Goal: Task Accomplishment & Management: Complete application form

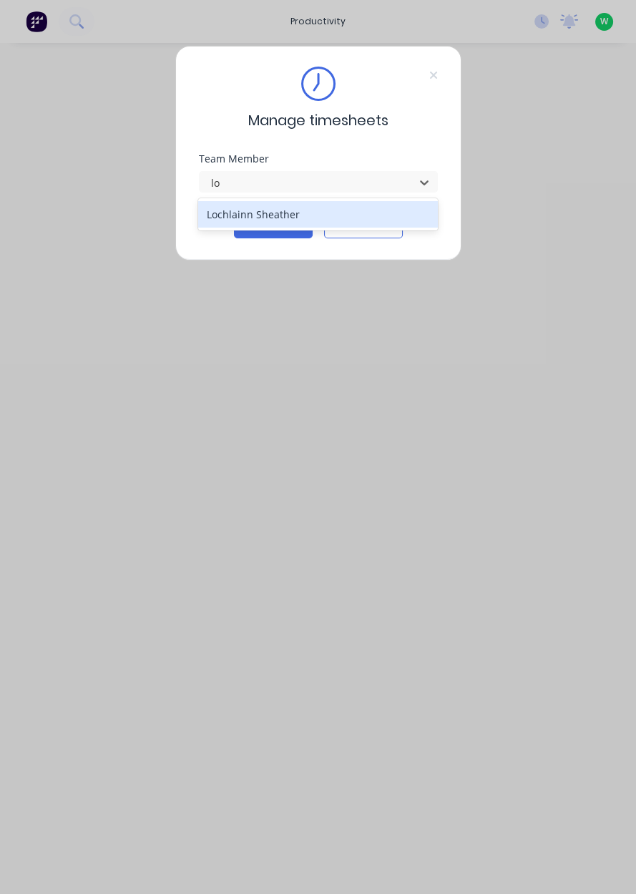
click at [284, 203] on div "Lochlainn Sheather" at bounding box center [318, 214] width 240 height 26
type input "lo"
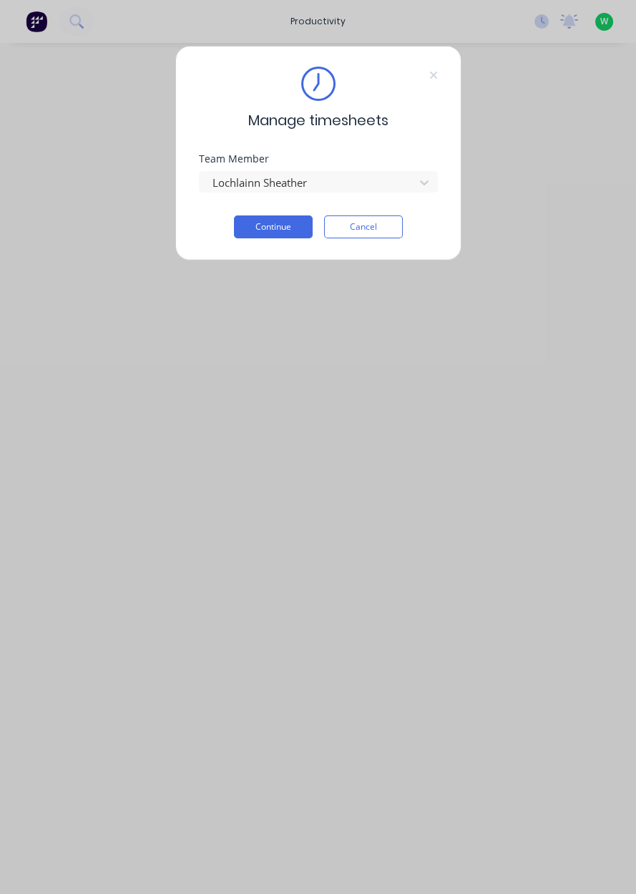
click at [287, 230] on button "Continue" at bounding box center [273, 226] width 79 height 23
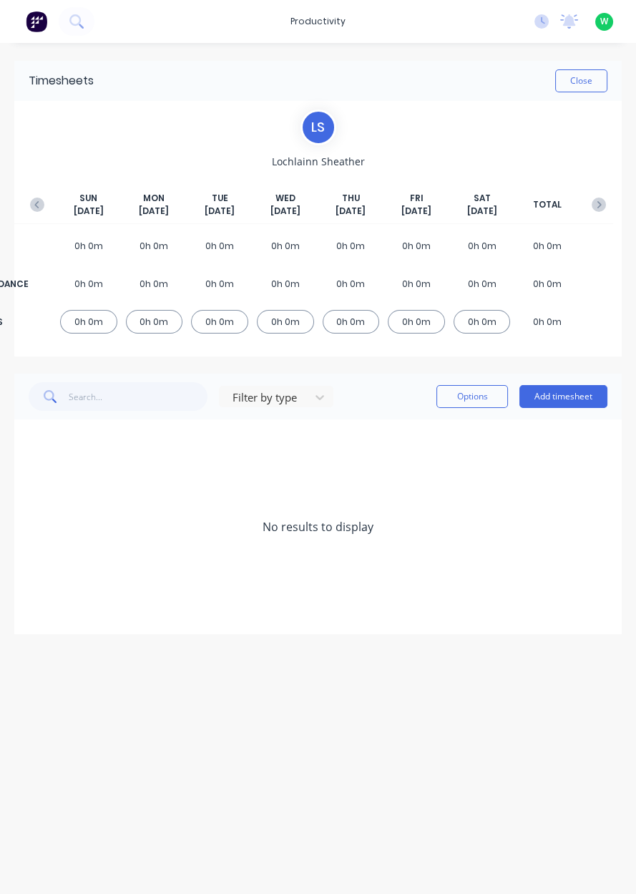
click at [39, 199] on icon "button" at bounding box center [37, 204] width 14 height 14
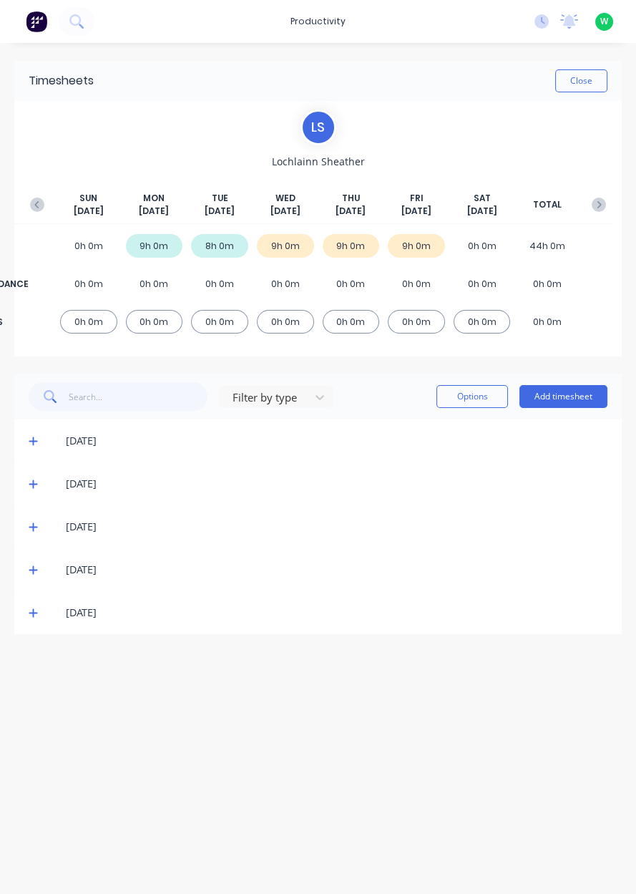
click at [567, 399] on button "Add timesheet" at bounding box center [563, 396] width 88 height 23
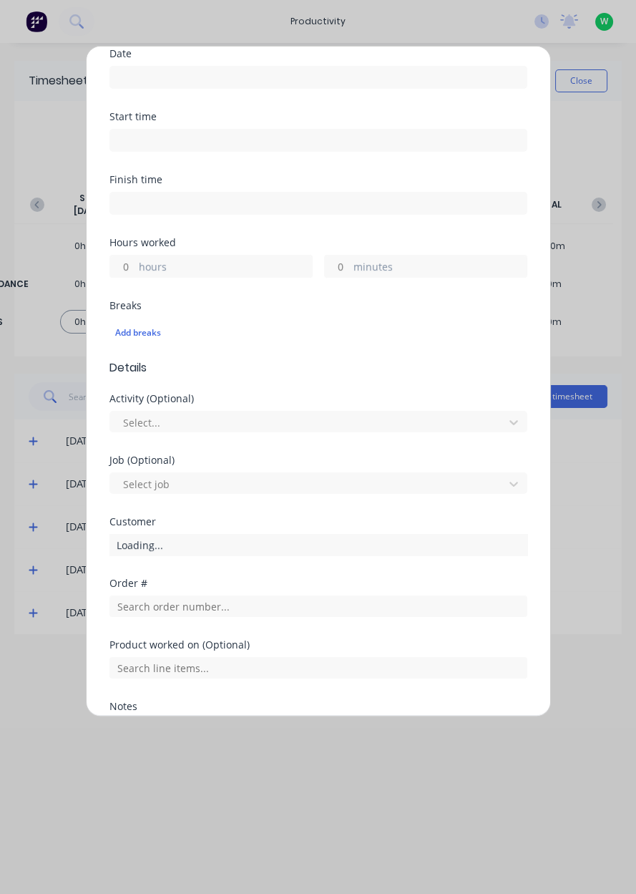
scroll to position [286, 0]
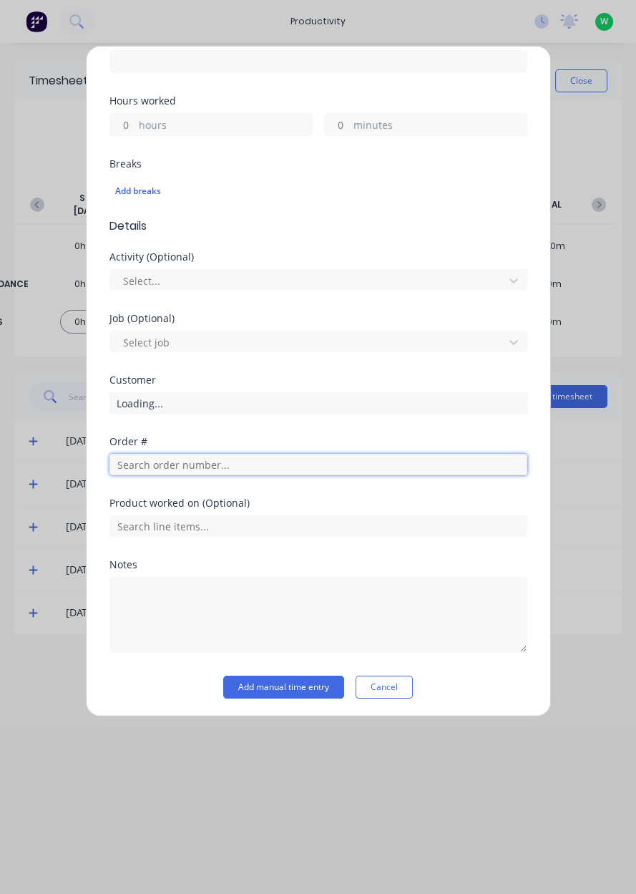
click at [212, 462] on input "text" at bounding box center [318, 464] width 418 height 21
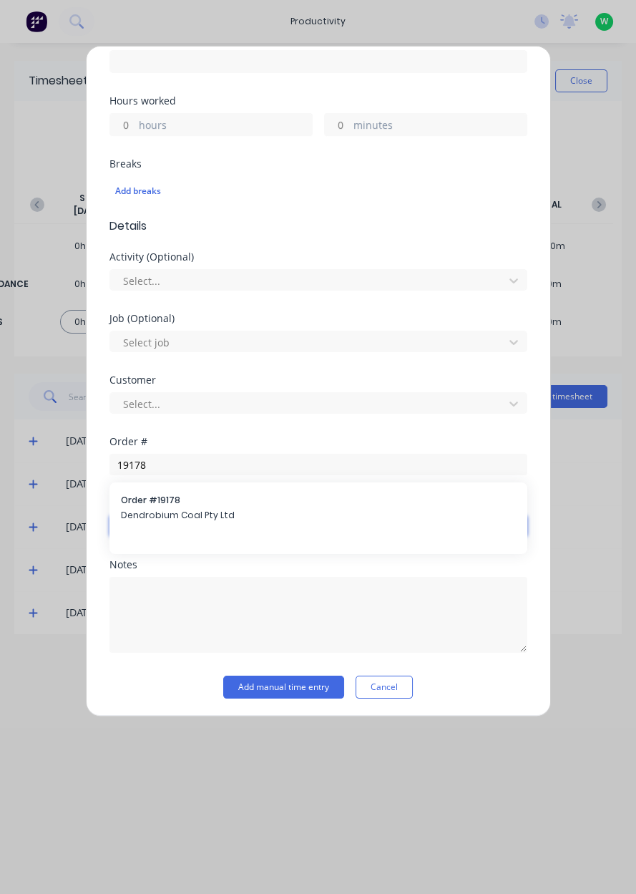
click at [239, 515] on input "text" at bounding box center [318, 525] width 418 height 21
click at [210, 512] on div at bounding box center [318, 524] width 418 height 25
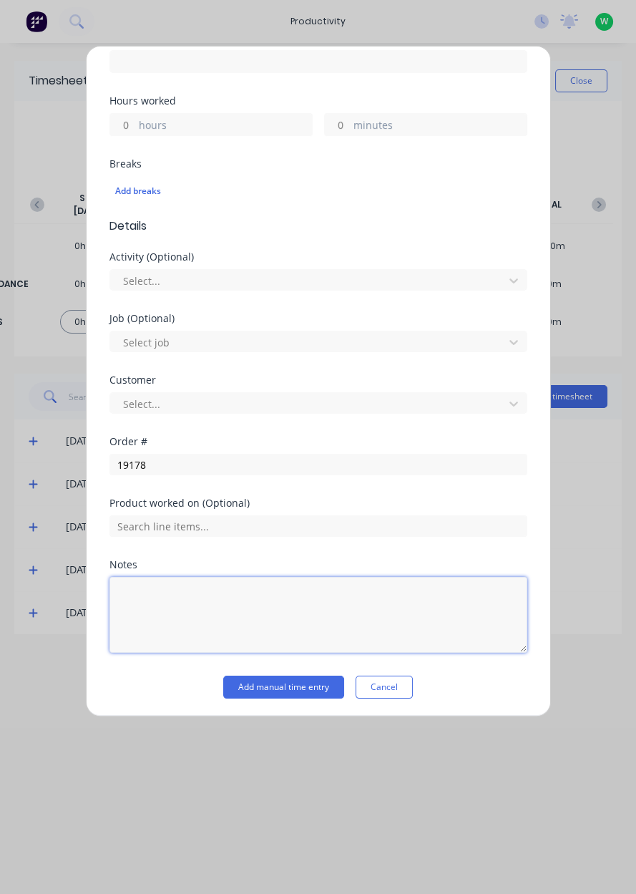
click at [190, 638] on textarea at bounding box center [318, 615] width 418 height 76
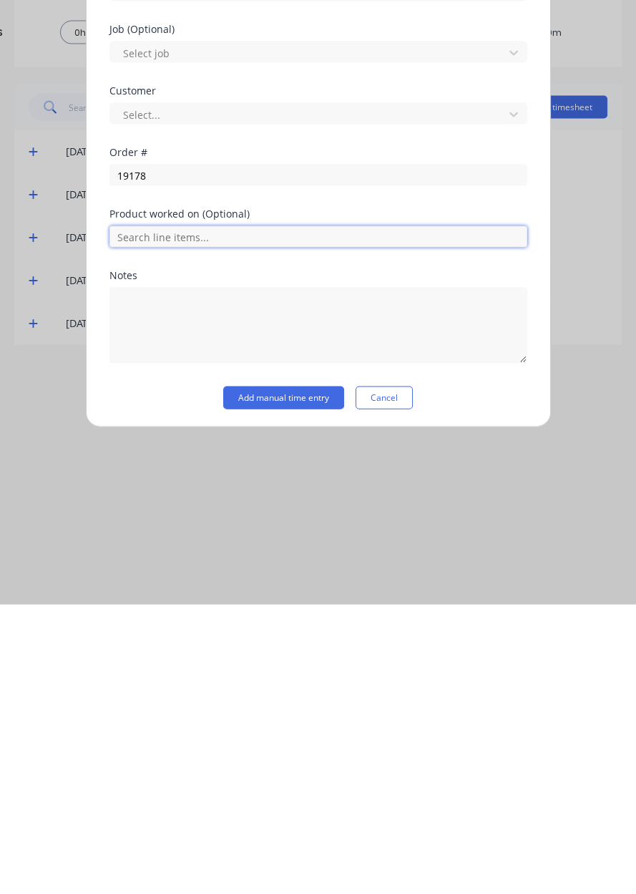
click at [258, 518] on input "text" at bounding box center [318, 525] width 418 height 21
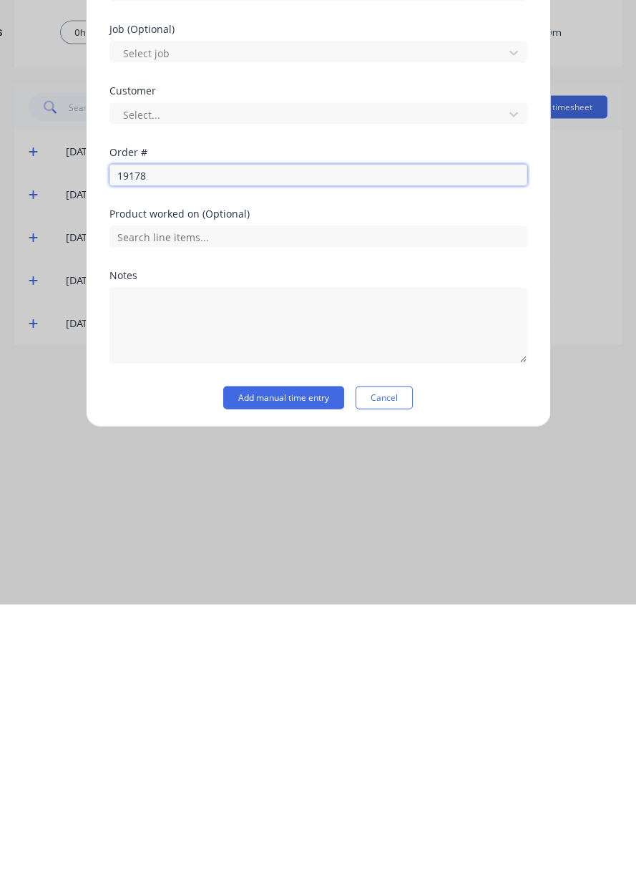
click at [236, 462] on input "19178" at bounding box center [318, 464] width 418 height 21
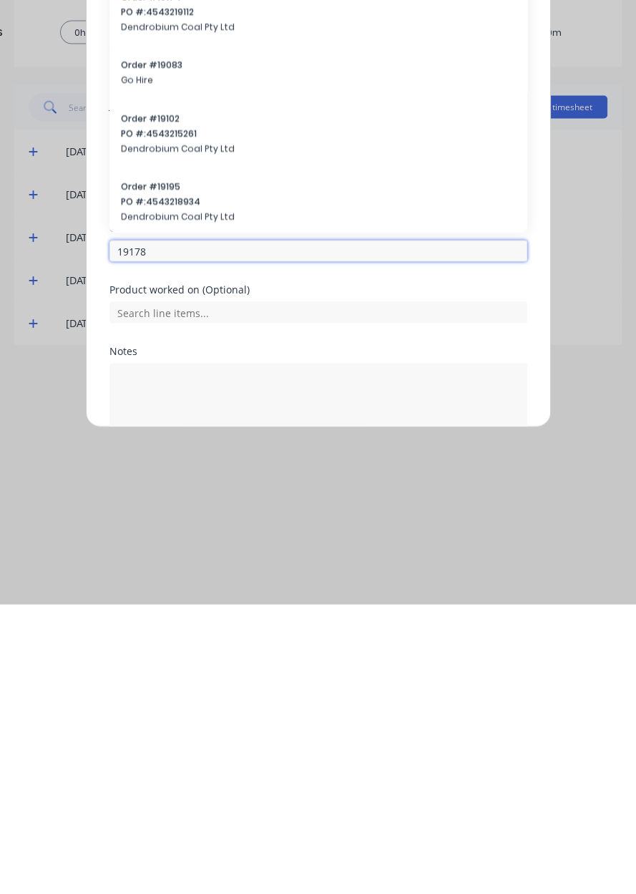
scroll to position [240, 0]
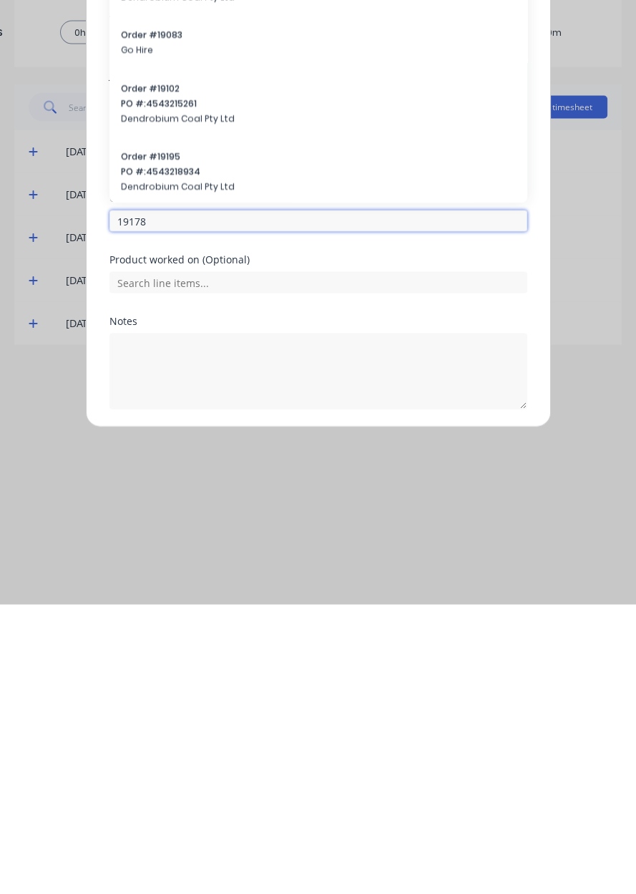
click at [209, 510] on input "19178" at bounding box center [318, 509] width 418 height 21
type input "19178"
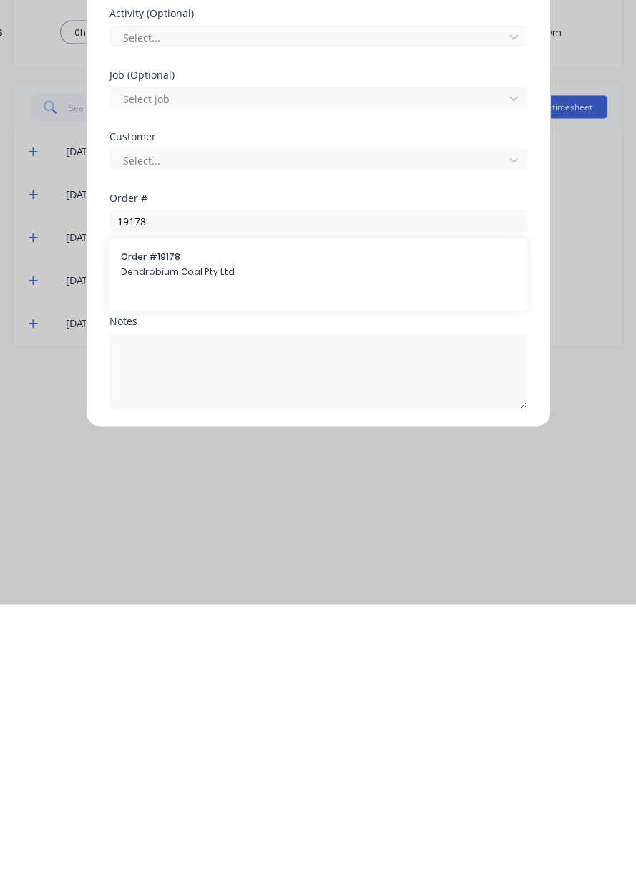
click at [194, 545] on span "Order # 19178" at bounding box center [318, 545] width 395 height 13
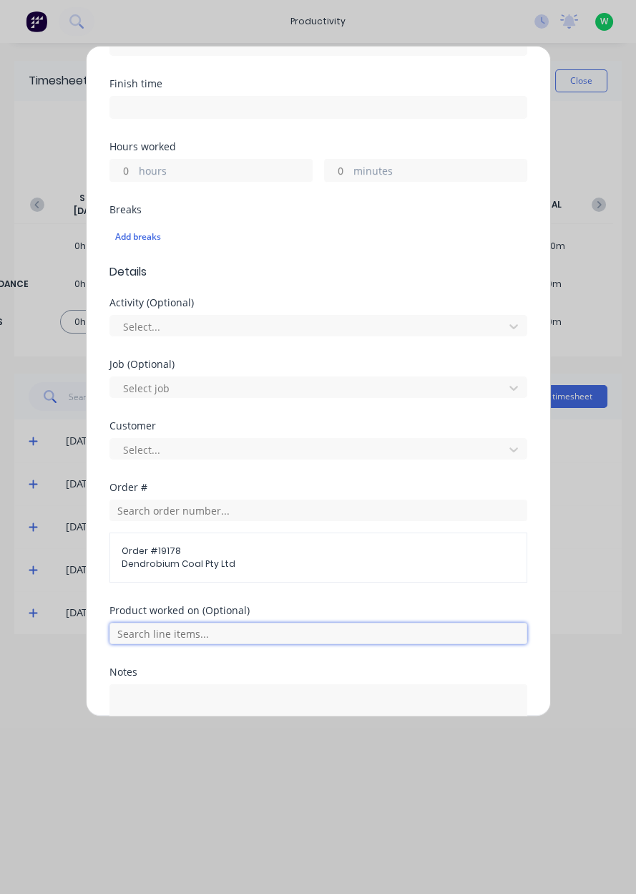
click at [210, 630] on input "text" at bounding box center [318, 632] width 418 height 21
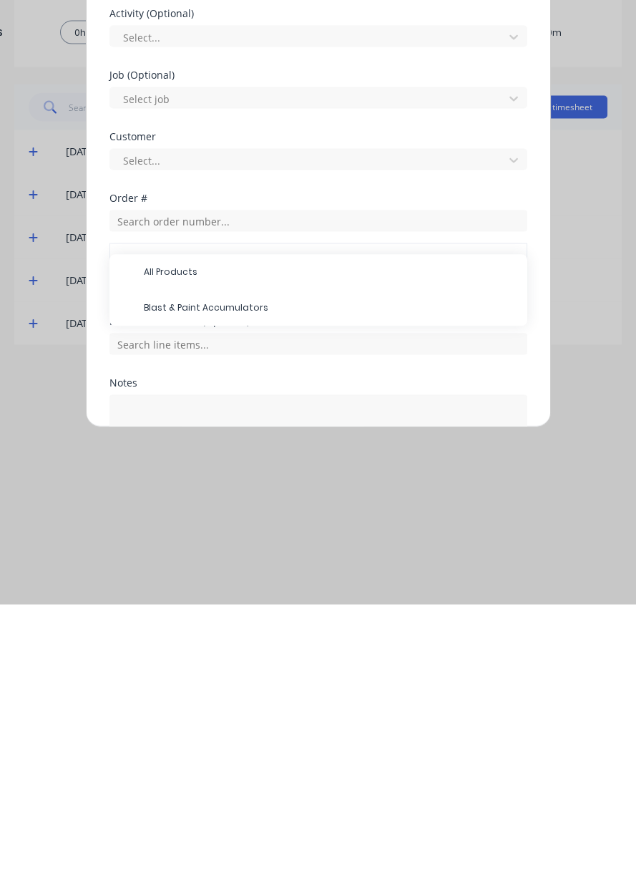
click at [237, 595] on span "Blast & Paint Accumulators" at bounding box center [330, 597] width 372 height 13
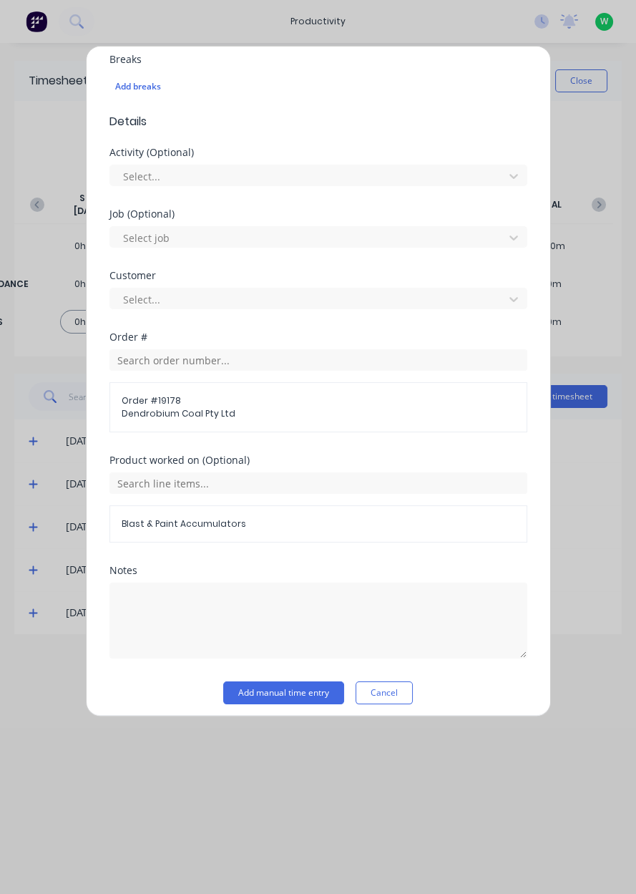
scroll to position [396, 0]
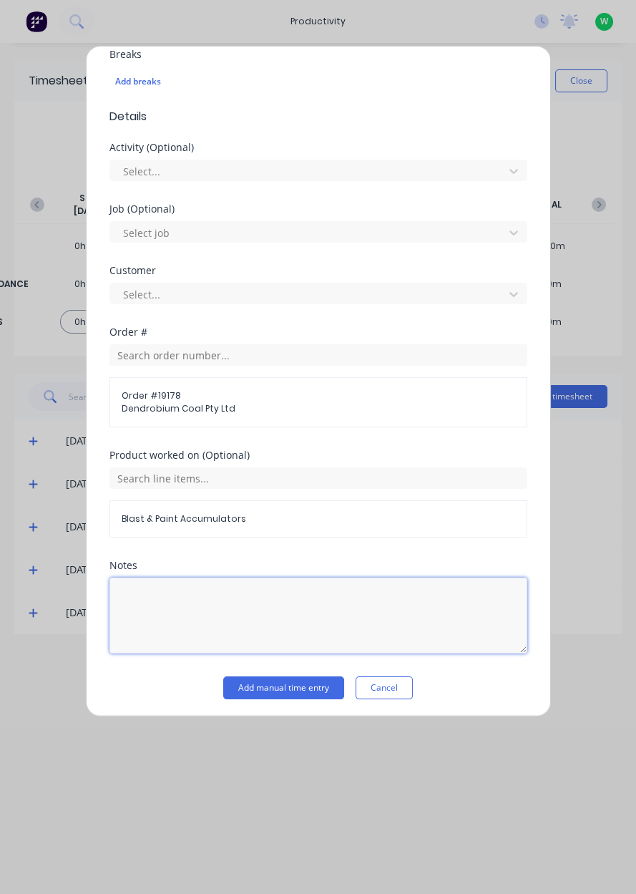
click at [175, 633] on textarea at bounding box center [318, 615] width 418 height 76
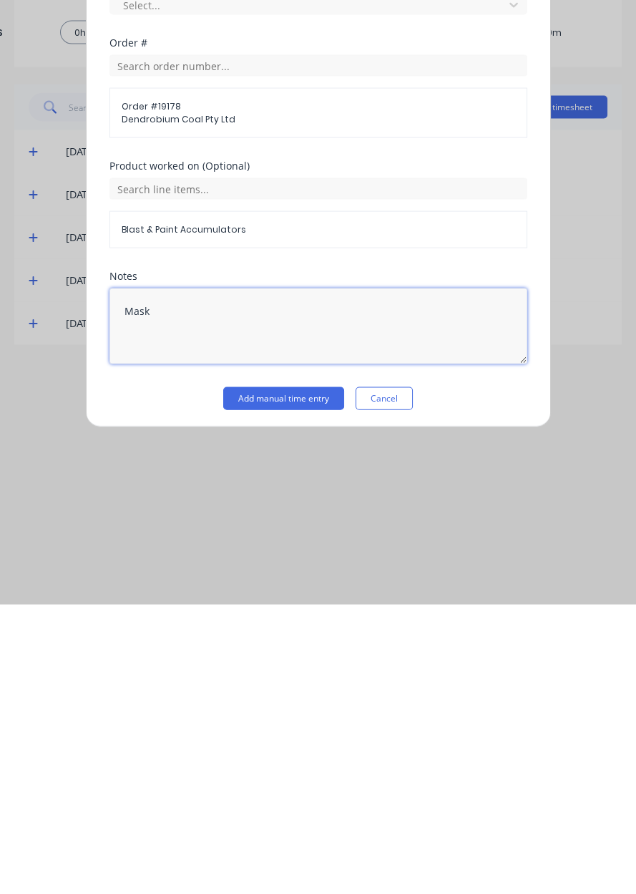
type textarea "Mask"
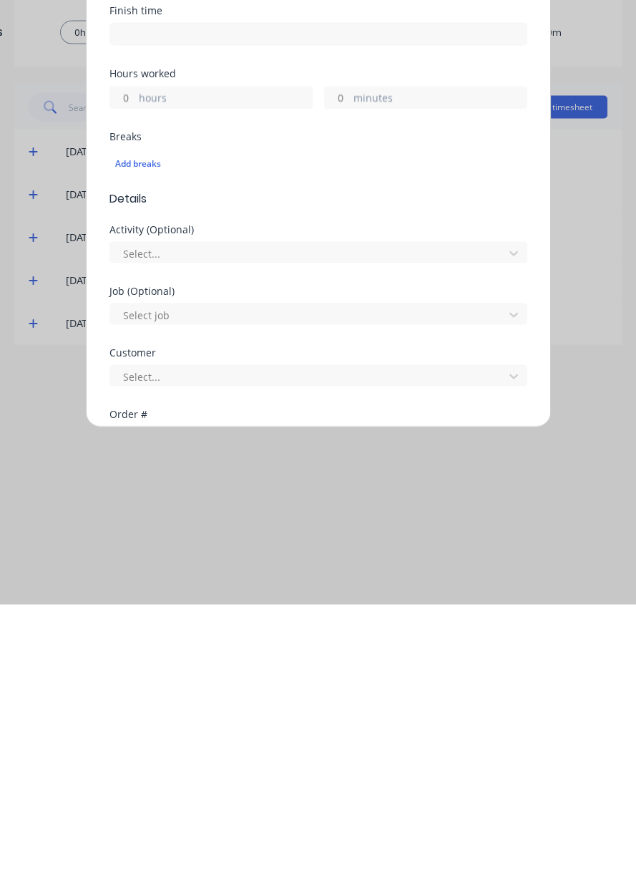
scroll to position [0, 0]
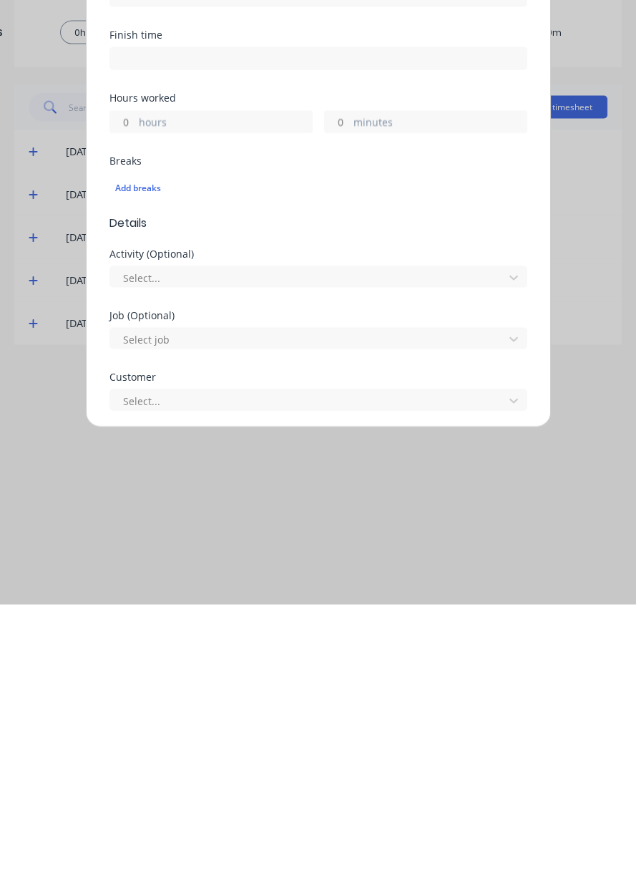
type textarea "Paint"
click at [120, 405] on form "Work Attendance When Date Start time Finish time Hours worked hours minutes Bre…" at bounding box center [318, 601] width 418 height 988
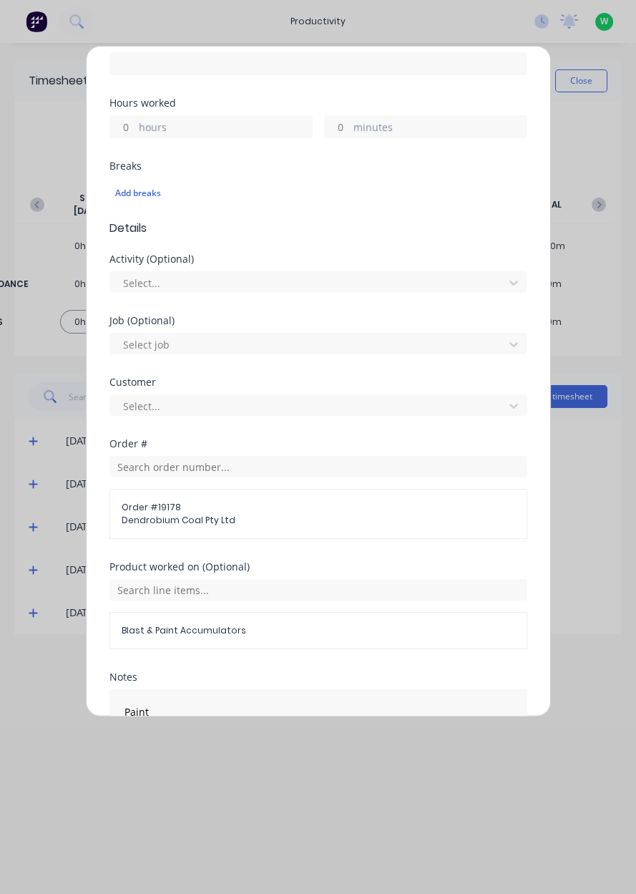
type input "3"
type input "2"
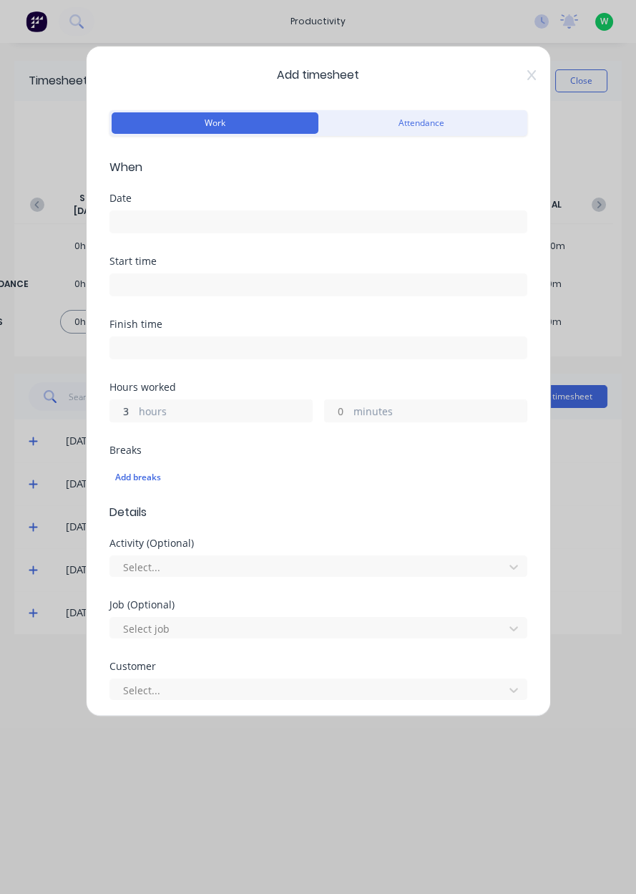
scroll to position [0, 0]
type input "3"
click at [163, 218] on input at bounding box center [318, 221] width 416 height 21
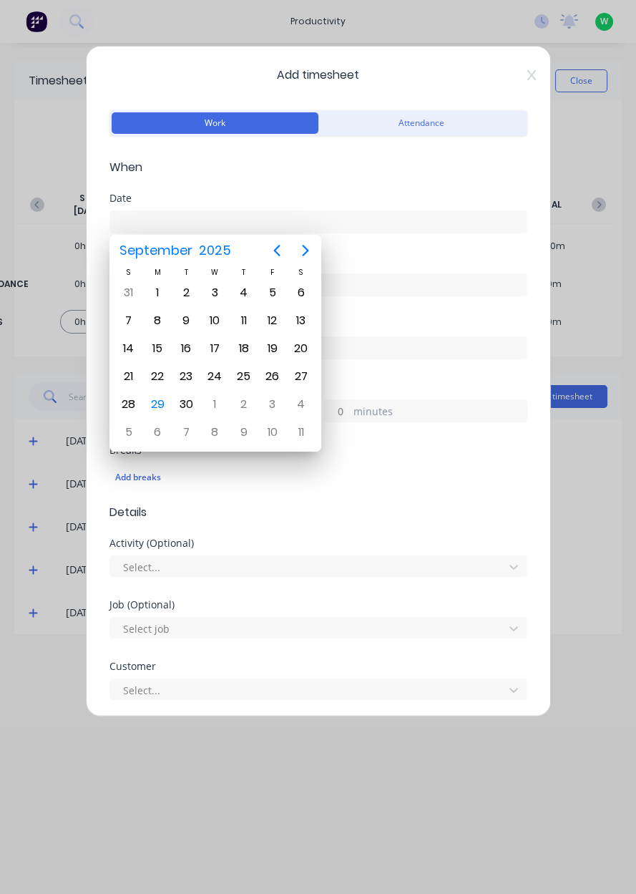
click at [159, 402] on div "29" at bounding box center [157, 404] width 21 height 21
type input "[DATE]"
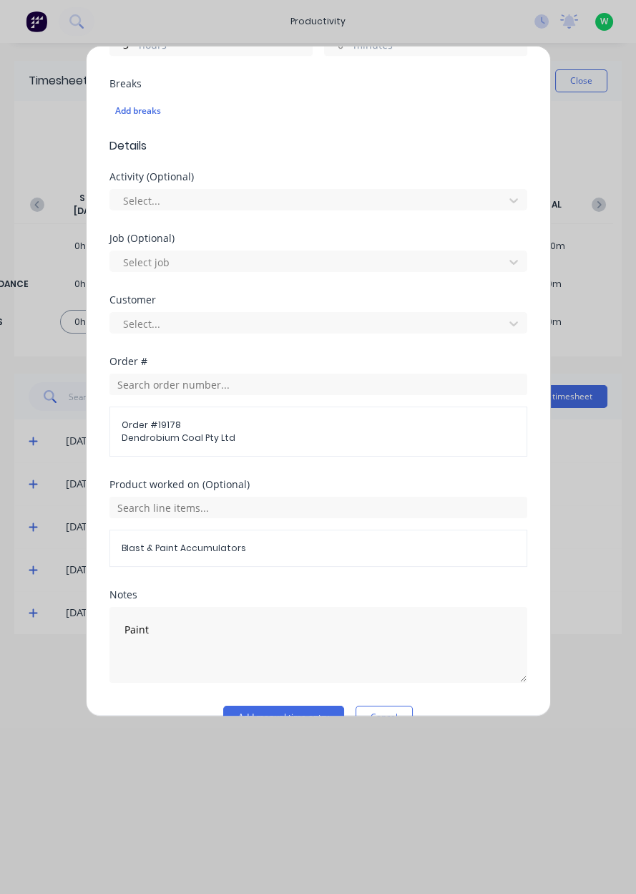
scroll to position [396, 0]
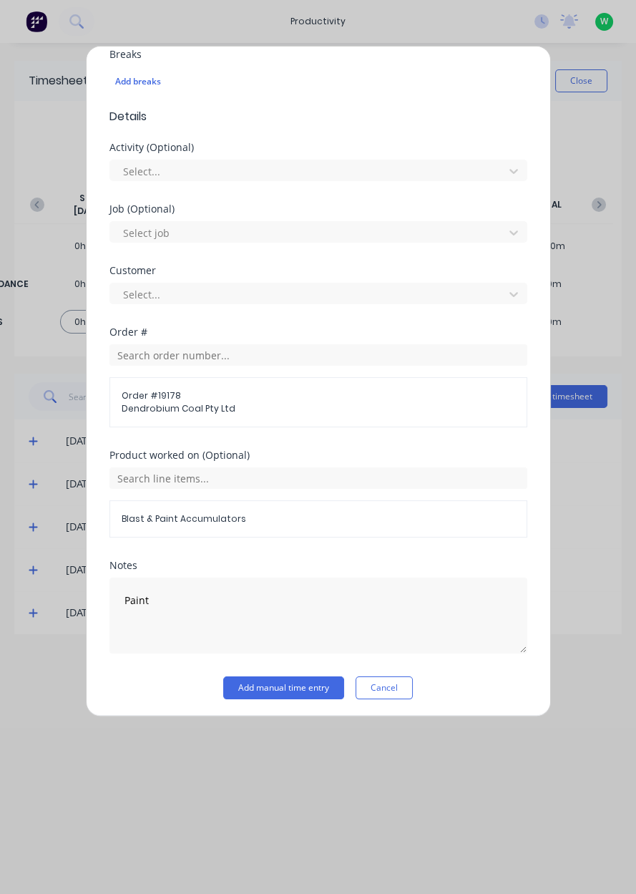
click at [283, 683] on button "Add manual time entry" at bounding box center [283, 687] width 121 height 23
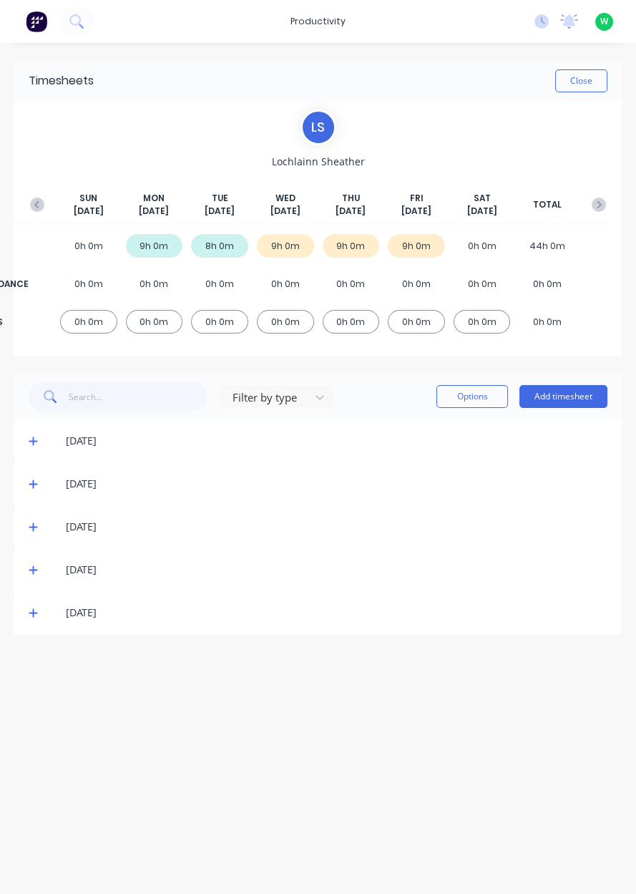
click at [556, 399] on button "Add timesheet" at bounding box center [563, 396] width 88 height 23
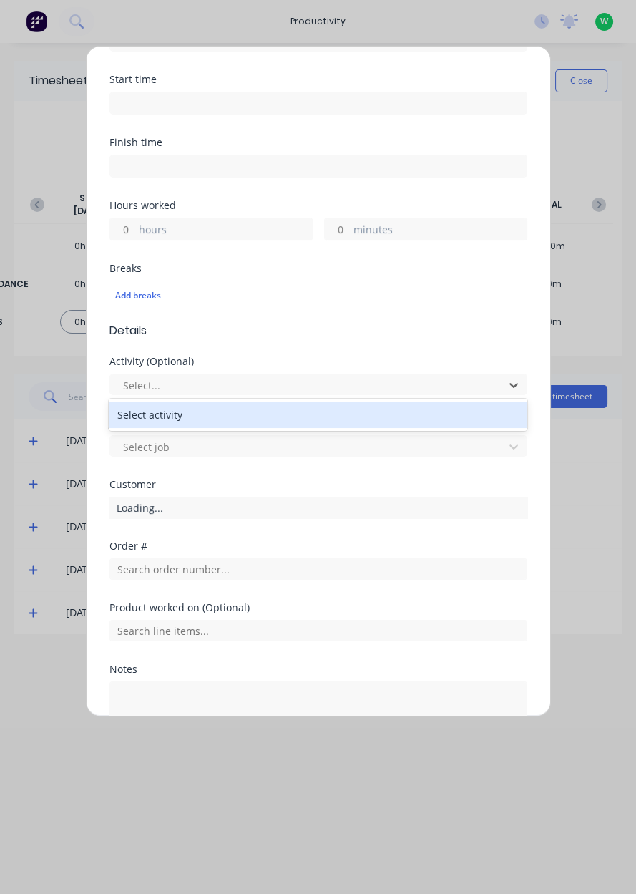
scroll to position [182, 0]
click at [175, 570] on input "text" at bounding box center [318, 567] width 418 height 21
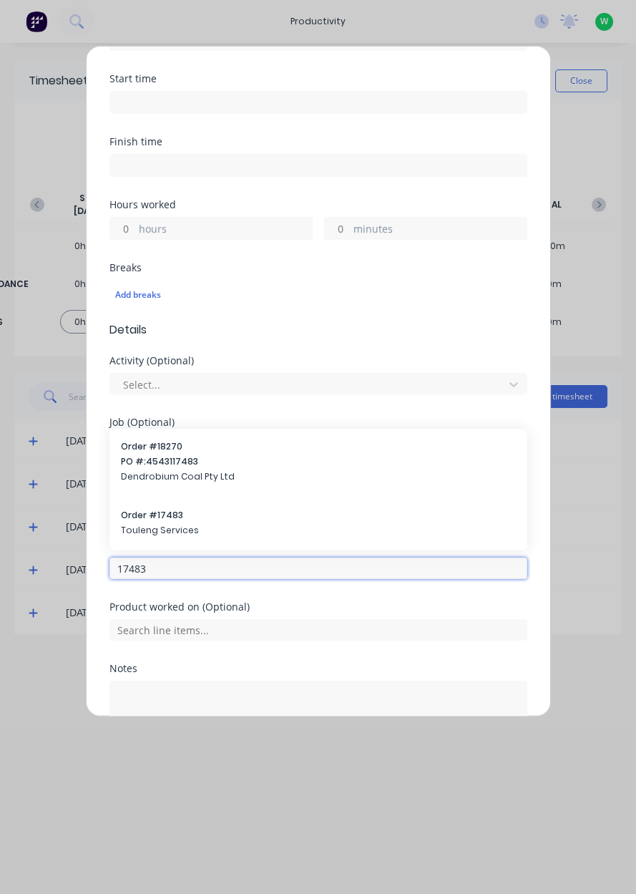
type input "17483"
click at [217, 524] on span "Touleng Services" at bounding box center [318, 530] width 395 height 13
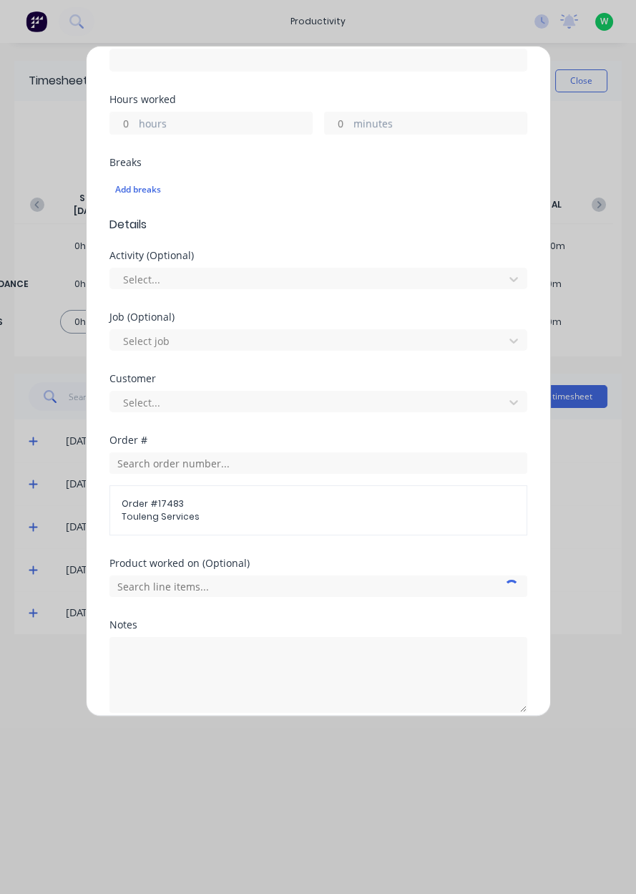
scroll to position [347, 0]
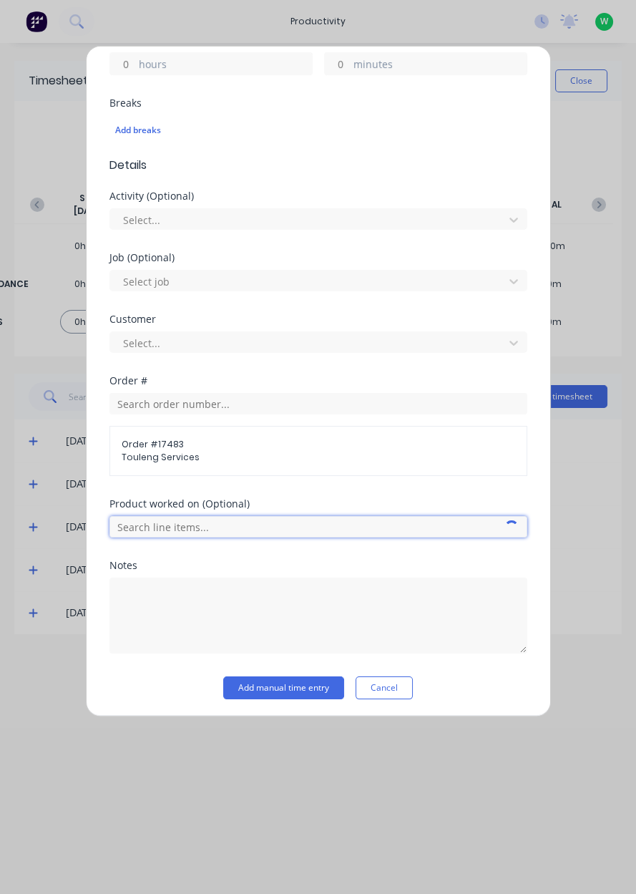
click at [251, 524] on input "text" at bounding box center [318, 526] width 418 height 21
click at [321, 519] on input "text" at bounding box center [318, 526] width 418 height 21
click at [316, 527] on input "text" at bounding box center [318, 526] width 418 height 21
click at [318, 522] on input "text" at bounding box center [318, 526] width 418 height 21
click at [320, 439] on span "Order # 17483" at bounding box center [319, 444] width 394 height 13
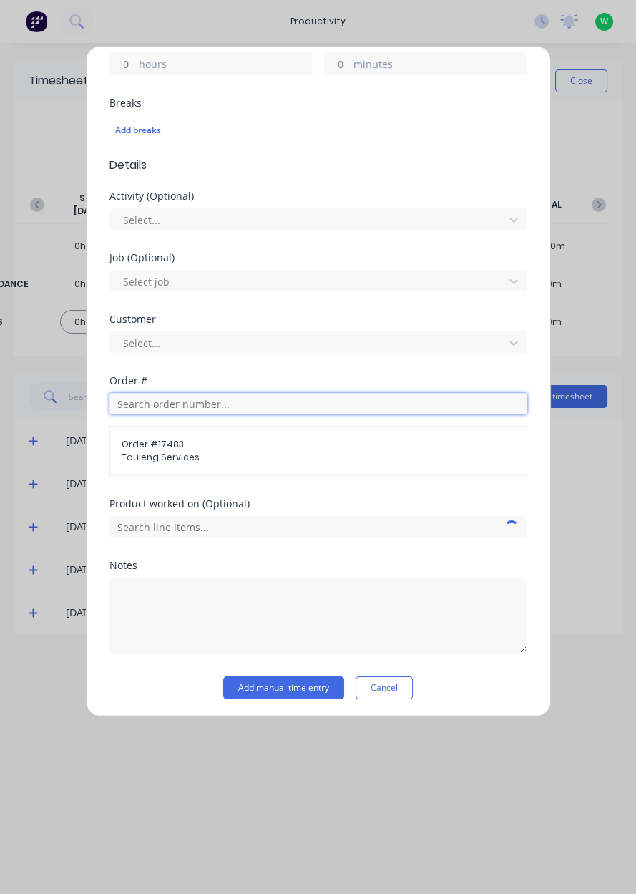
click at [293, 401] on input "text" at bounding box center [318, 403] width 418 height 21
type input "17483"
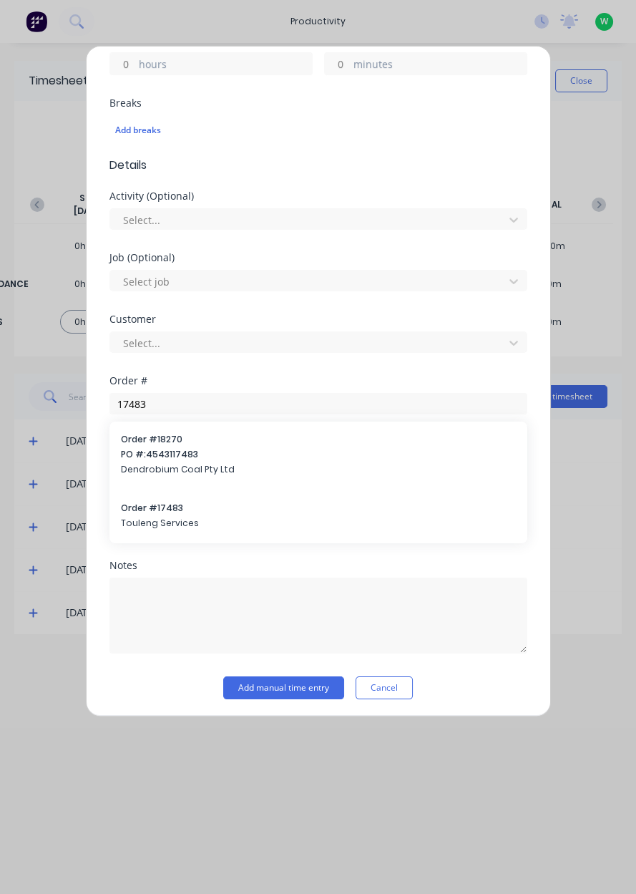
click at [240, 517] on span "Touleng Services" at bounding box center [318, 523] width 395 height 13
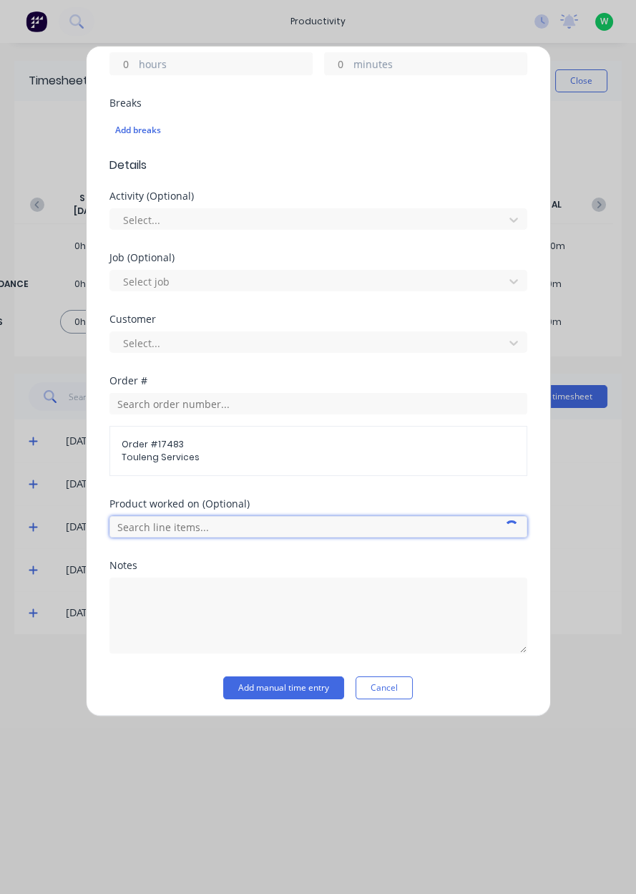
click at [312, 527] on input "text" at bounding box center [318, 526] width 418 height 21
click at [325, 528] on input "text" at bounding box center [318, 526] width 418 height 21
click at [323, 523] on input "text" at bounding box center [318, 526] width 418 height 21
click at [323, 527] on input "text" at bounding box center [318, 526] width 418 height 21
click at [326, 529] on input "text" at bounding box center [318, 526] width 418 height 21
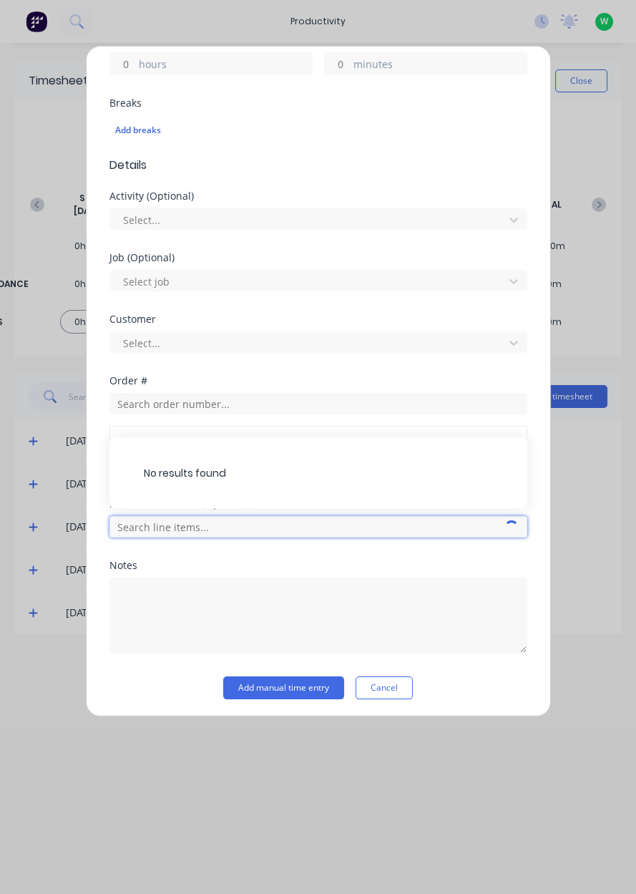
click at [345, 523] on input "text" at bounding box center [318, 526] width 418 height 21
click at [339, 526] on input "text" at bounding box center [318, 526] width 418 height 21
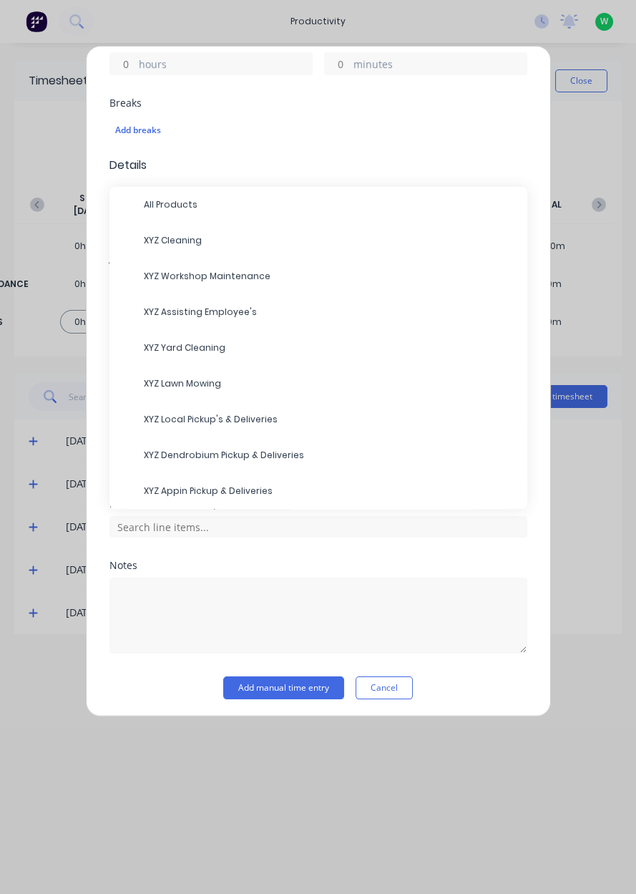
click at [223, 235] on span "XYZ Cleaning" at bounding box center [330, 240] width 372 height 13
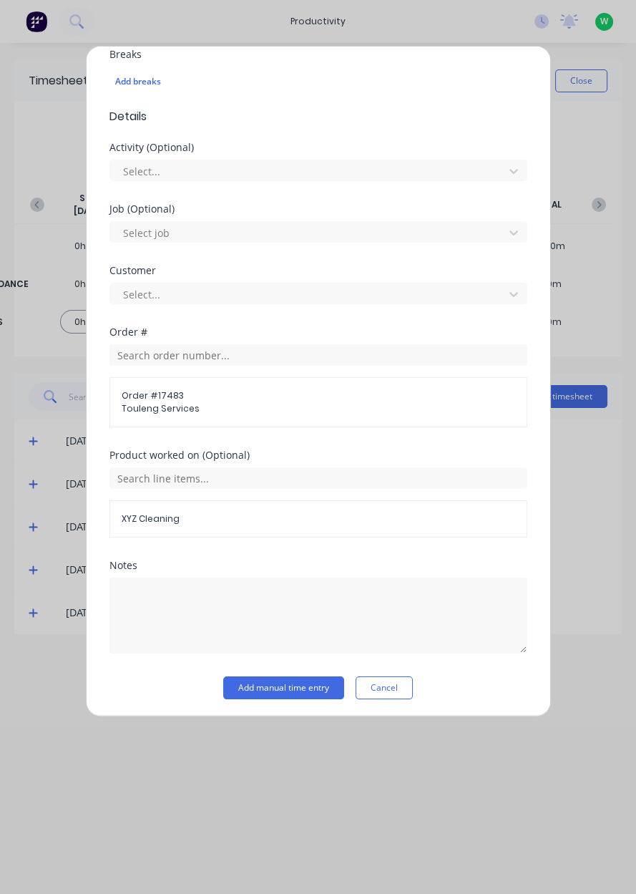
click at [287, 689] on button "Add manual time entry" at bounding box center [283, 687] width 121 height 23
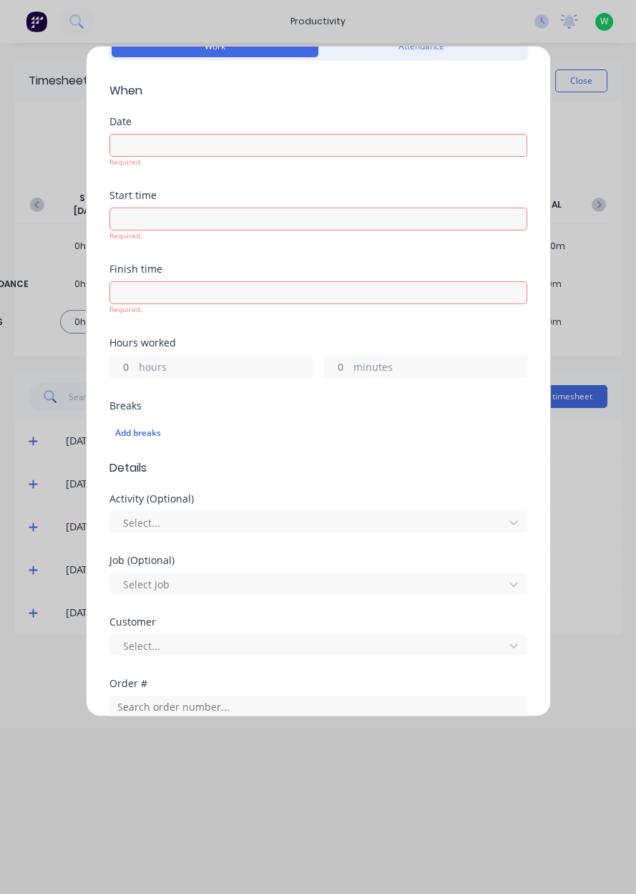
scroll to position [0, 0]
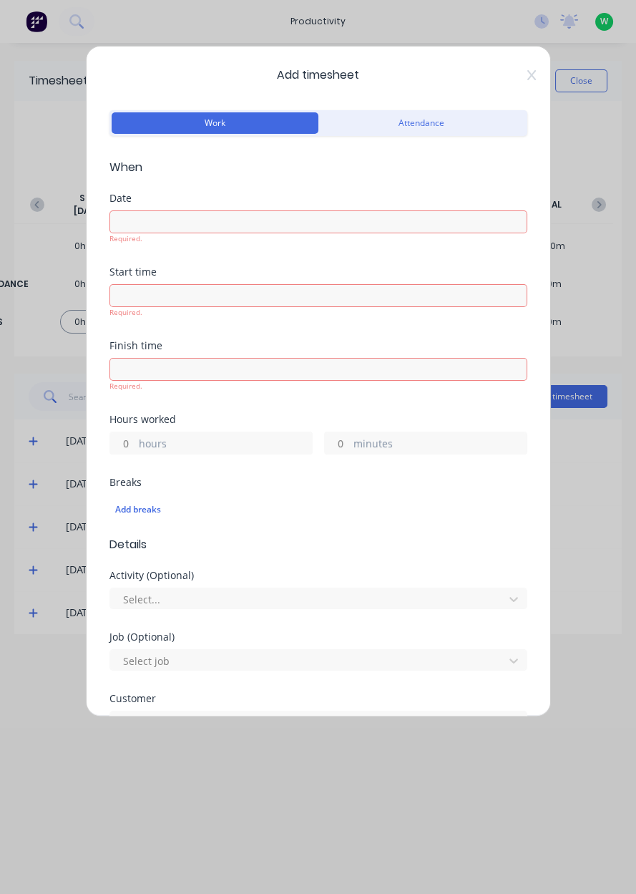
click at [180, 218] on input at bounding box center [318, 221] width 416 height 21
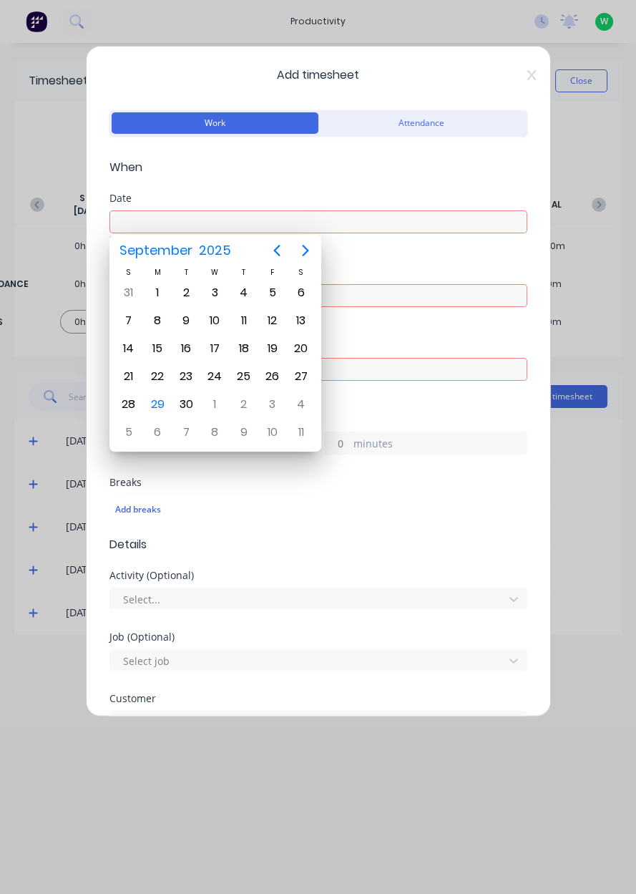
click at [163, 396] on div "29" at bounding box center [157, 404] width 21 height 21
type input "[DATE]"
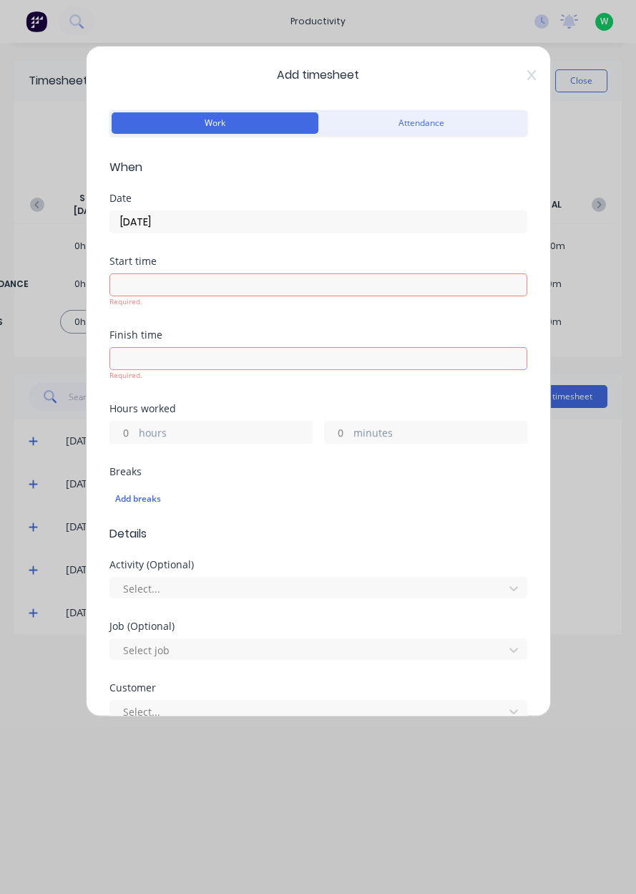
click at [129, 434] on input "hours" at bounding box center [122, 431] width 25 height 21
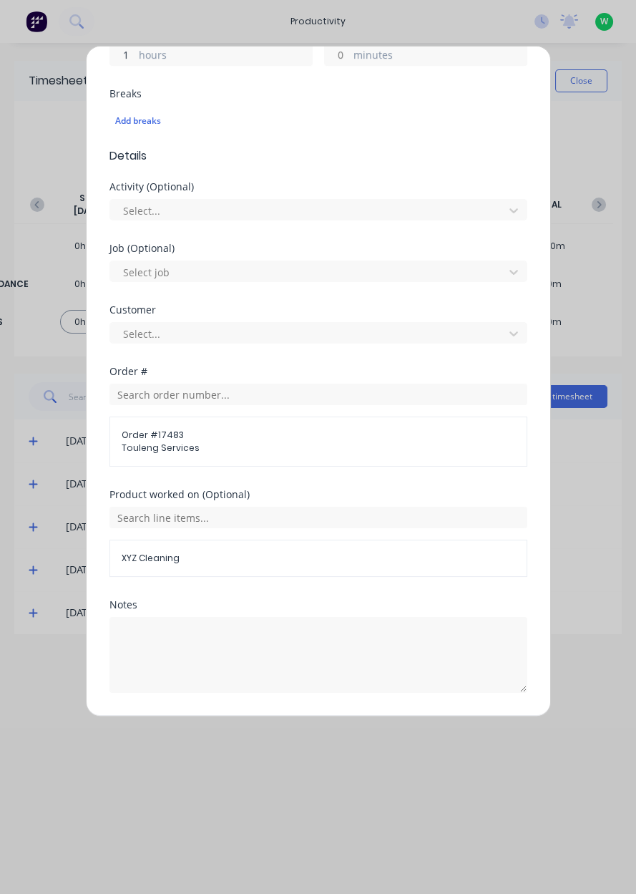
scroll to position [417, 0]
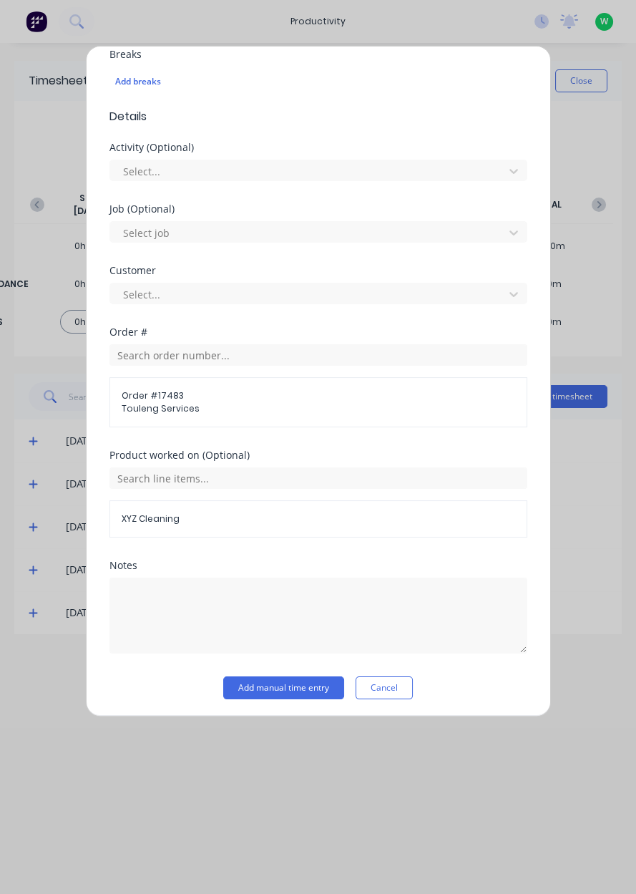
type input "1"
click at [322, 683] on button "Add manual time entry" at bounding box center [283, 687] width 121 height 23
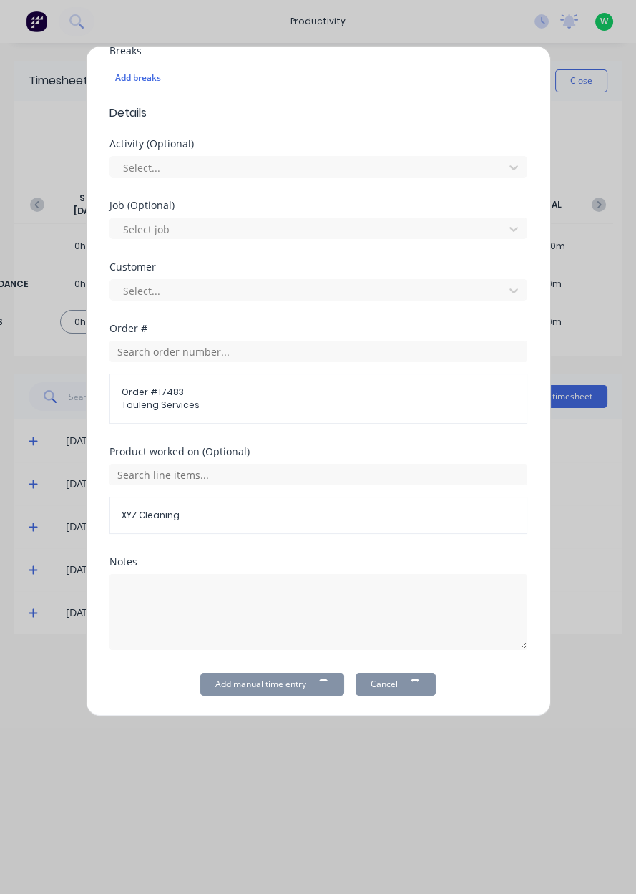
scroll to position [0, 0]
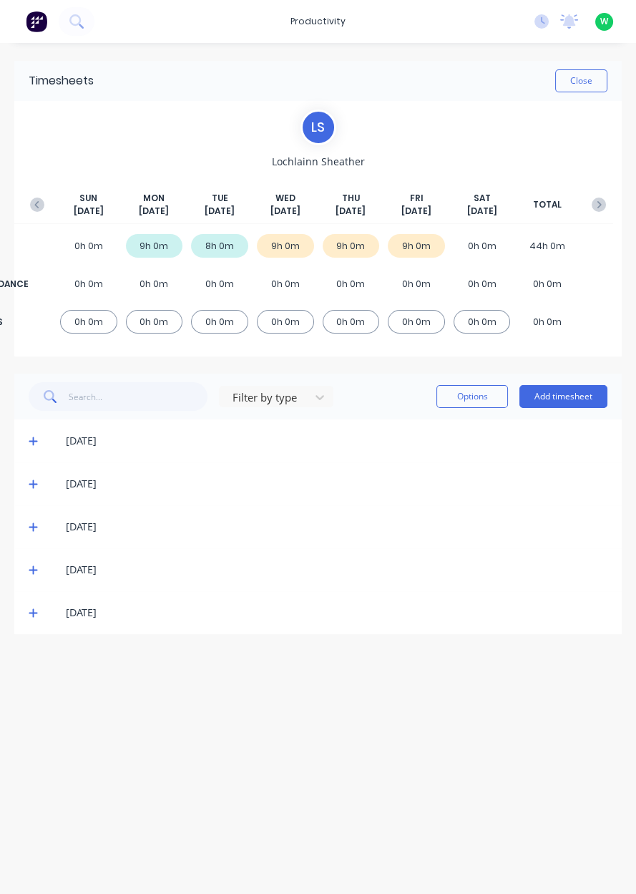
click at [562, 397] on button "Add timesheet" at bounding box center [563, 396] width 88 height 23
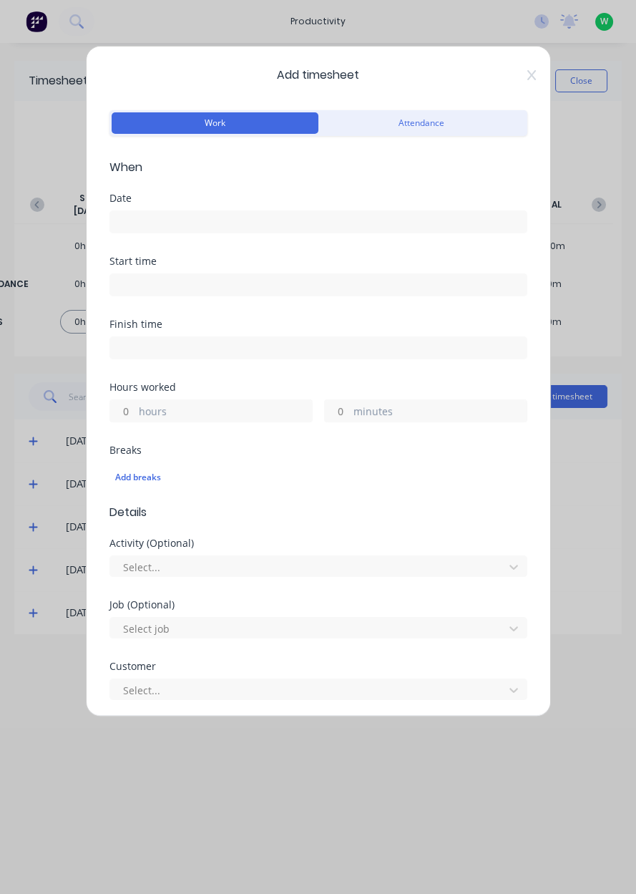
click at [529, 79] on icon at bounding box center [531, 74] width 9 height 11
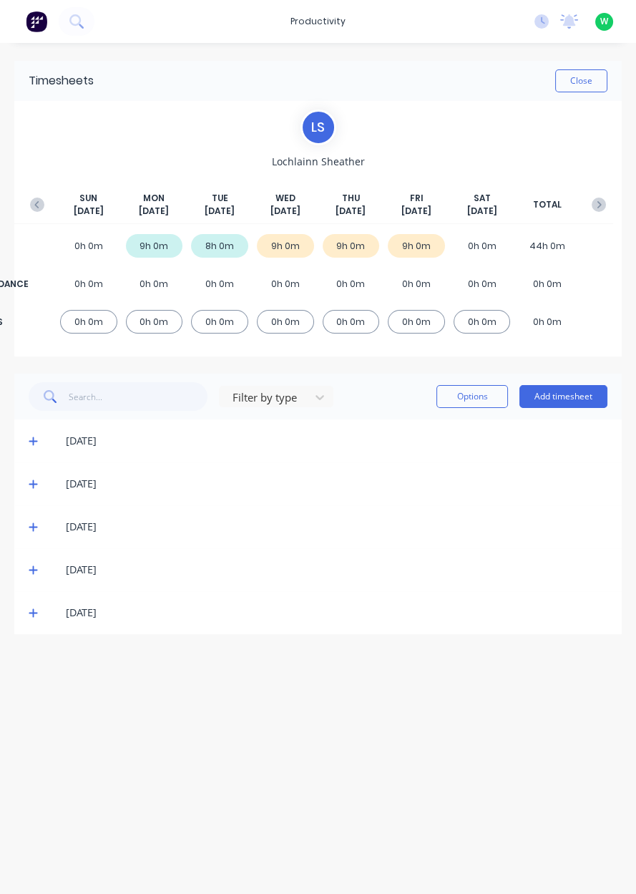
click at [32, 567] on icon at bounding box center [33, 570] width 9 height 9
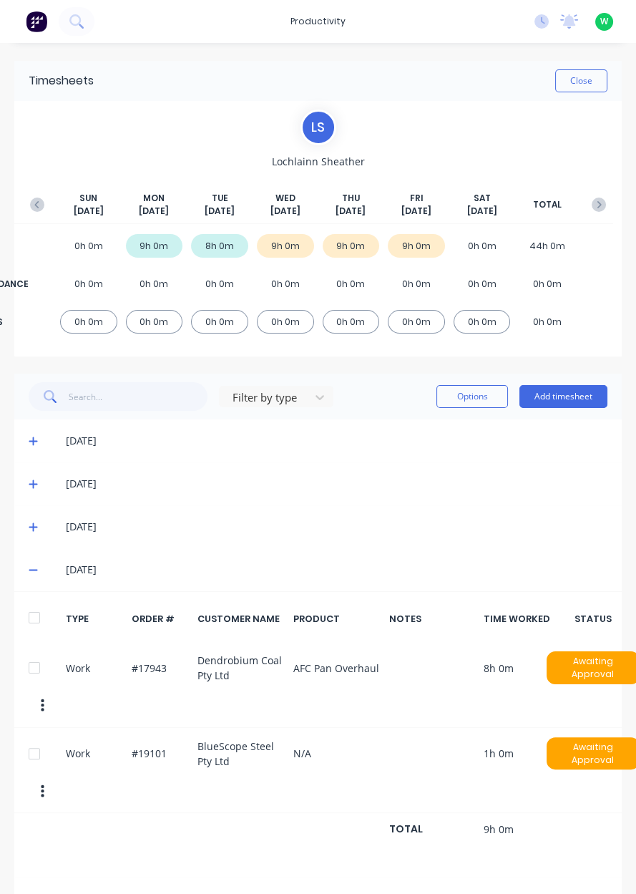
click at [33, 570] on icon at bounding box center [33, 570] width 9 height 1
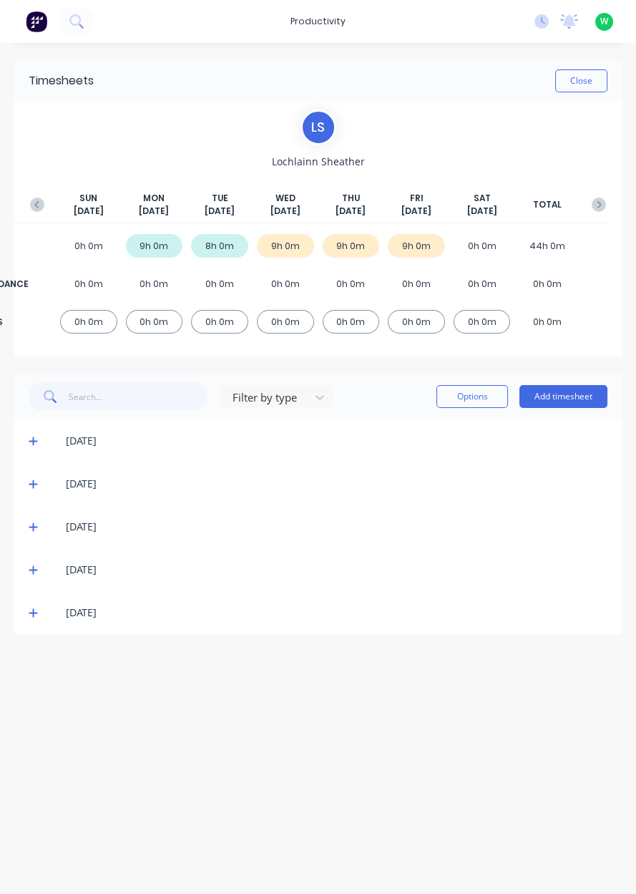
click at [567, 399] on button "Add timesheet" at bounding box center [563, 396] width 88 height 23
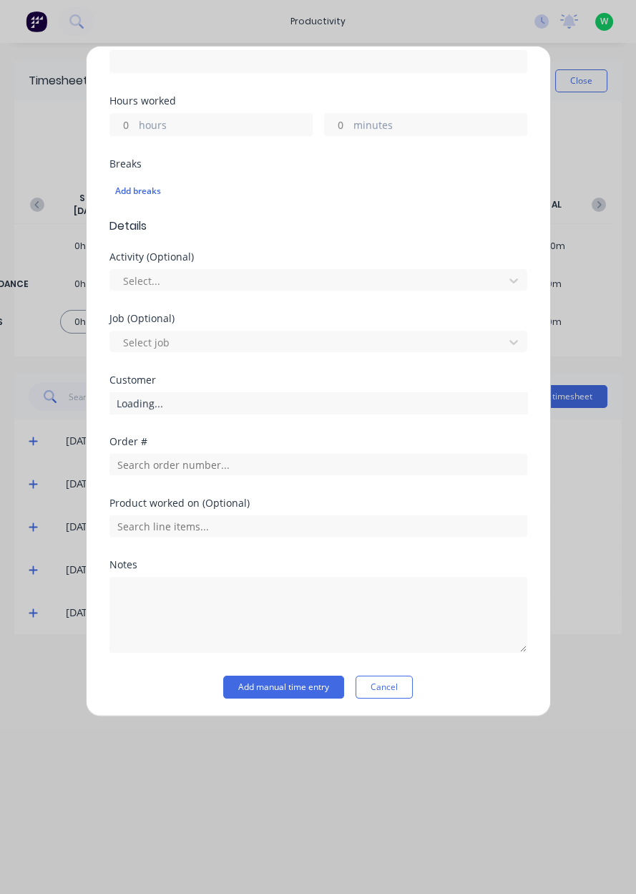
scroll to position [286, 0]
click at [205, 459] on input "text" at bounding box center [318, 464] width 418 height 21
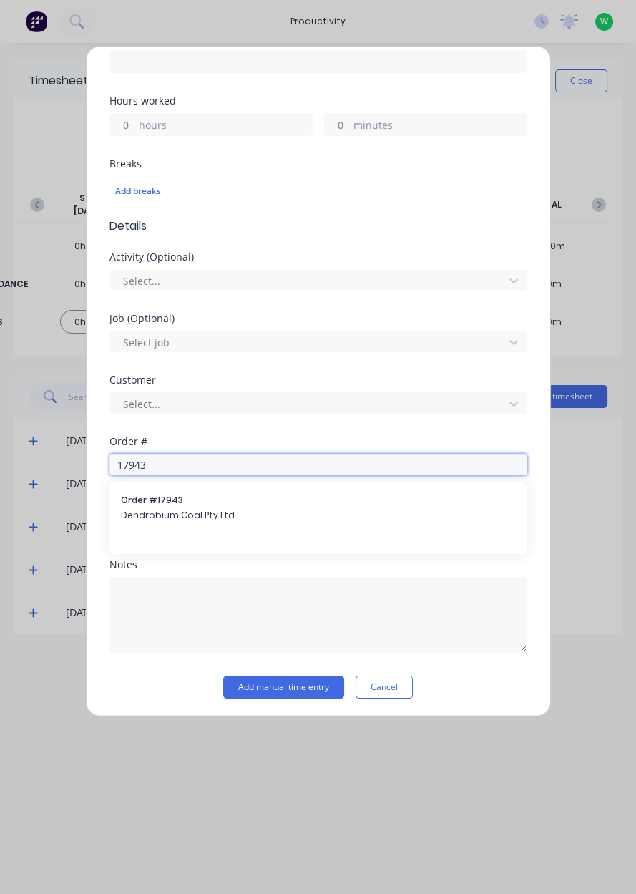
type input "17943"
click at [255, 502] on span "Order # 17943" at bounding box center [318, 500] width 395 height 13
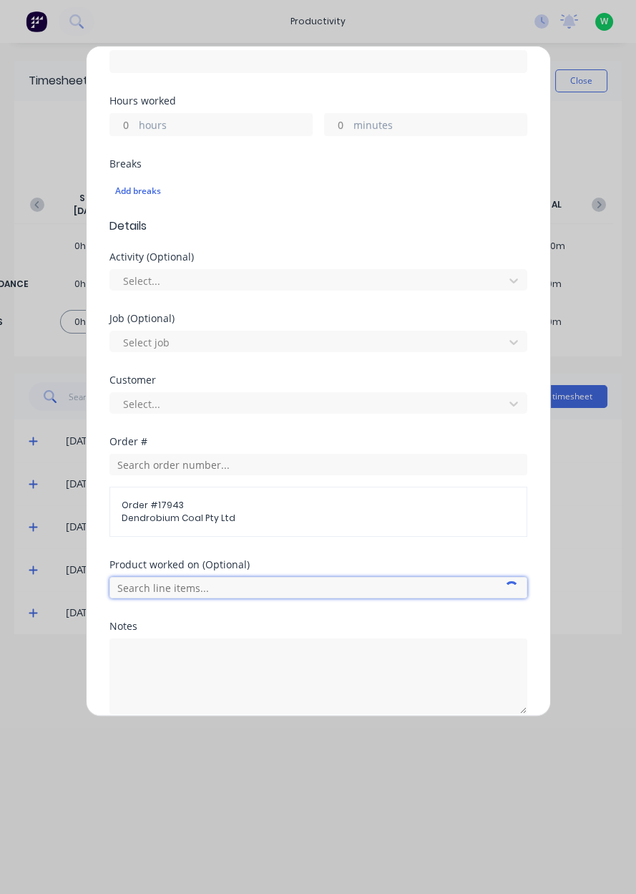
click at [280, 581] on input "text" at bounding box center [318, 587] width 418 height 21
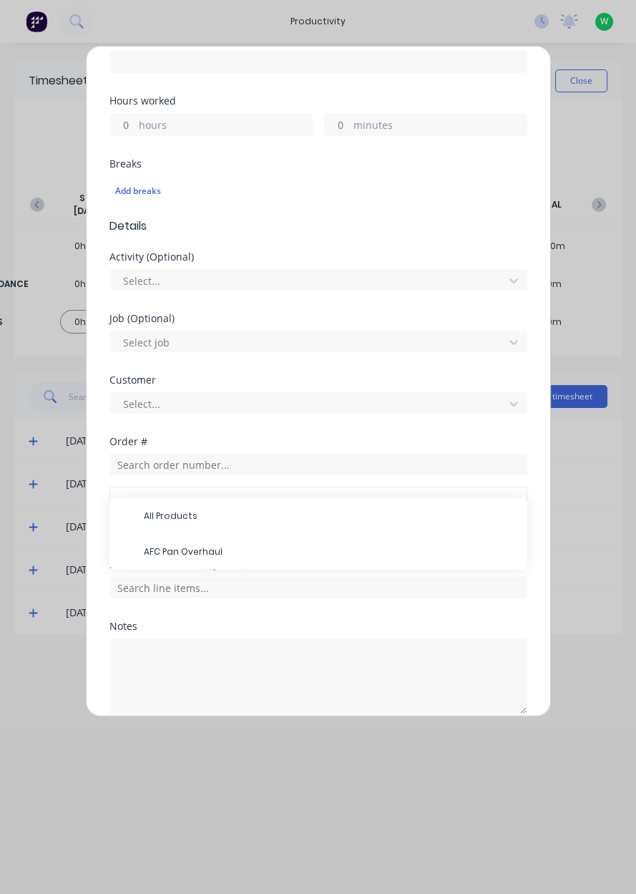
click at [248, 545] on span "AFC Pan Overhaul" at bounding box center [330, 551] width 372 height 13
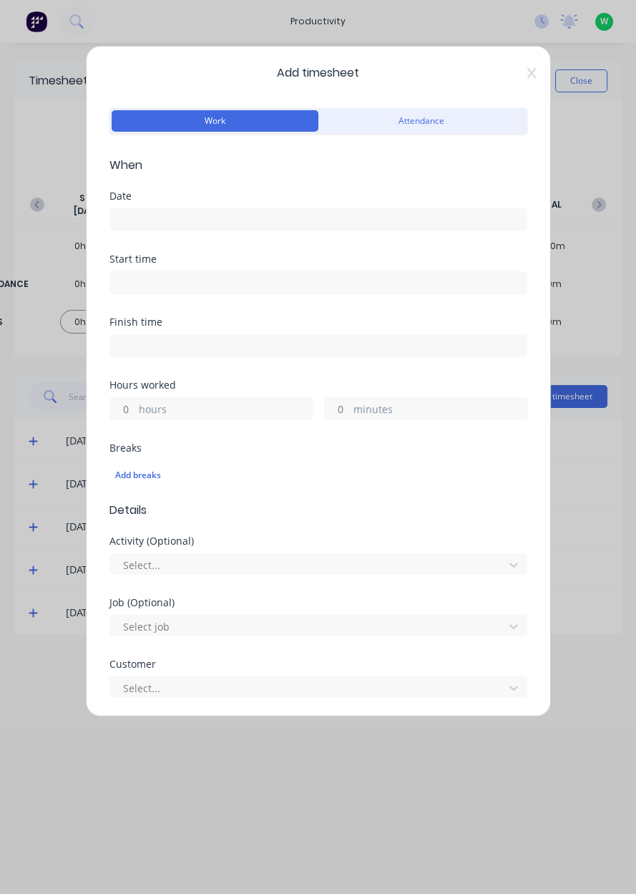
scroll to position [0, 0]
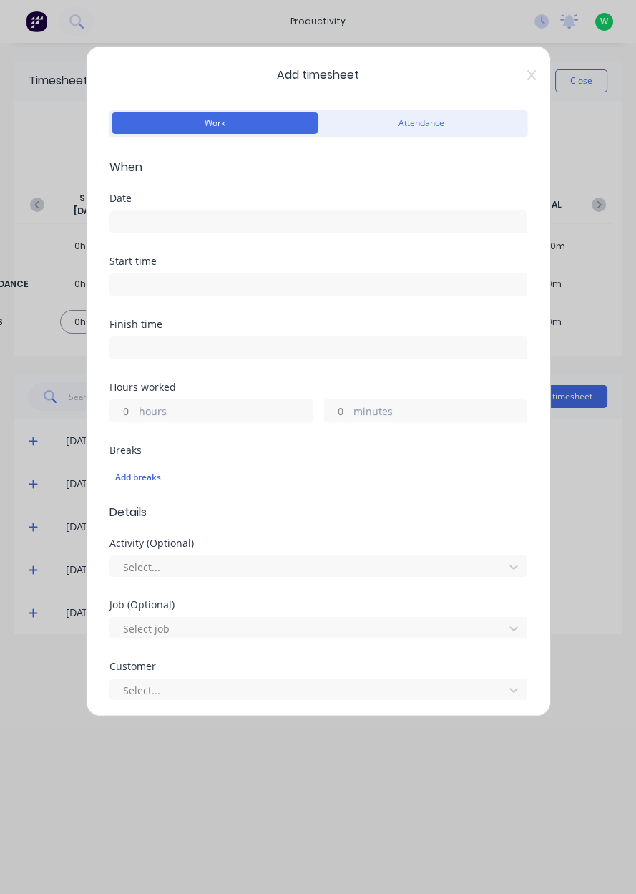
click at [132, 411] on input "hours" at bounding box center [122, 410] width 25 height 21
type input "5"
click at [256, 225] on input at bounding box center [318, 221] width 416 height 21
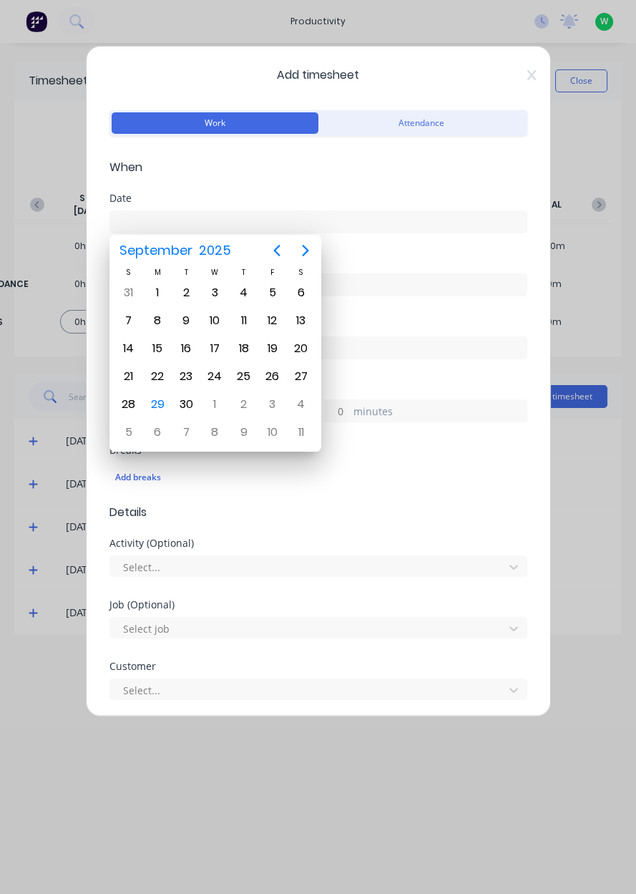
click at [172, 400] on div "30" at bounding box center [186, 404] width 29 height 27
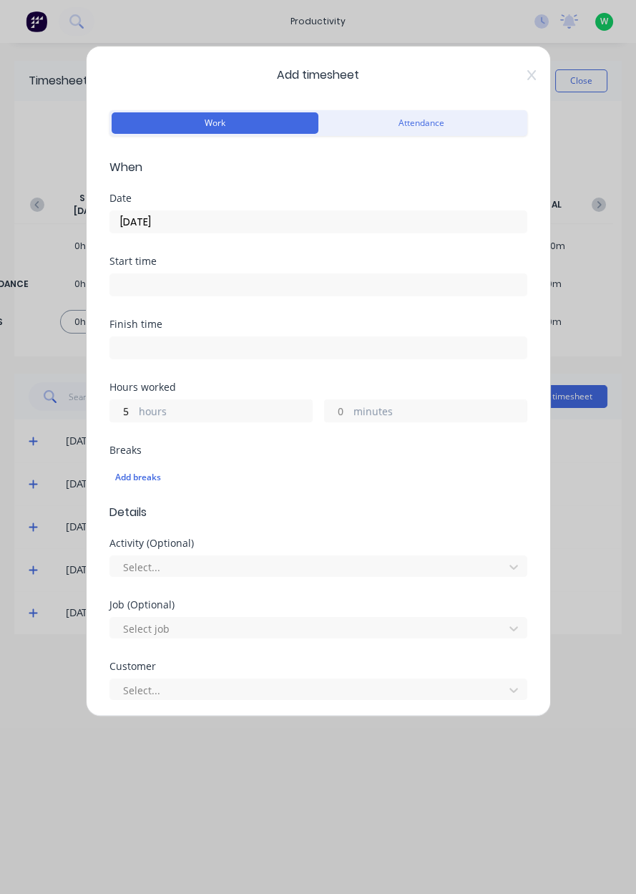
click at [202, 219] on input "[DATE]" at bounding box center [318, 221] width 416 height 21
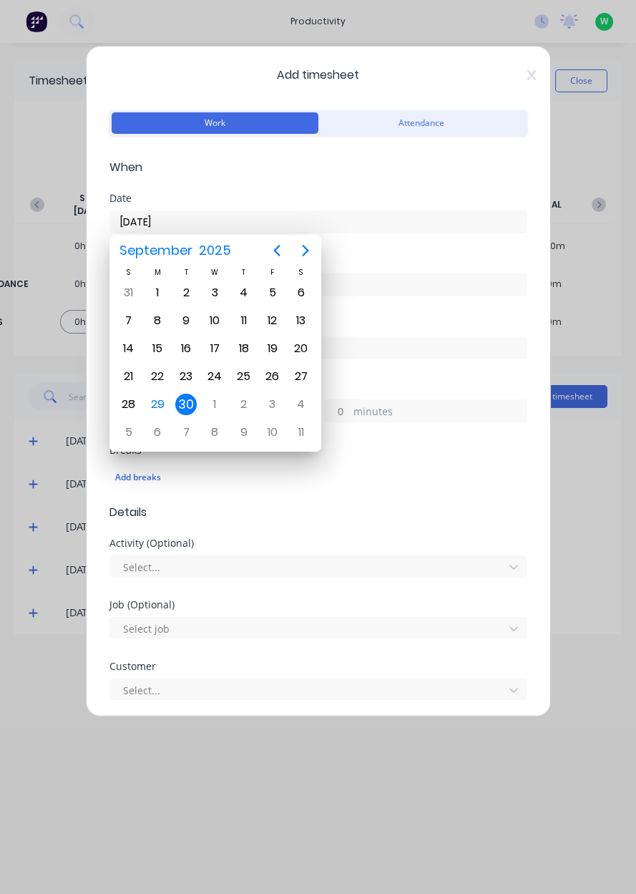
click at [156, 396] on div "29" at bounding box center [157, 404] width 21 height 21
type input "[DATE]"
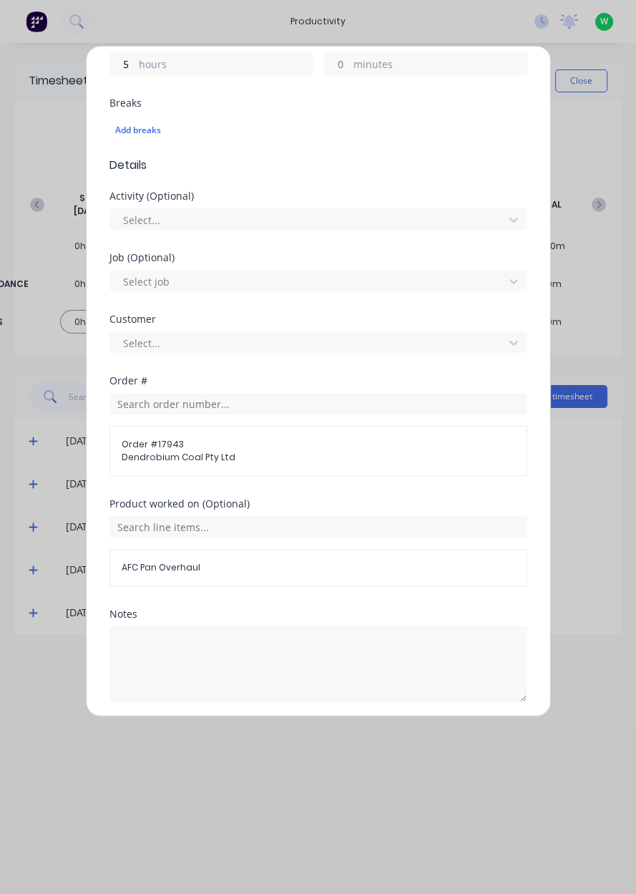
scroll to position [396, 0]
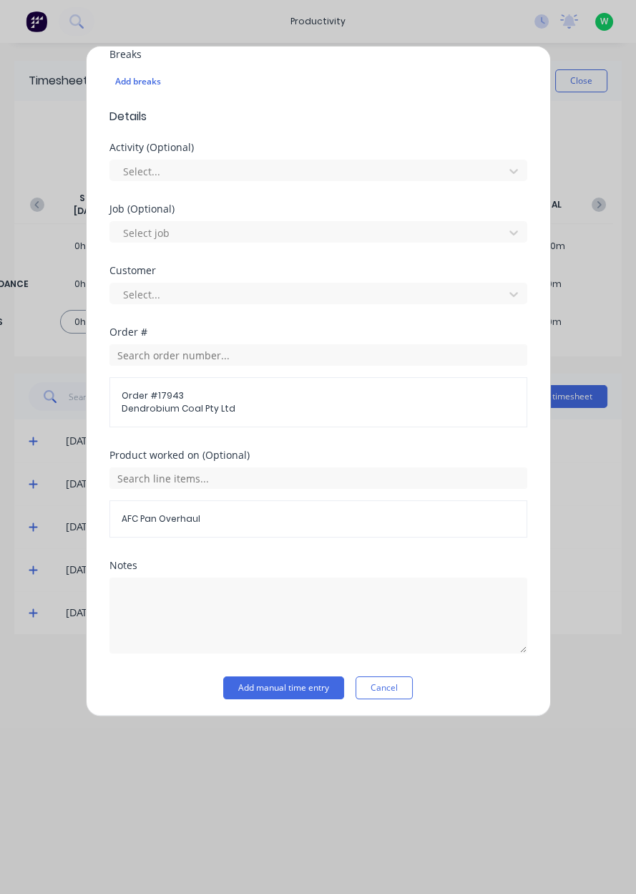
click at [314, 688] on button "Add manual time entry" at bounding box center [283, 687] width 121 height 23
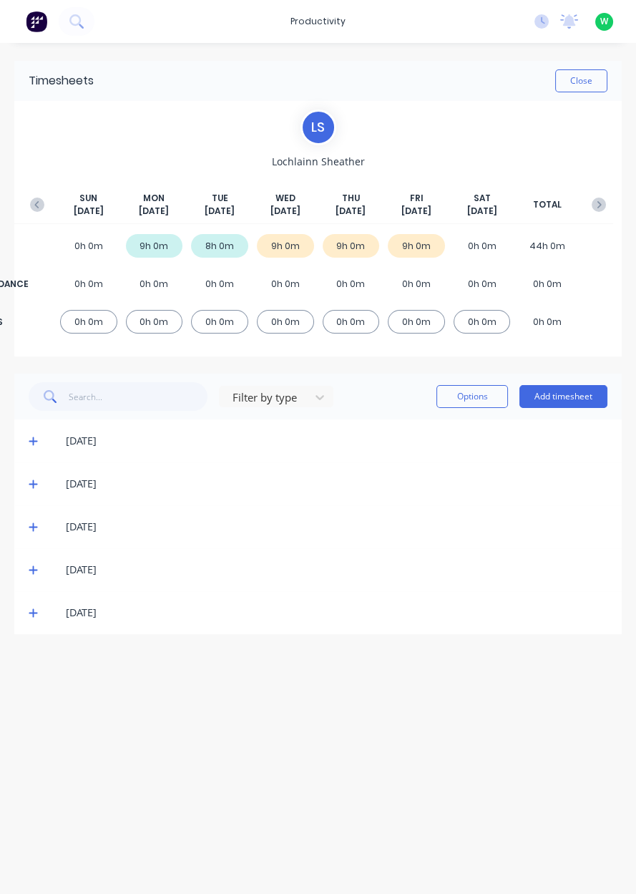
click at [592, 213] on button "button" at bounding box center [599, 205] width 29 height 26
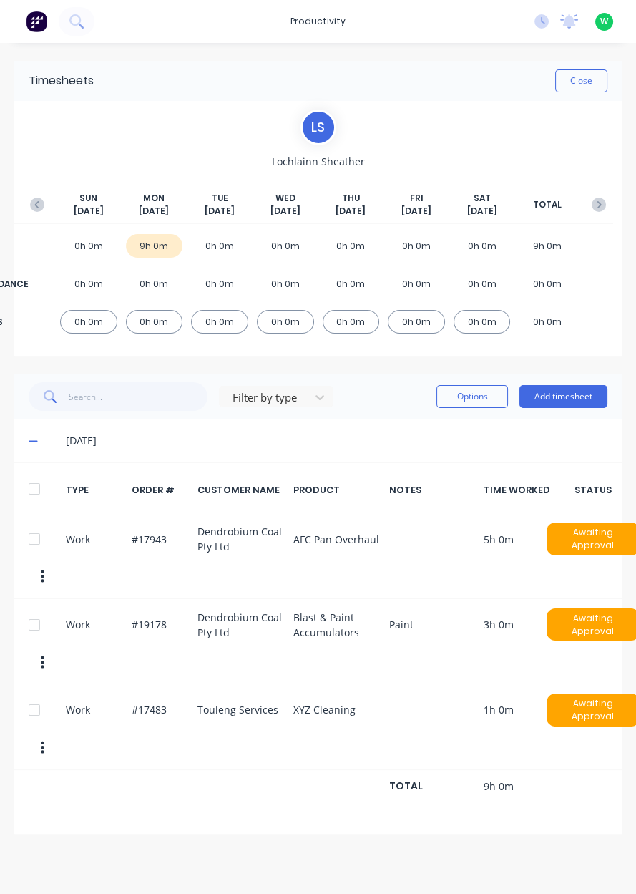
click at [590, 80] on button "Close" at bounding box center [581, 80] width 52 height 23
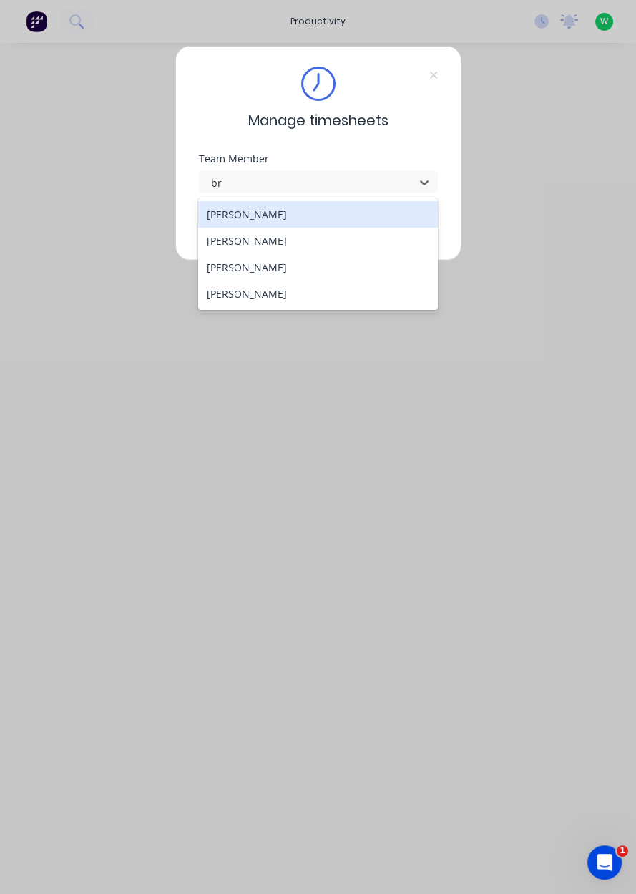
click at [291, 223] on div "[PERSON_NAME]" at bounding box center [318, 214] width 240 height 26
type input "br"
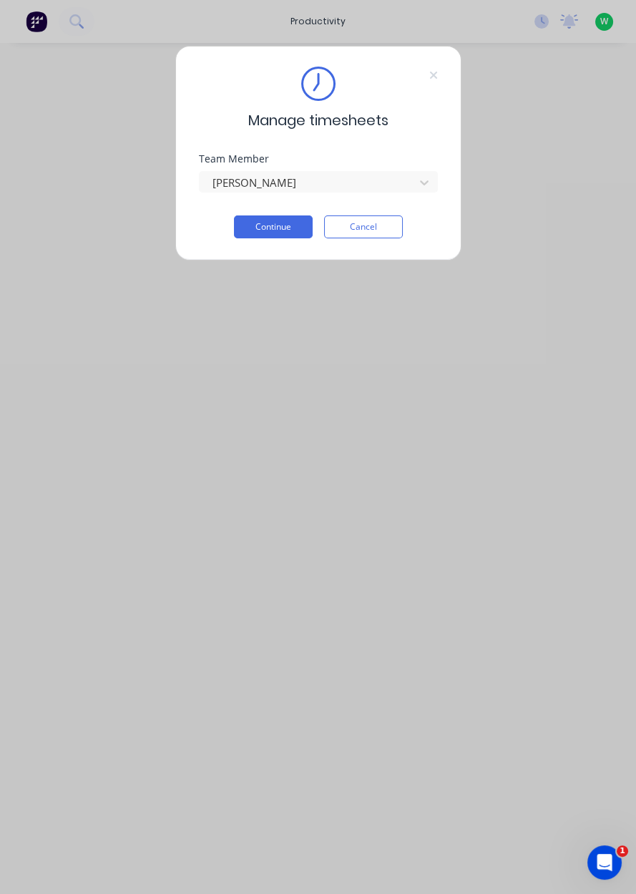
click at [262, 229] on button "Continue" at bounding box center [273, 226] width 79 height 23
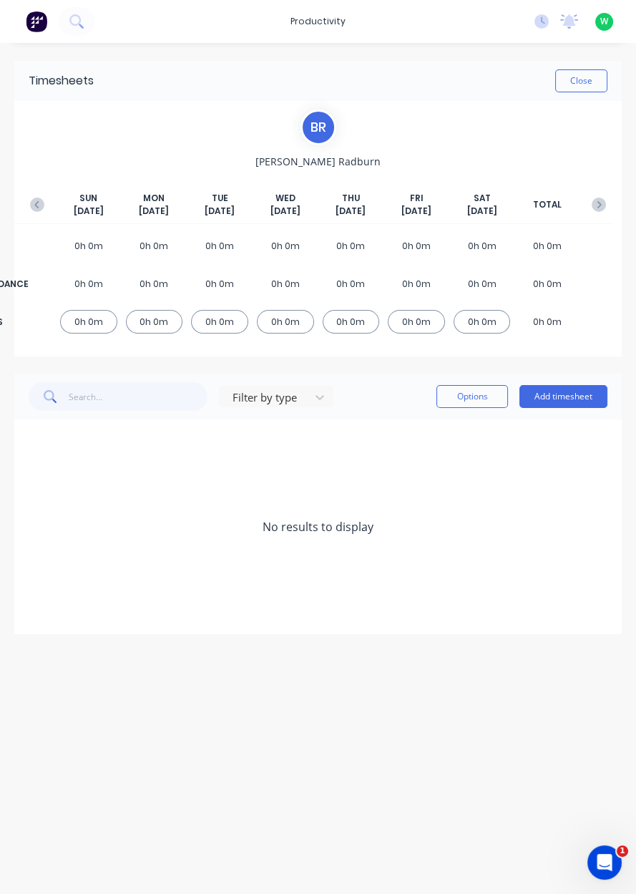
click at [27, 194] on button "button" at bounding box center [37, 205] width 29 height 26
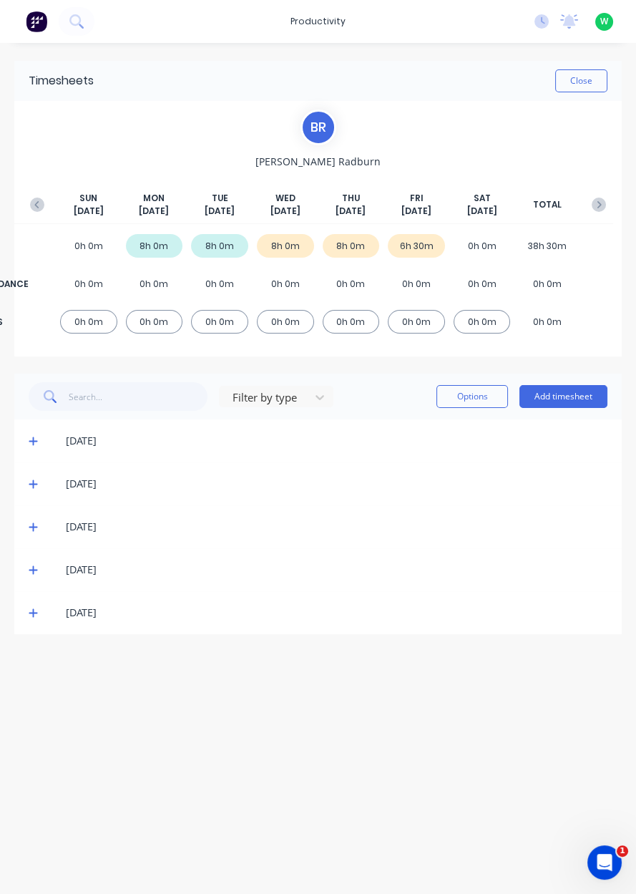
click at [32, 612] on icon at bounding box center [33, 613] width 9 height 9
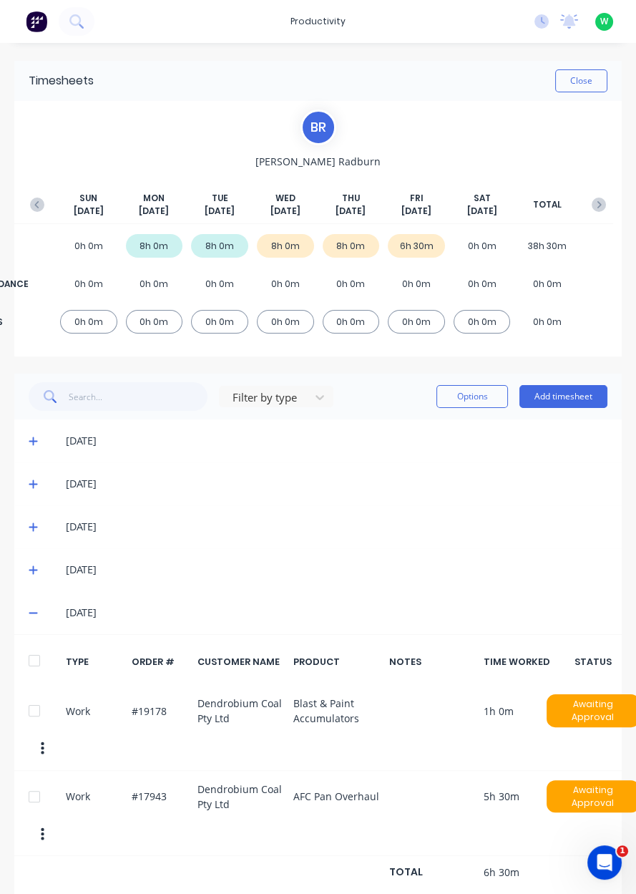
click at [337, 167] on span "Brad Radburn" at bounding box center [317, 161] width 125 height 15
click at [315, 124] on div "B R" at bounding box center [319, 127] width 36 height 36
click at [336, 20] on div "productivity" at bounding box center [317, 21] width 69 height 21
click at [365, 155] on div "Timesheets" at bounding box center [355, 155] width 54 height 13
click at [384, 162] on link "Timesheets" at bounding box center [380, 155] width 190 height 29
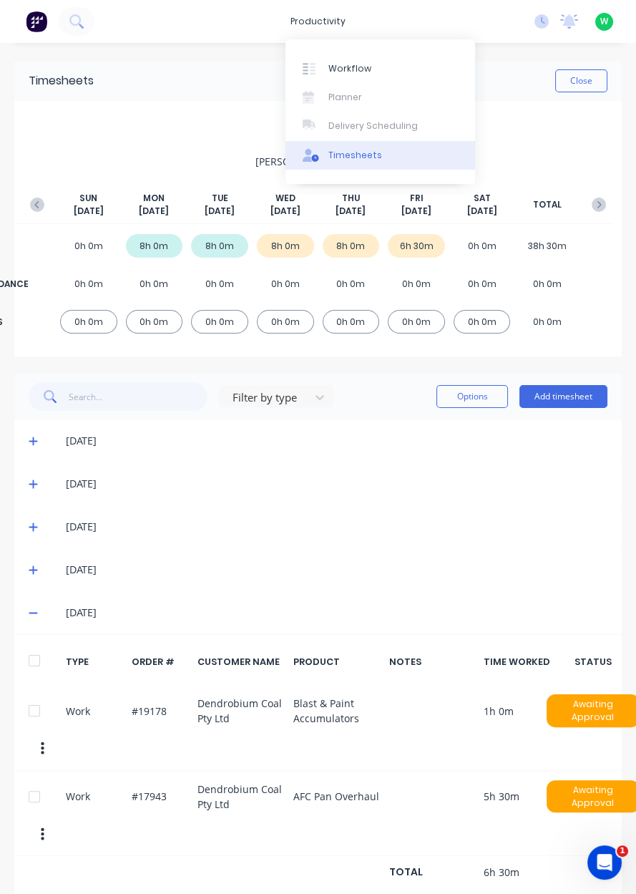
click at [546, 77] on div "Close" at bounding box center [351, 80] width 514 height 23
click at [330, 41] on div "productivity productivity Workflow Planner Delivery Scheduling Timesheets No ne…" at bounding box center [318, 21] width 636 height 43
click at [347, 22] on div "productivity" at bounding box center [317, 21] width 69 height 21
click at [389, 65] on link "Workflow" at bounding box center [380, 68] width 190 height 29
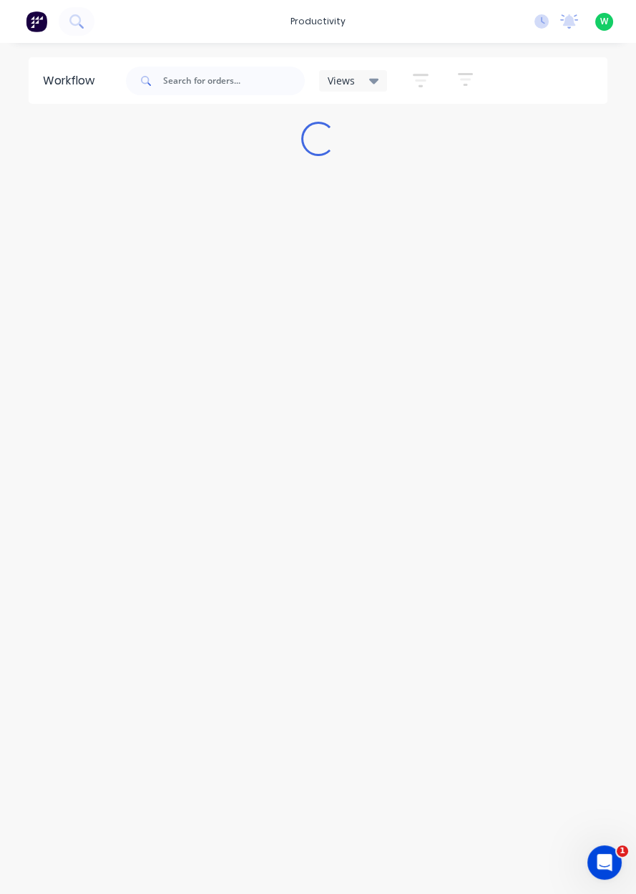
click at [338, 26] on div "productivity" at bounding box center [317, 21] width 69 height 21
click at [359, 166] on link "Timesheets" at bounding box center [380, 155] width 190 height 29
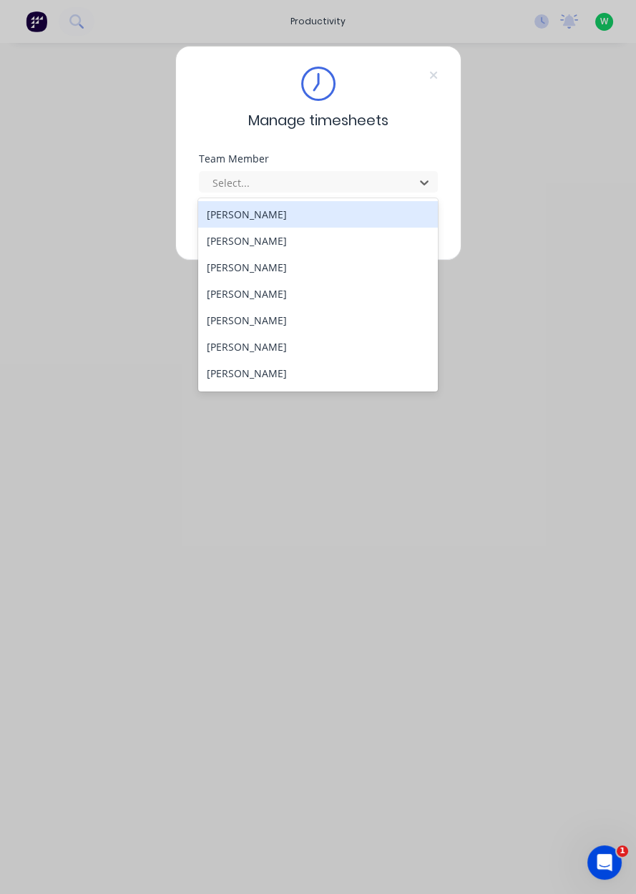
type input "n"
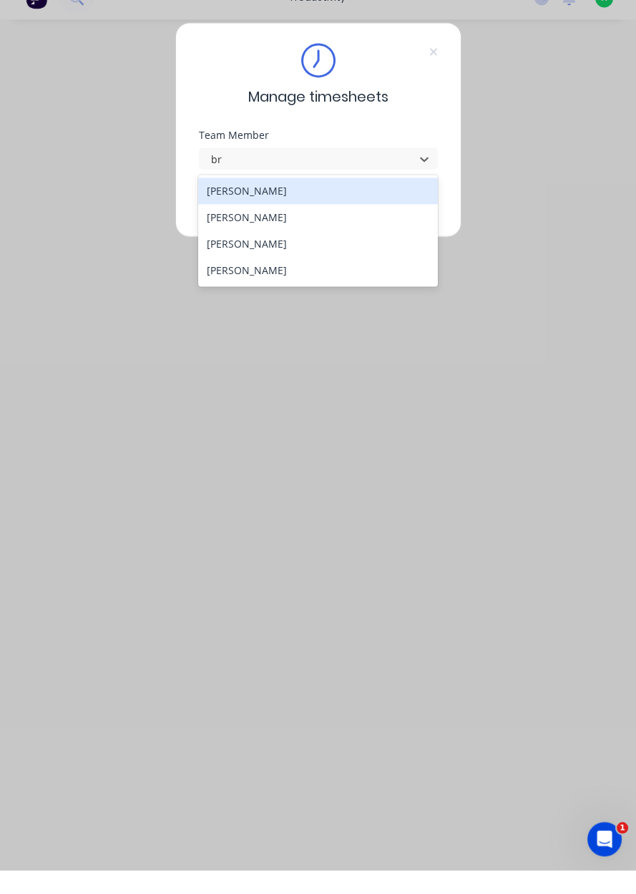
type input "br"
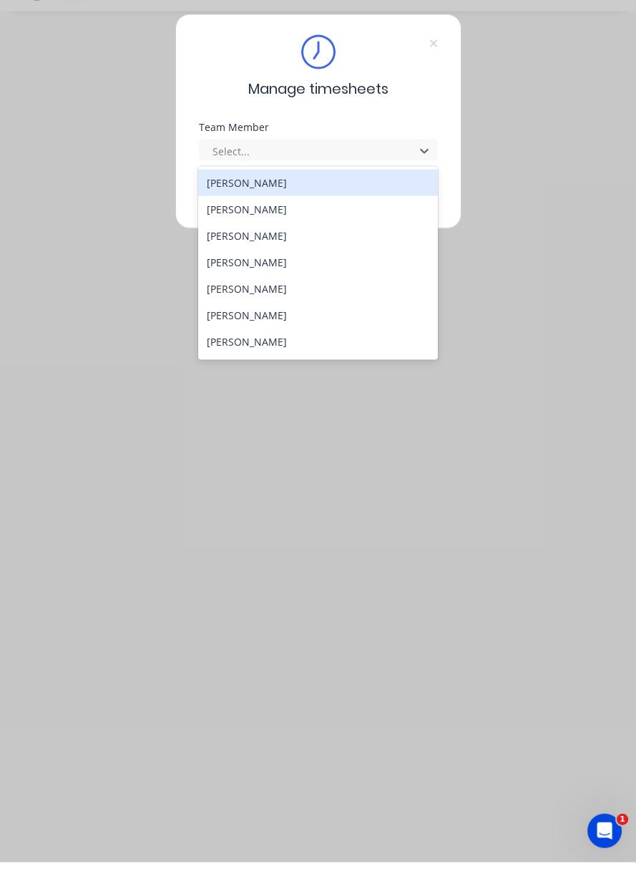
click at [262, 325] on div "[PERSON_NAME]" at bounding box center [318, 320] width 240 height 26
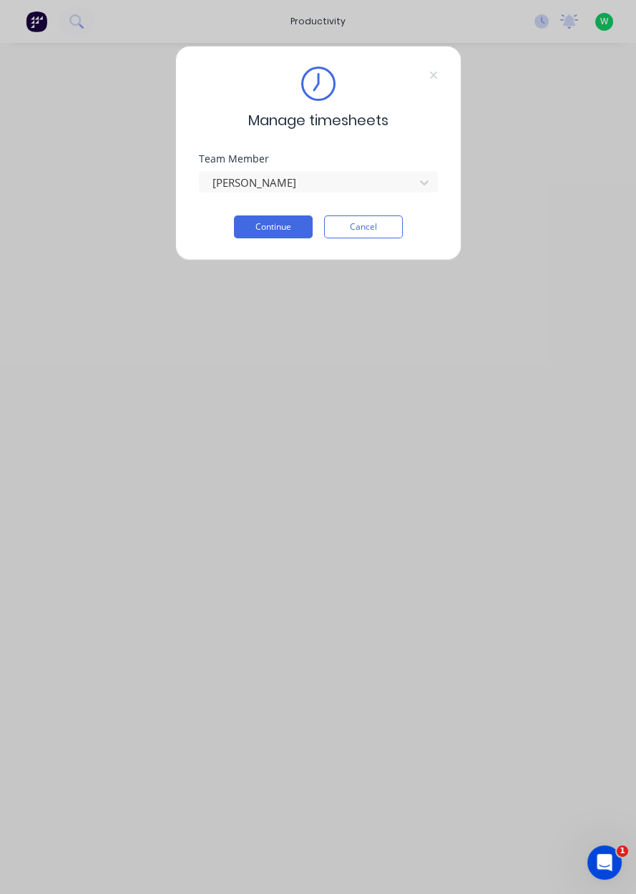
click at [278, 228] on button "Continue" at bounding box center [273, 226] width 79 height 23
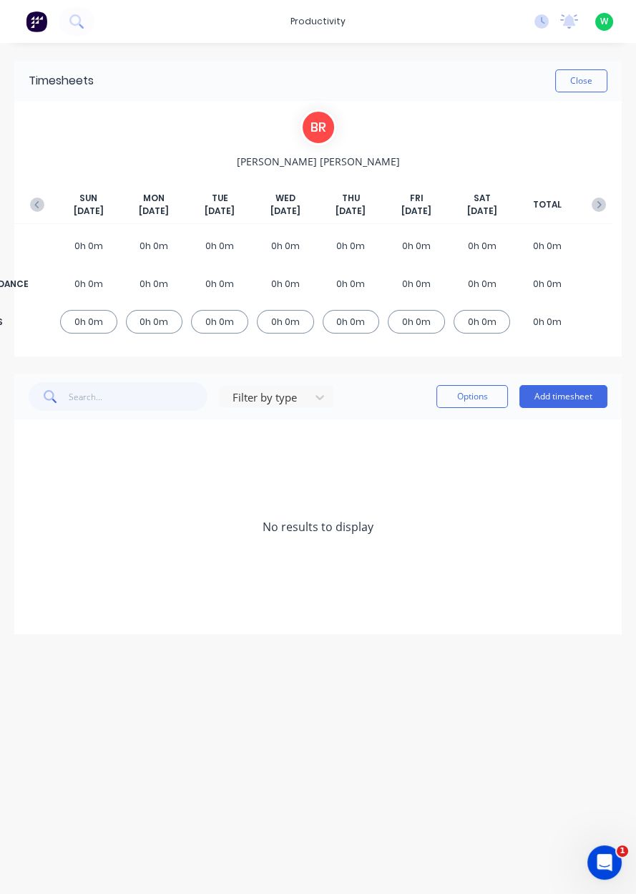
click at [24, 204] on button "button" at bounding box center [37, 205] width 29 height 26
click at [585, 85] on button "Close" at bounding box center [581, 80] width 52 height 23
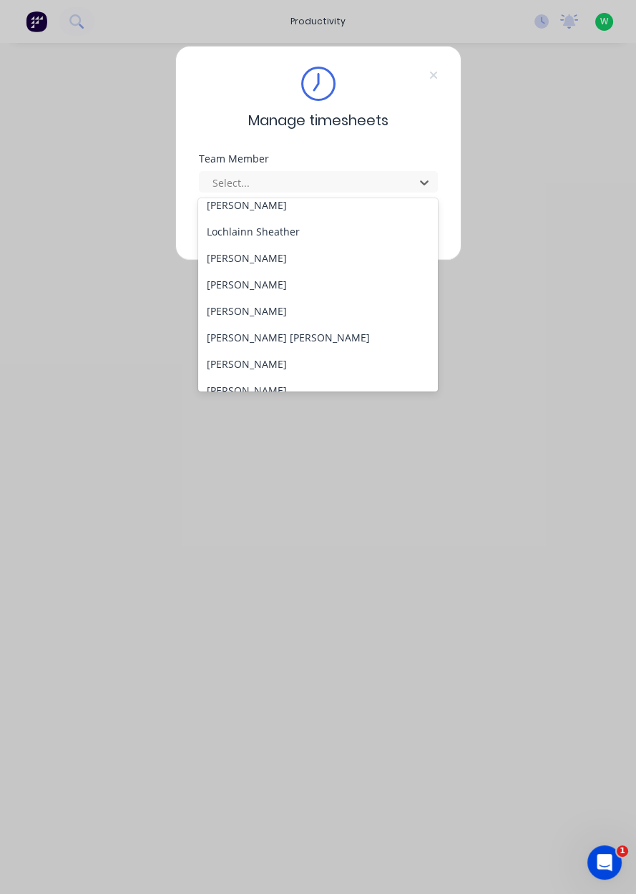
scroll to position [580, 0]
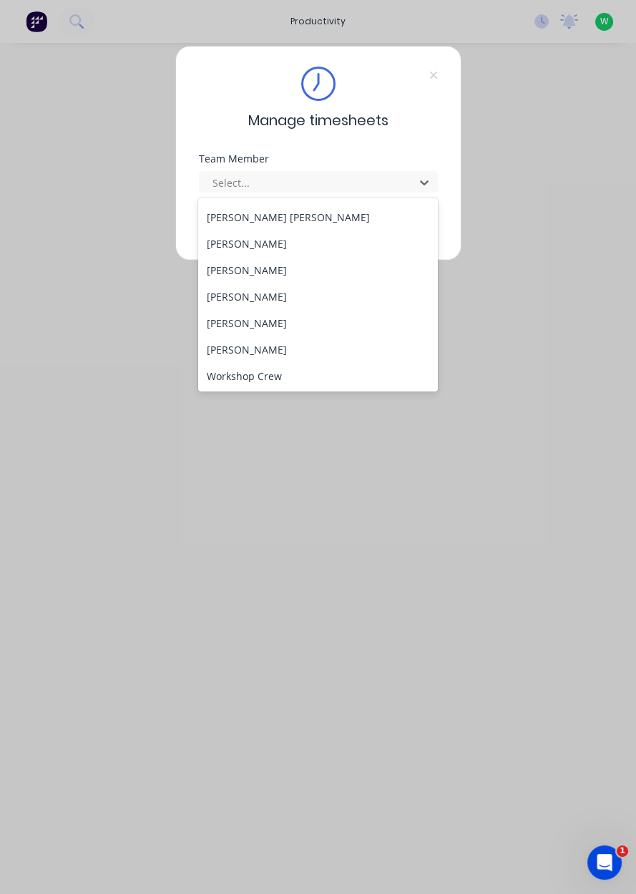
click at [227, 321] on div "[PERSON_NAME]" at bounding box center [318, 323] width 240 height 26
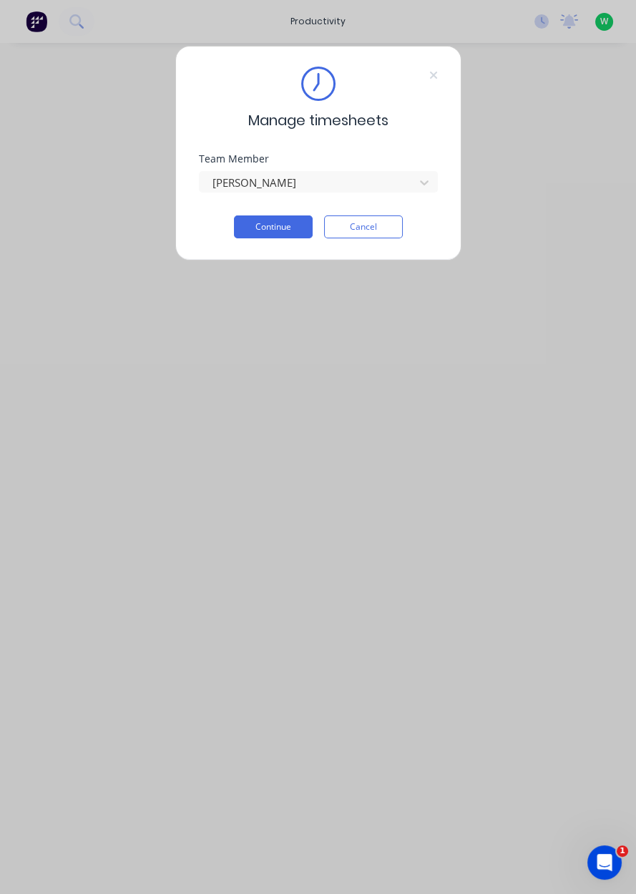
click at [257, 225] on button "Continue" at bounding box center [273, 226] width 79 height 23
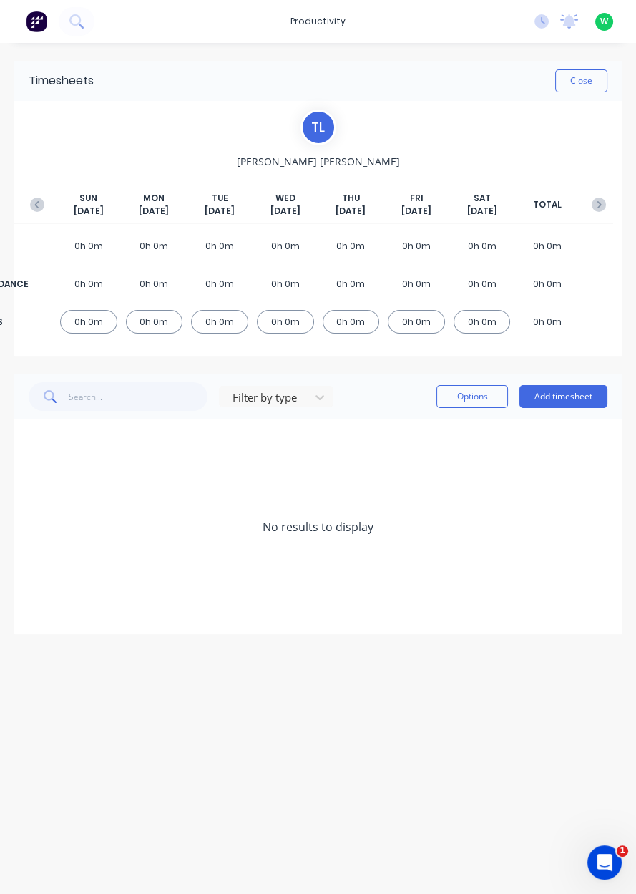
click at [38, 211] on button "button" at bounding box center [37, 205] width 29 height 26
click at [37, 210] on icon "button" at bounding box center [37, 204] width 14 height 14
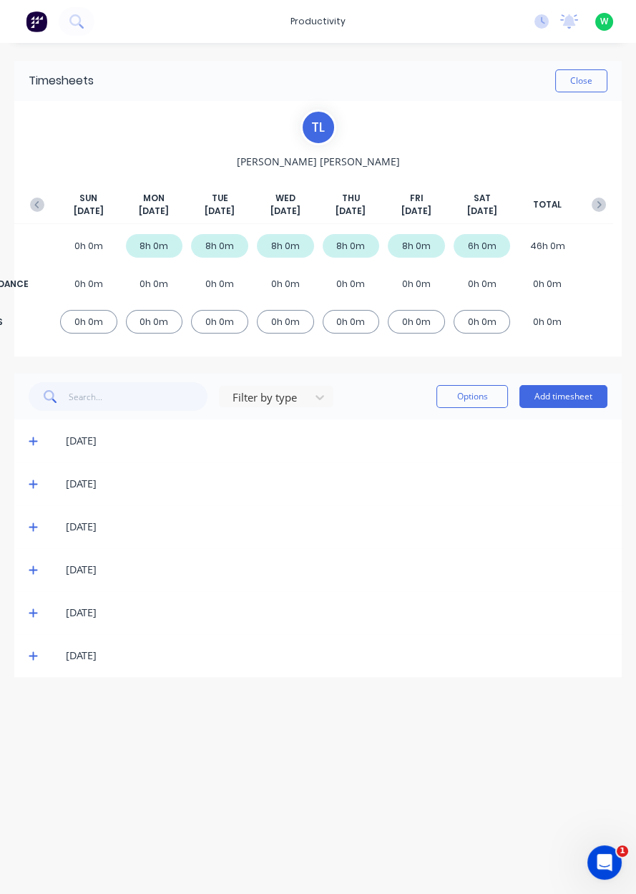
click at [606, 214] on button "button" at bounding box center [599, 205] width 29 height 26
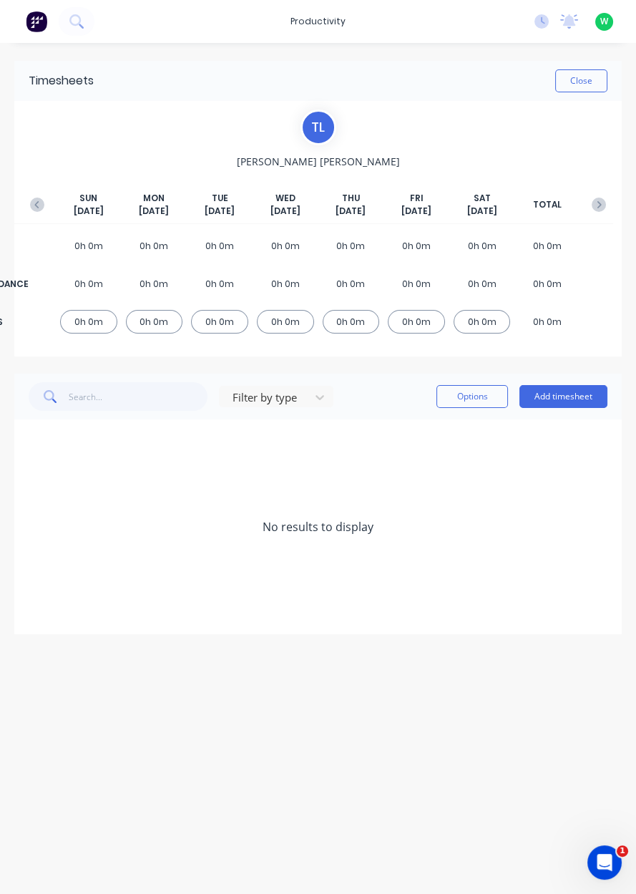
click at [578, 401] on button "Add timesheet" at bounding box center [563, 396] width 88 height 23
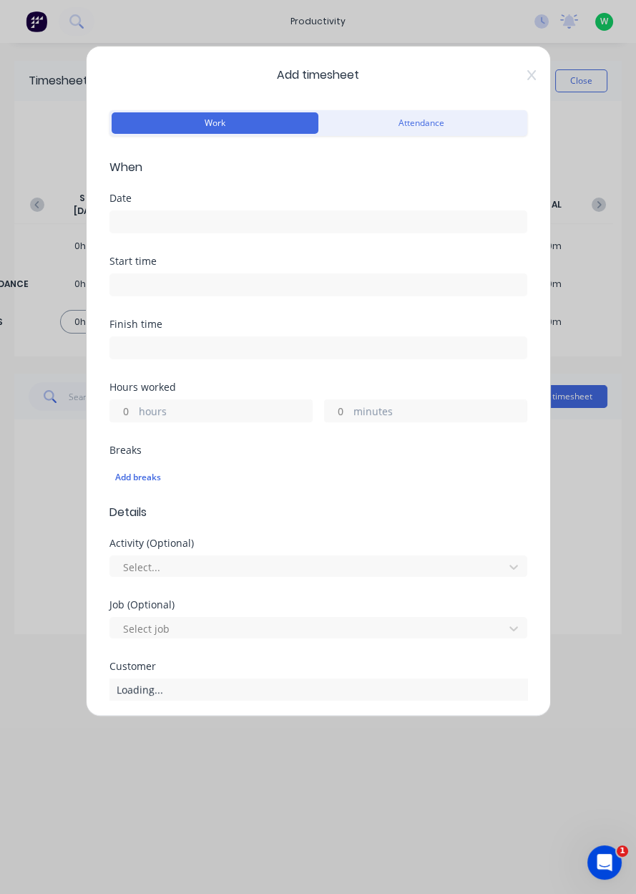
click at [419, 228] on input at bounding box center [318, 221] width 416 height 21
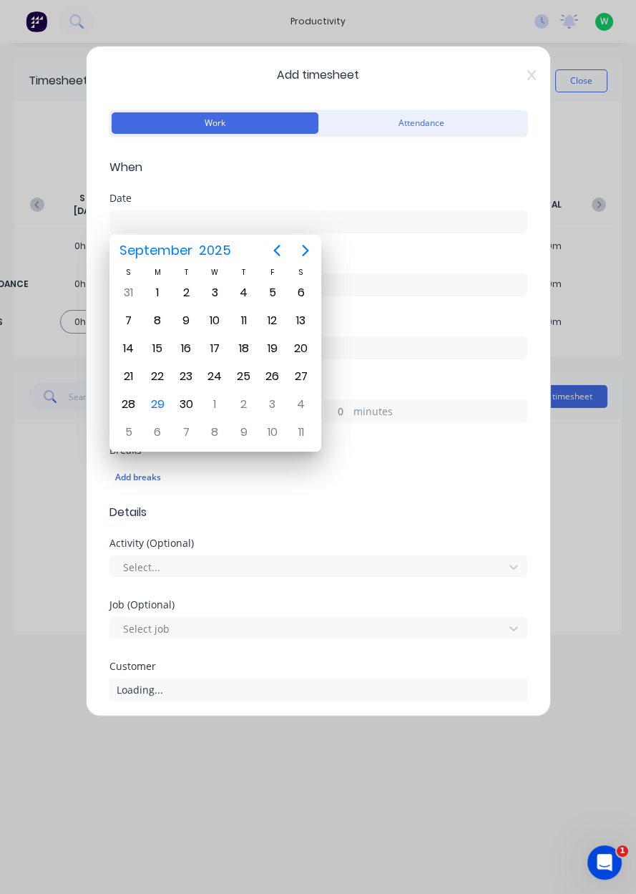
click at [163, 409] on div "29" at bounding box center [157, 404] width 29 height 27
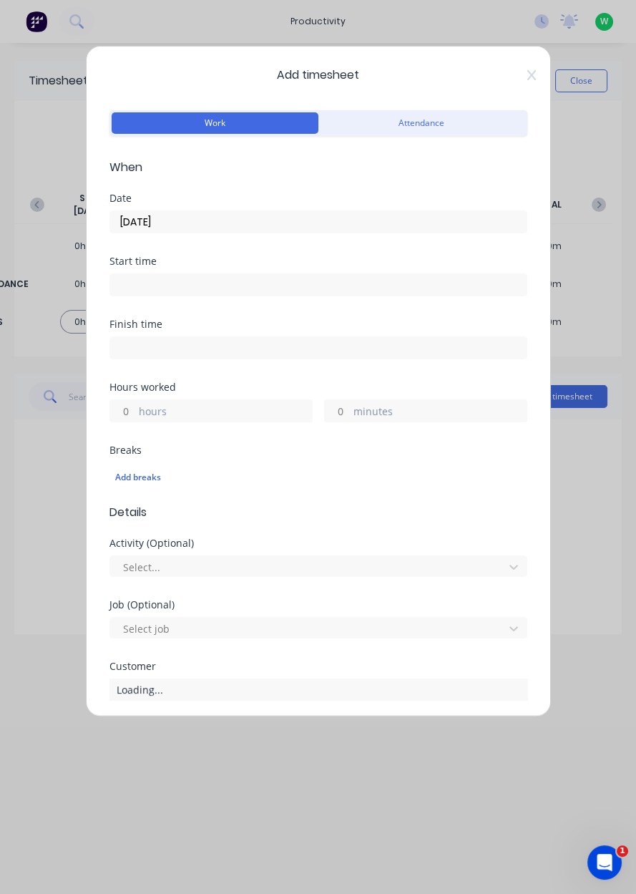
type input "[DATE]"
click at [214, 416] on label "hours" at bounding box center [225, 413] width 173 height 18
click at [135, 416] on input "hours" at bounding box center [122, 410] width 25 height 21
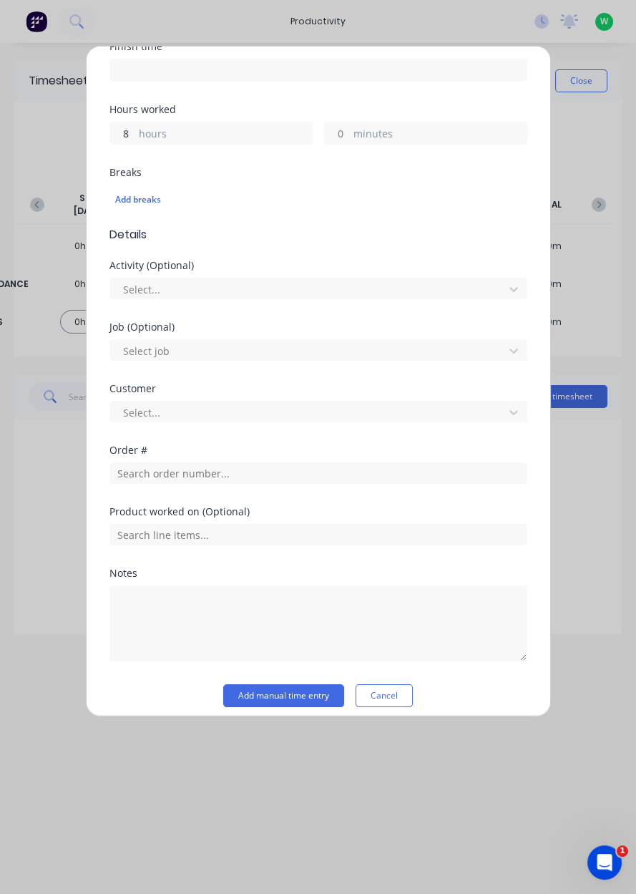
scroll to position [275, 0]
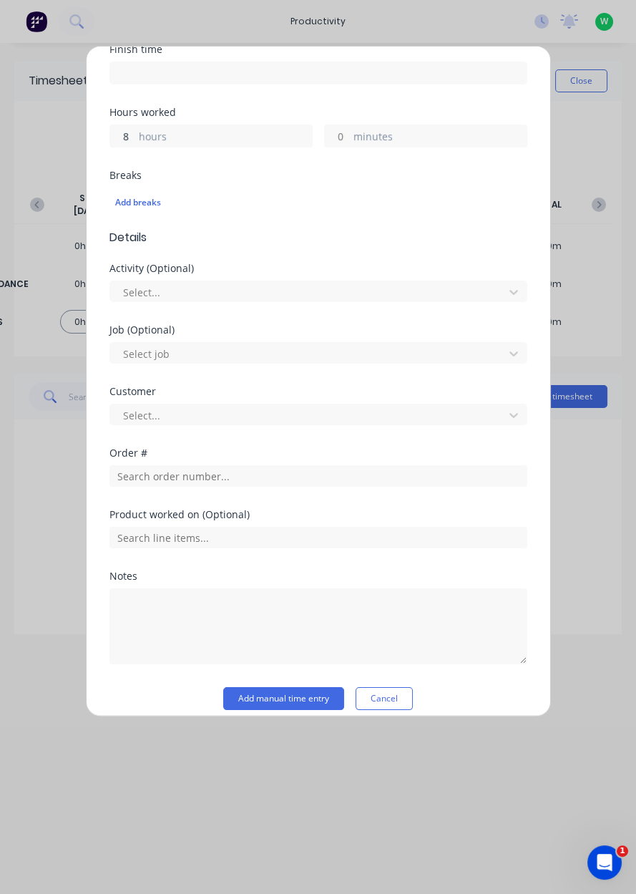
type input "8"
click at [421, 474] on input "text" at bounding box center [318, 475] width 418 height 21
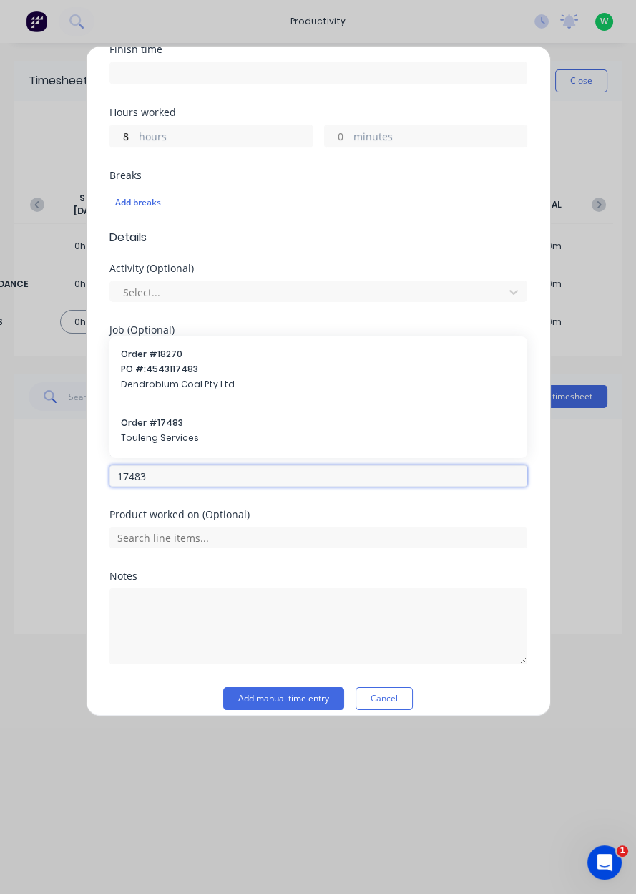
type input "17483"
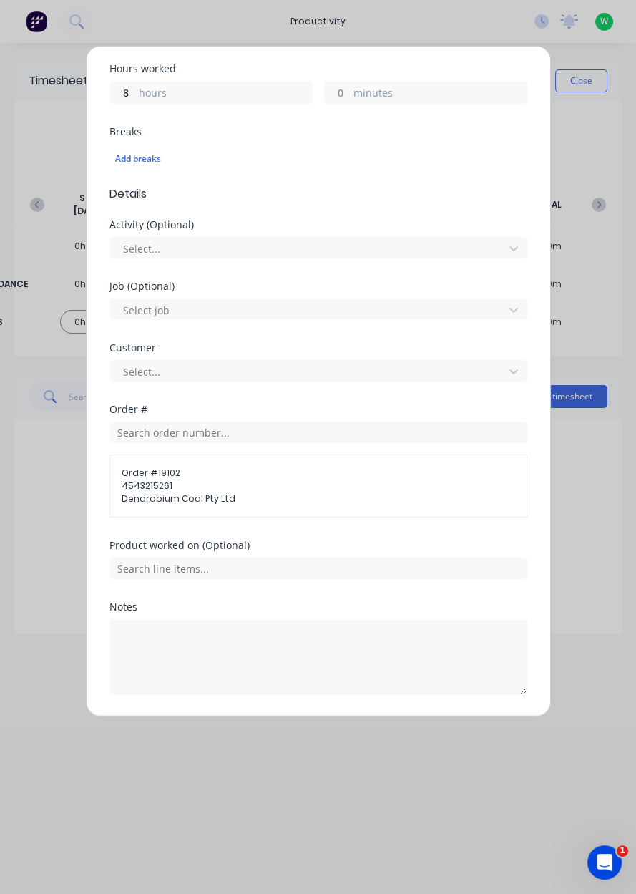
scroll to position [318, 0]
click at [117, 575] on input "text" at bounding box center [318, 568] width 418 height 21
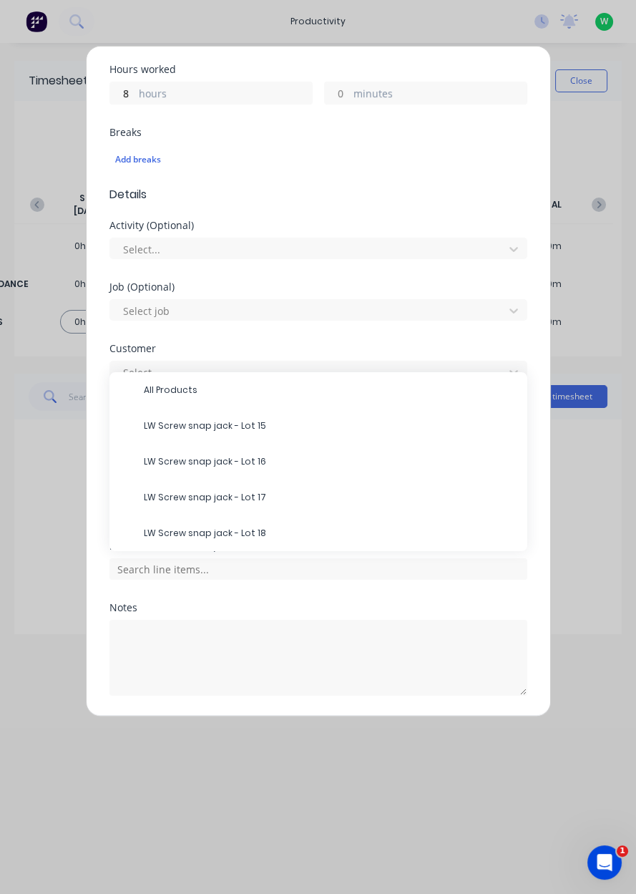
click at [581, 502] on div "Add timesheet Work Attendance When Date 29/09/2025 Start time Finish time Hours…" at bounding box center [318, 447] width 636 height 894
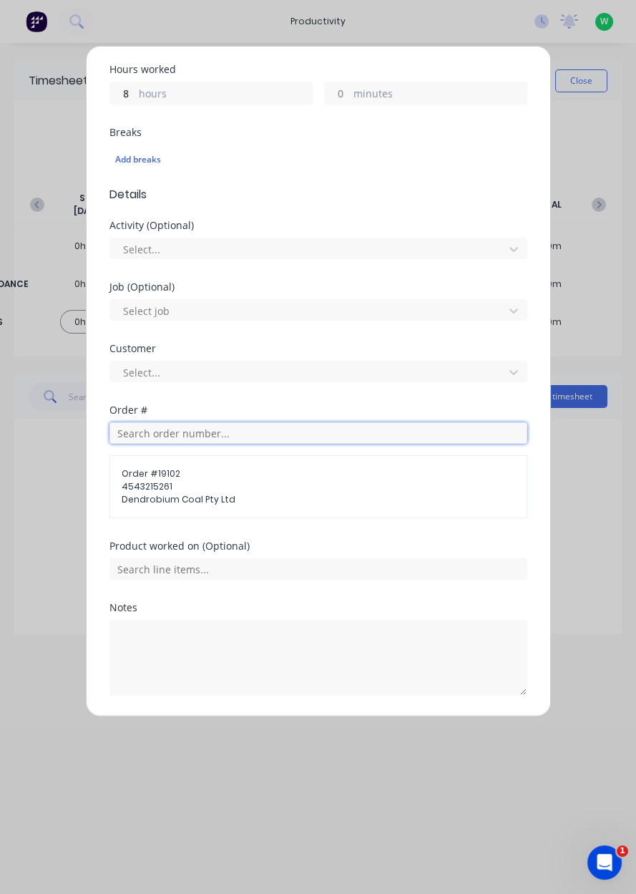
click at [123, 435] on input "text" at bounding box center [318, 432] width 418 height 21
type input "17483"
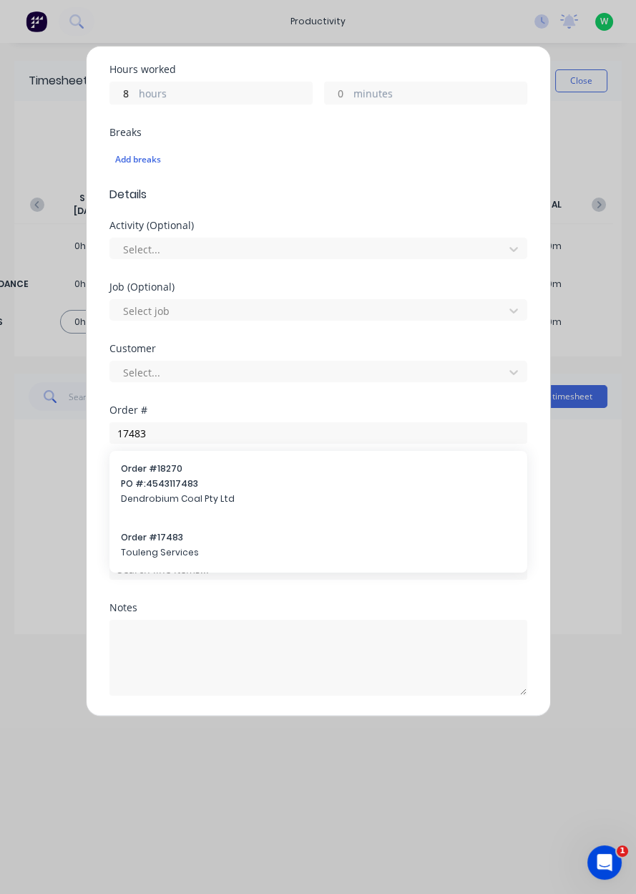
click at [145, 547] on span "Touleng Services" at bounding box center [318, 552] width 395 height 13
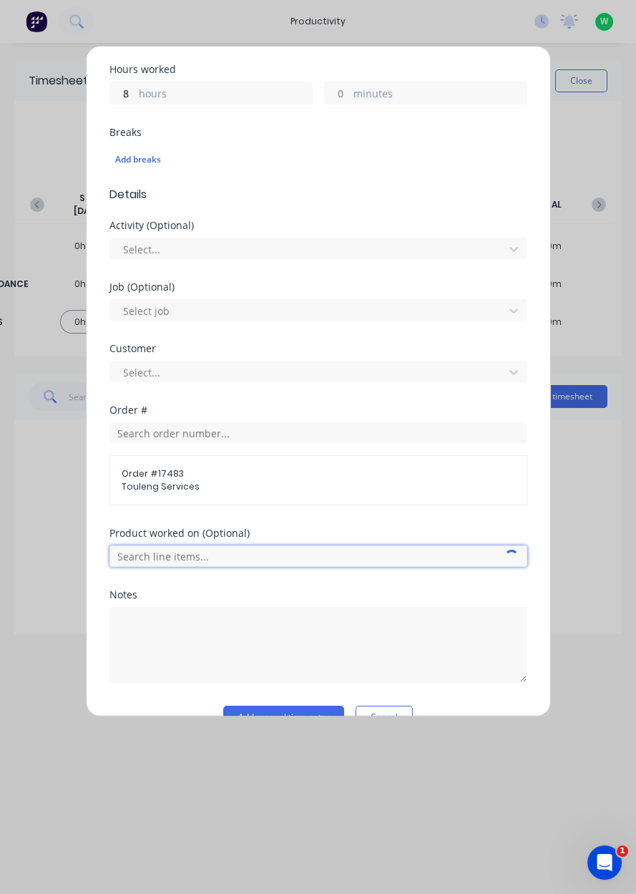
click at [153, 550] on input "text" at bounding box center [318, 555] width 418 height 21
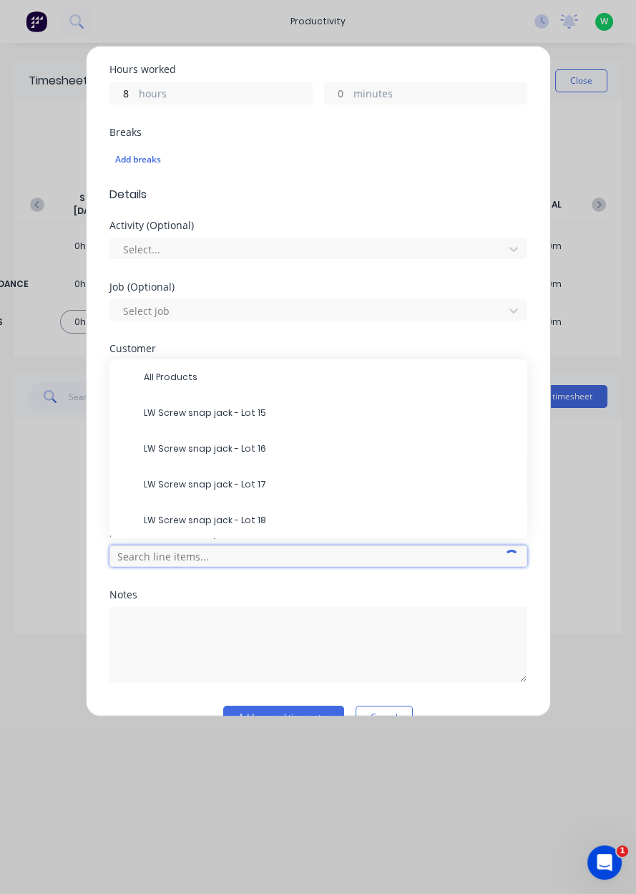
scroll to position [347, 0]
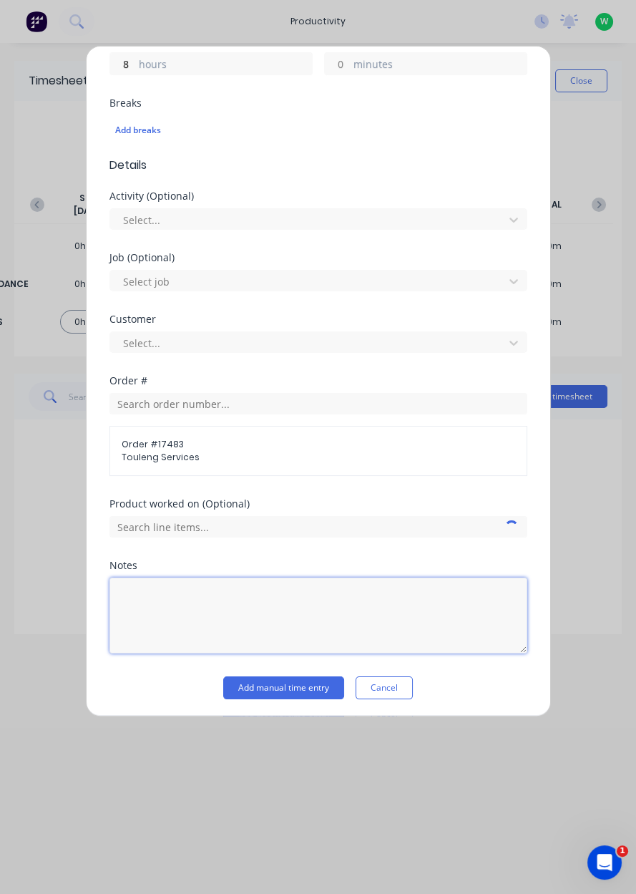
click at [114, 577] on textarea at bounding box center [318, 615] width 418 height 76
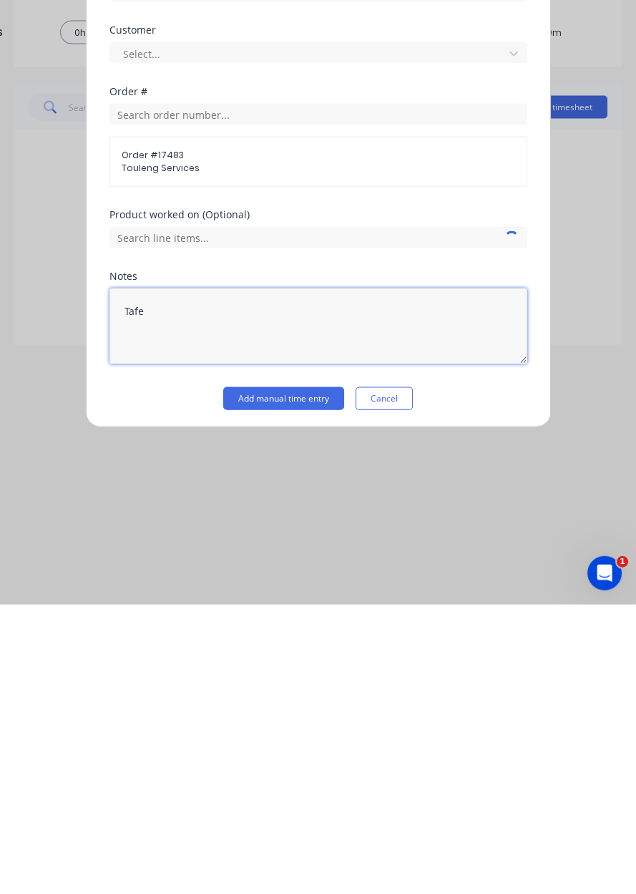
type textarea "Tafe"
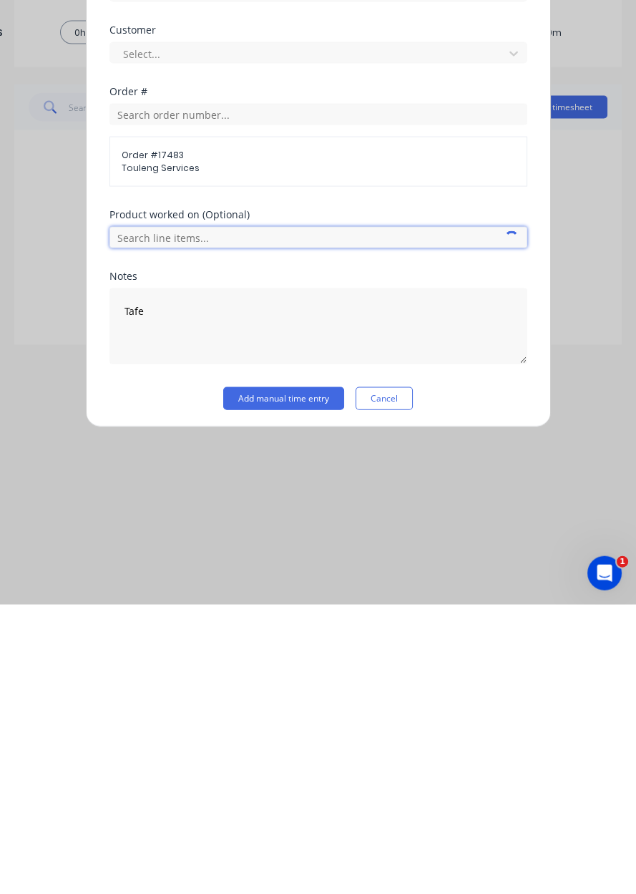
click at [124, 523] on input "text" at bounding box center [318, 526] width 418 height 21
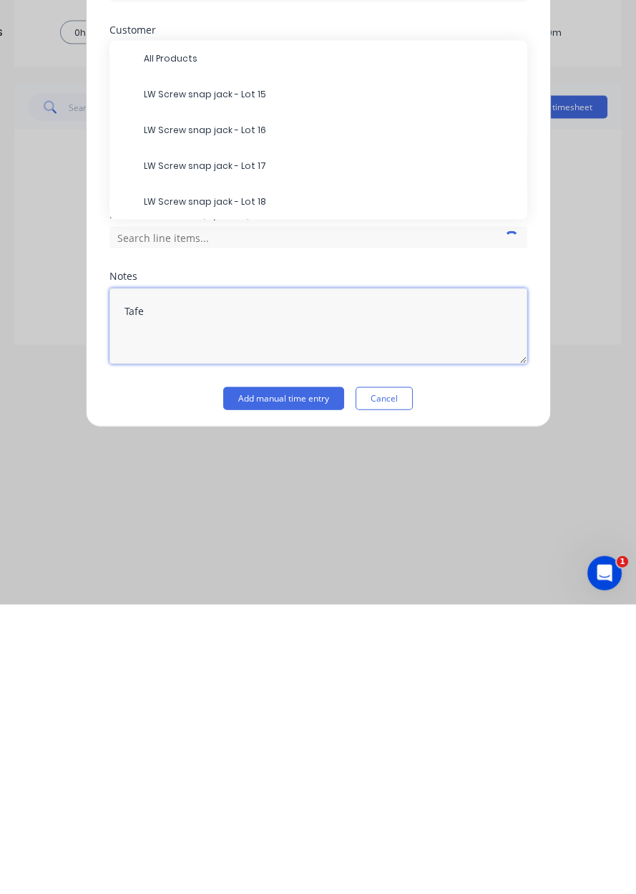
click at [157, 648] on textarea "Tafe" at bounding box center [318, 615] width 418 height 76
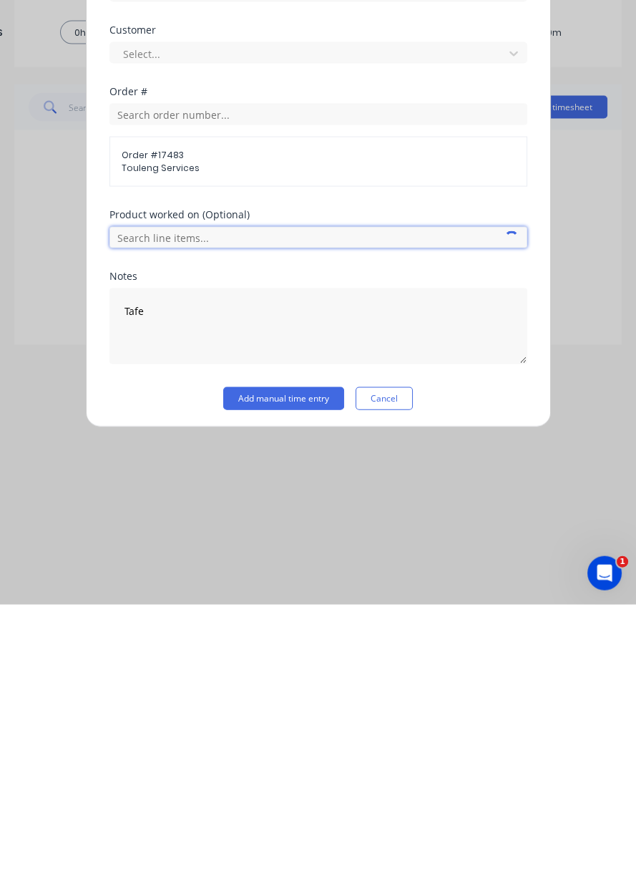
click at [459, 529] on input "text" at bounding box center [318, 526] width 418 height 21
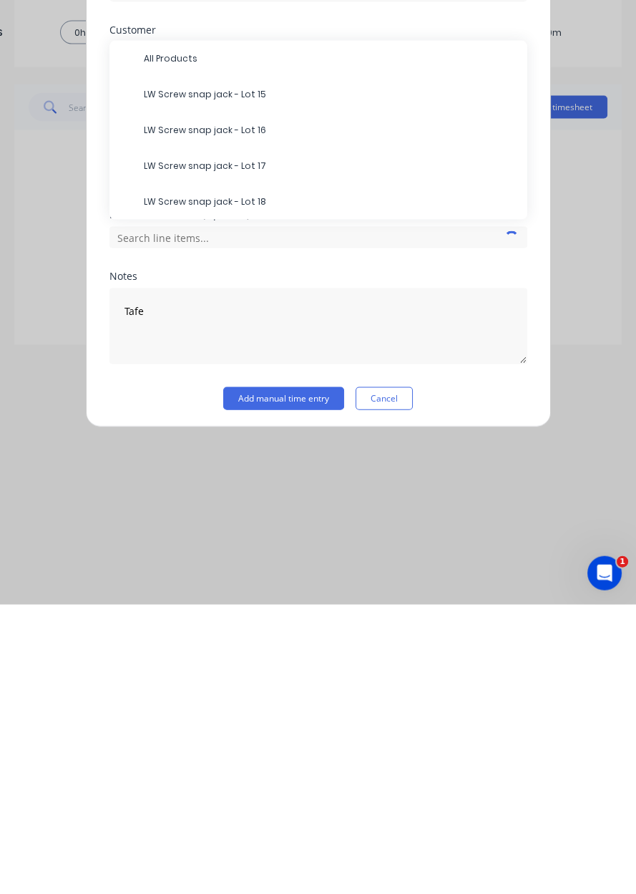
click at [294, 690] on button "Add manual time entry" at bounding box center [283, 687] width 121 height 23
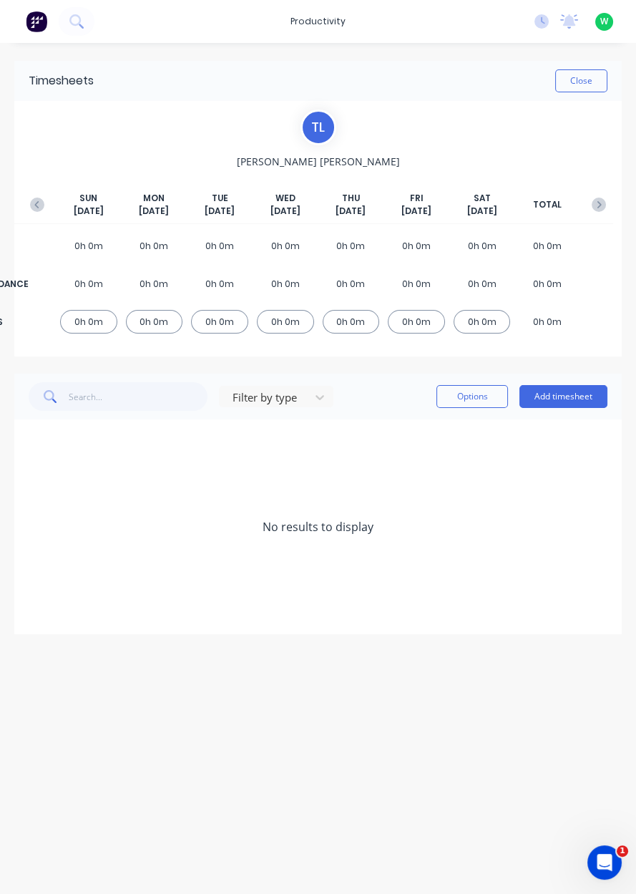
click at [37, 206] on icon "button" at bounding box center [36, 204] width 4 height 7
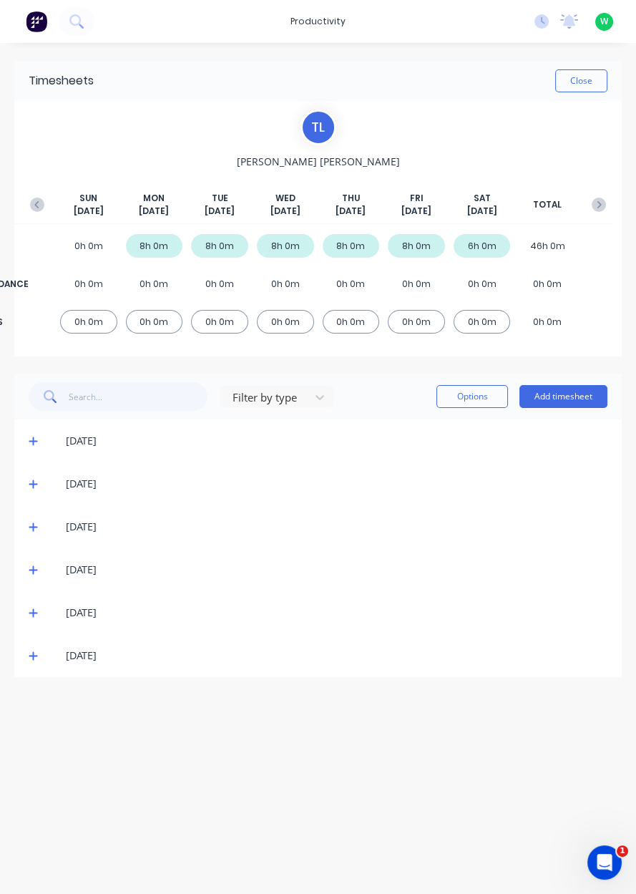
click at [608, 210] on button "button" at bounding box center [599, 205] width 29 height 26
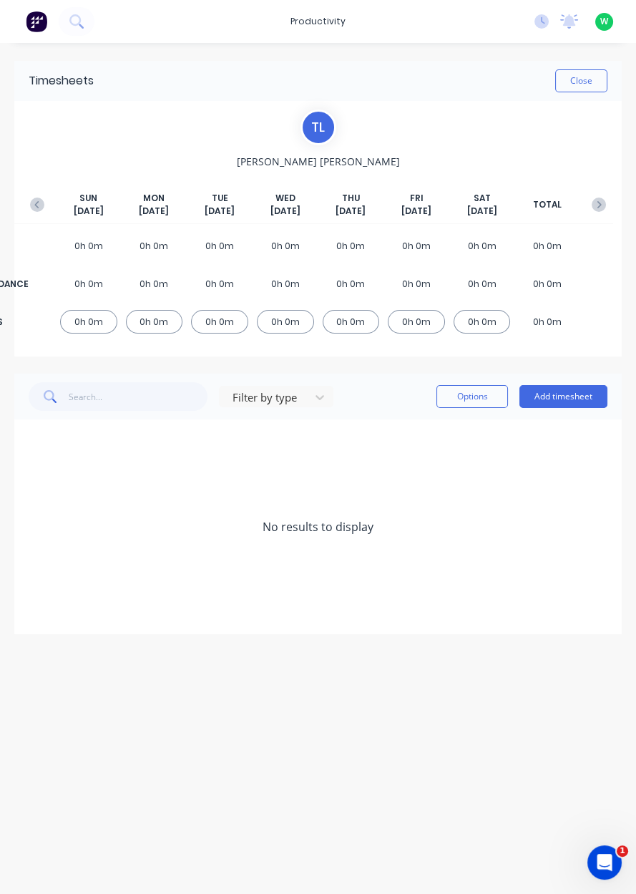
click at [595, 215] on button "button" at bounding box center [599, 205] width 29 height 26
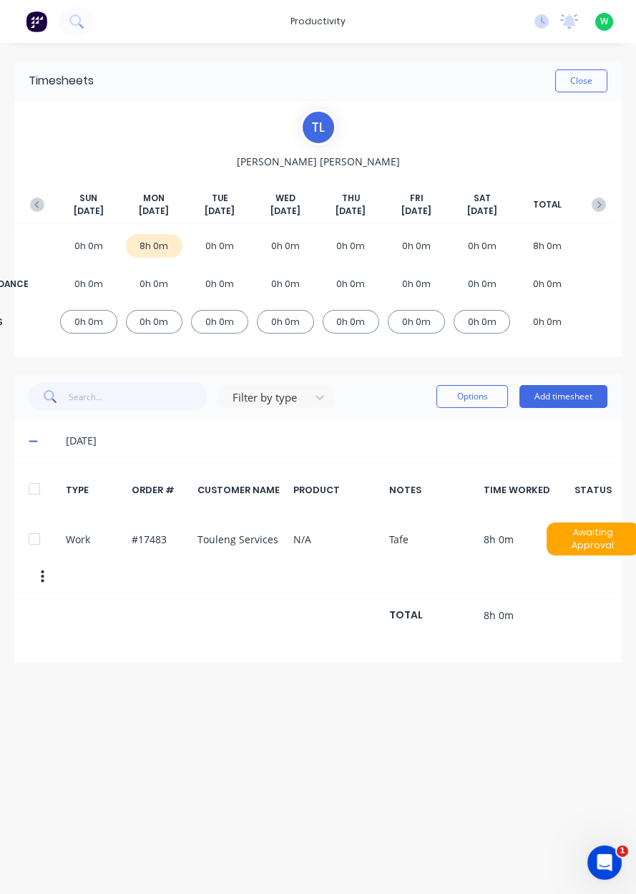
click at [35, 570] on button "button" at bounding box center [42, 577] width 30 height 26
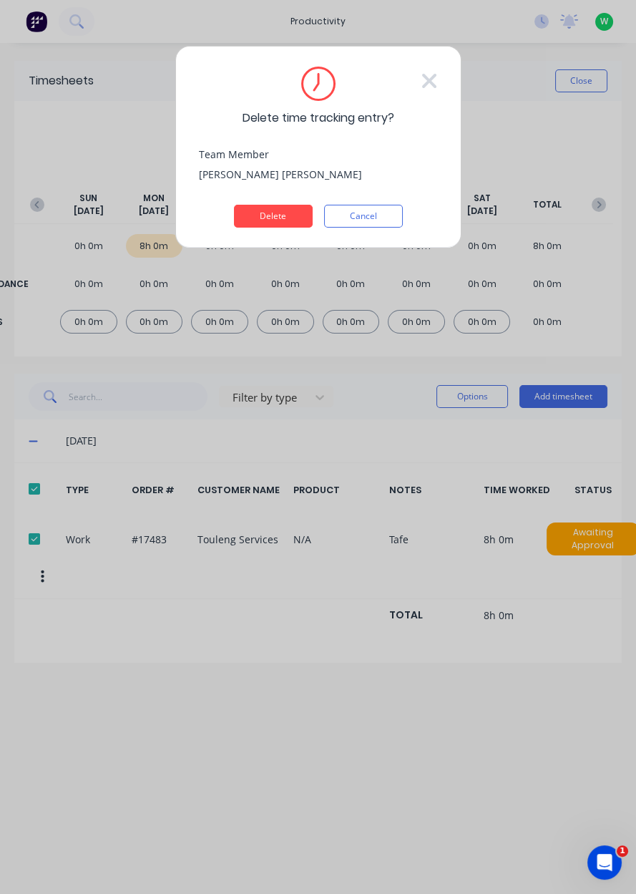
click at [265, 220] on button "Delete" at bounding box center [273, 216] width 79 height 23
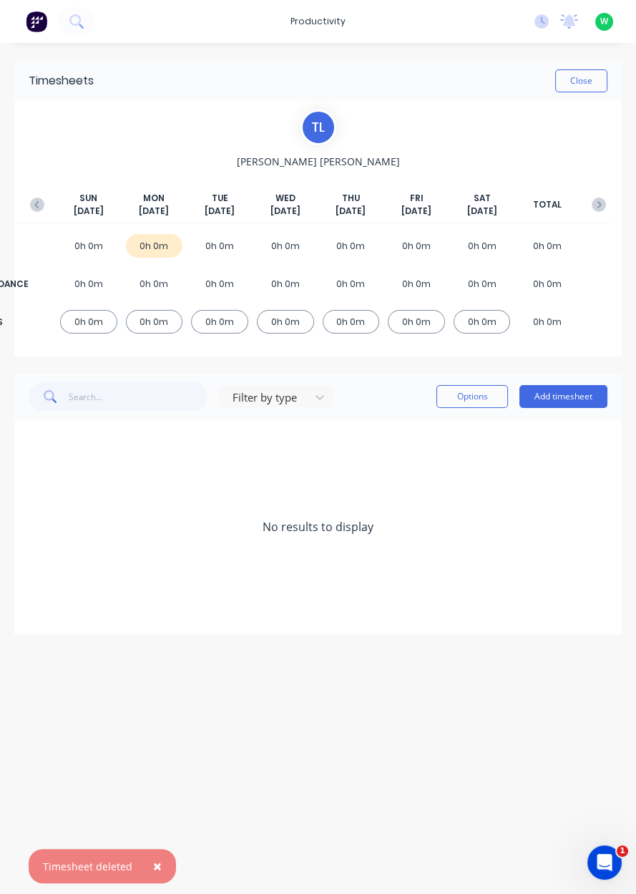
click at [39, 210] on icon "button" at bounding box center [37, 204] width 14 height 14
click at [560, 392] on button "Add timesheet" at bounding box center [563, 396] width 88 height 23
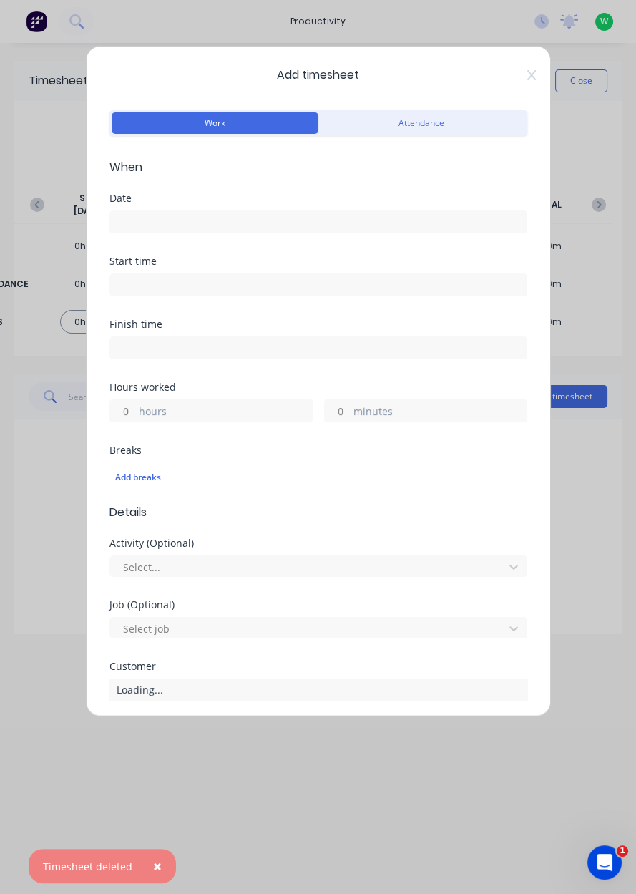
click at [423, 225] on input at bounding box center [318, 221] width 416 height 21
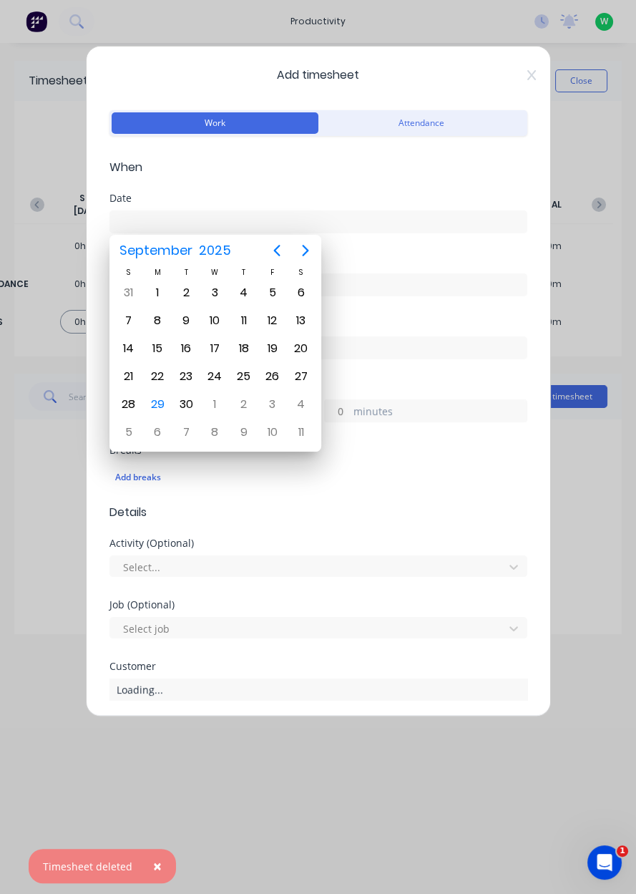
click at [163, 376] on div "22" at bounding box center [157, 376] width 21 height 21
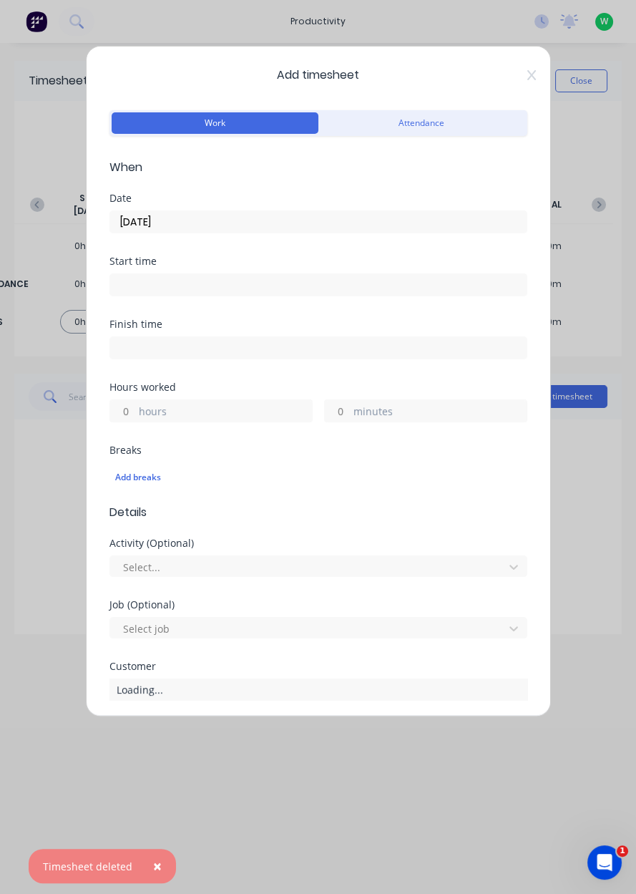
type input "22/09/2025"
click at [200, 411] on label "hours" at bounding box center [225, 413] width 173 height 18
click at [135, 411] on input "hours" at bounding box center [122, 410] width 25 height 21
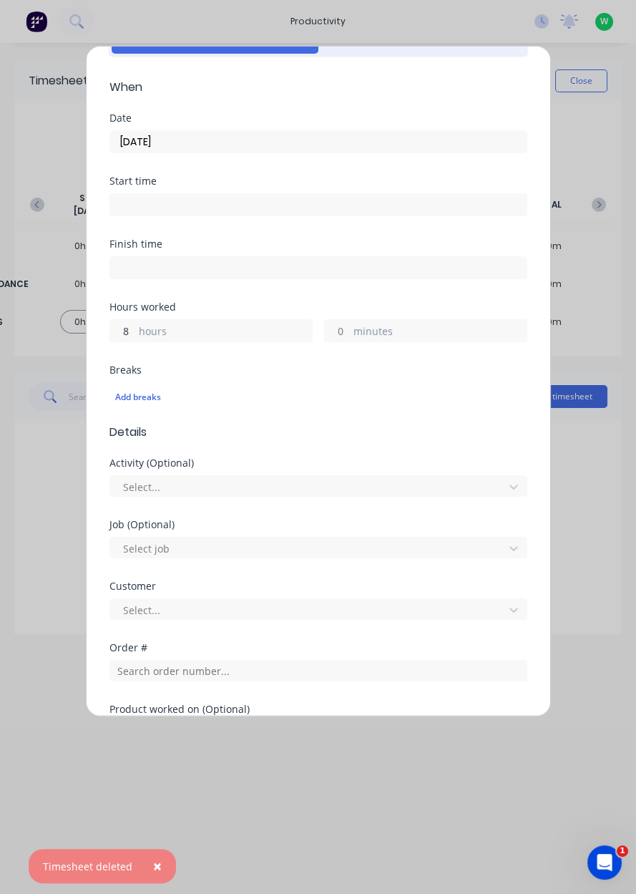
scroll to position [286, 0]
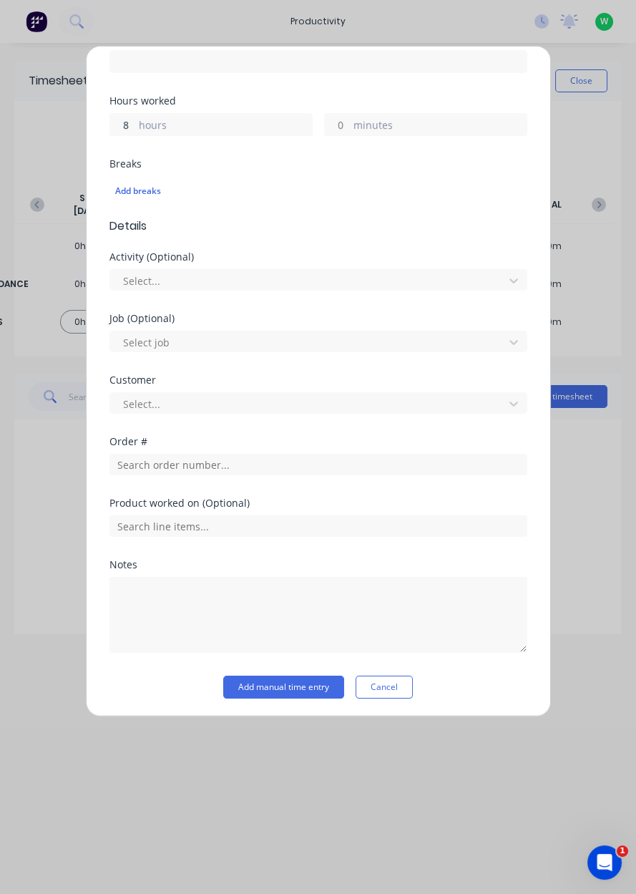
type input "8"
click at [149, 459] on input "text" at bounding box center [318, 464] width 418 height 21
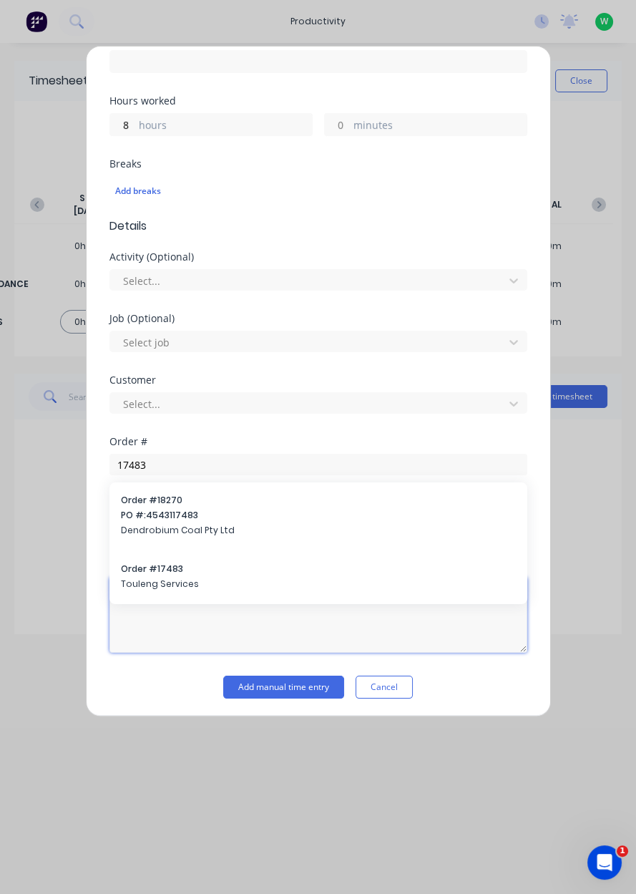
click at [139, 580] on textarea at bounding box center [318, 615] width 418 height 76
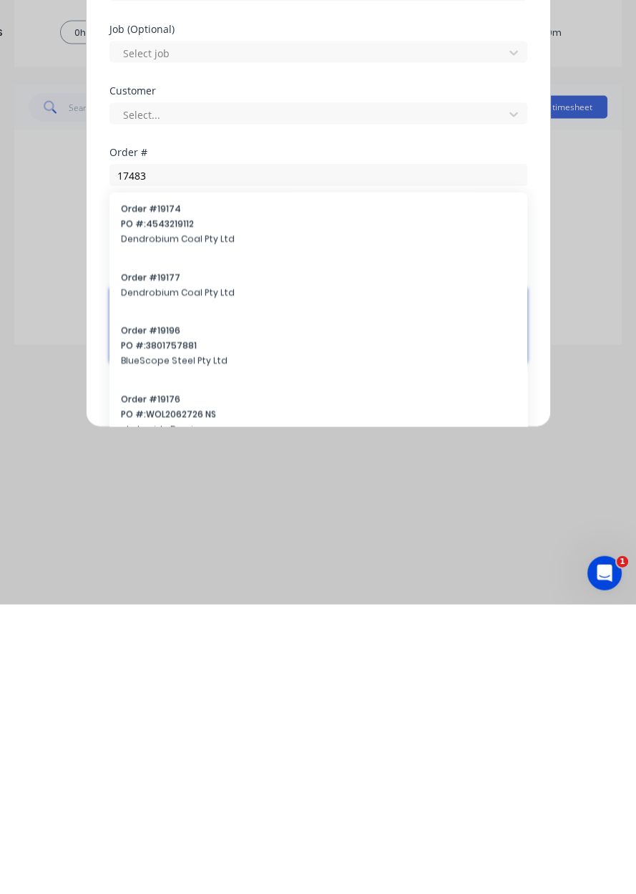
scroll to position [0, 0]
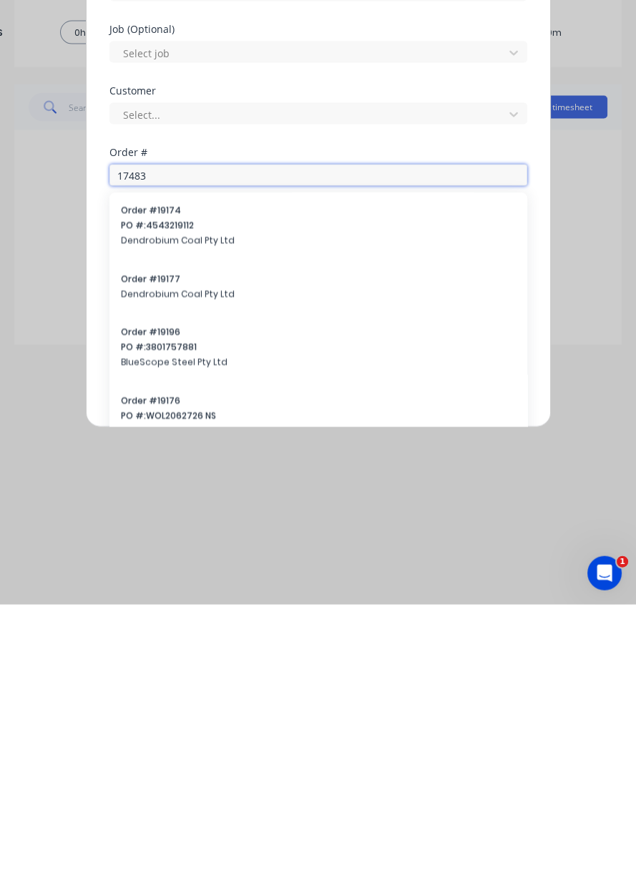
click at [167, 456] on input "17483" at bounding box center [318, 464] width 418 height 21
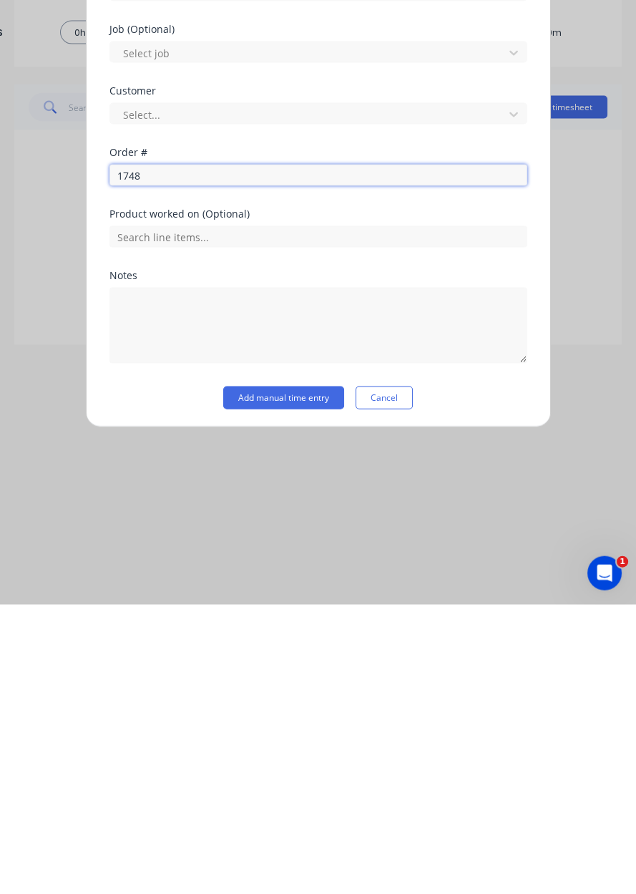
type input "17483"
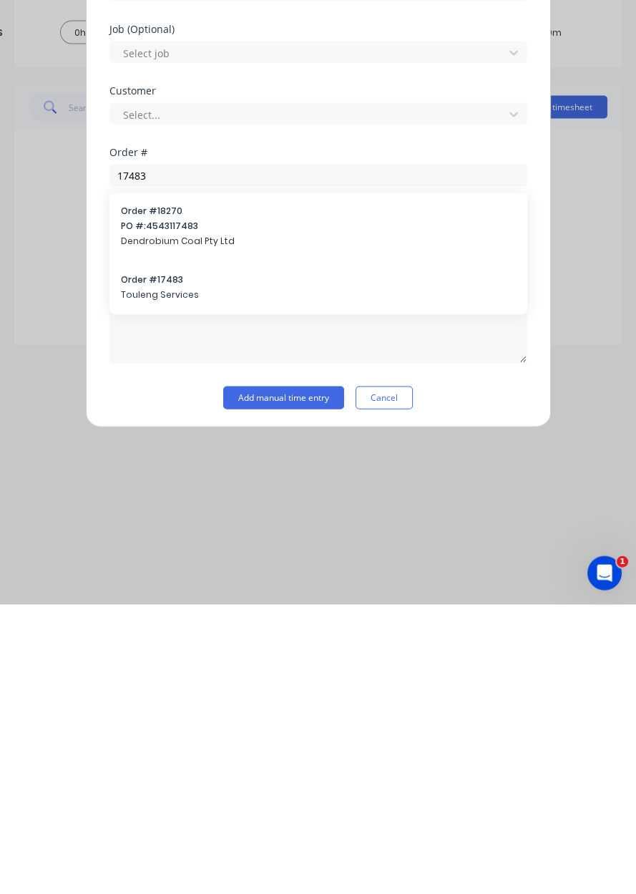
click at [144, 585] on span "Touleng Services" at bounding box center [318, 583] width 395 height 13
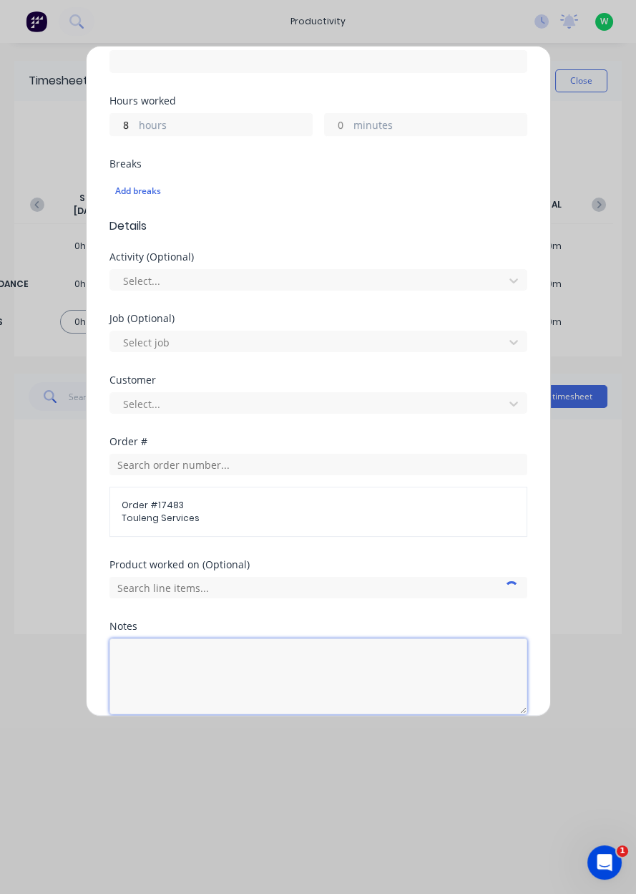
click at [153, 656] on textarea at bounding box center [318, 676] width 418 height 76
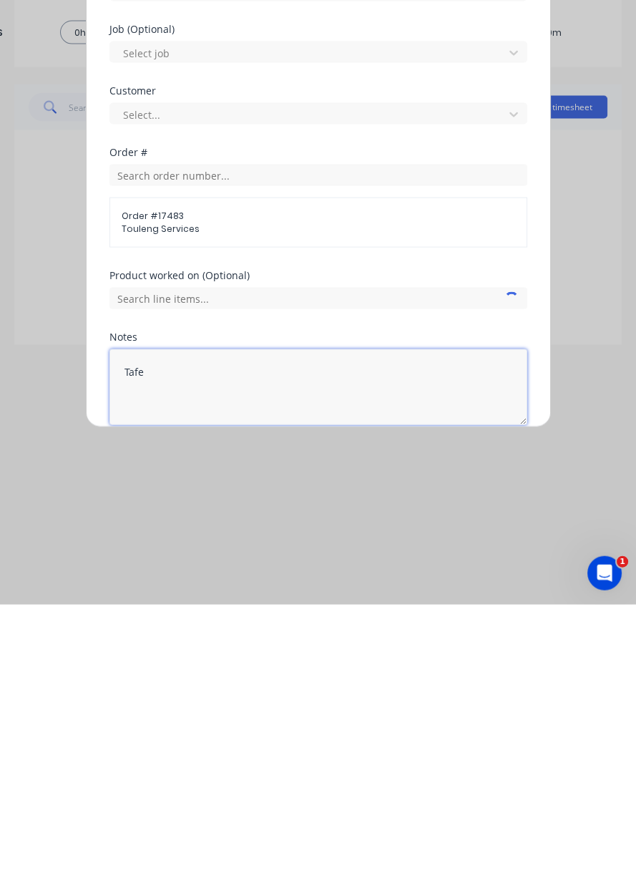
type textarea "Tafe"
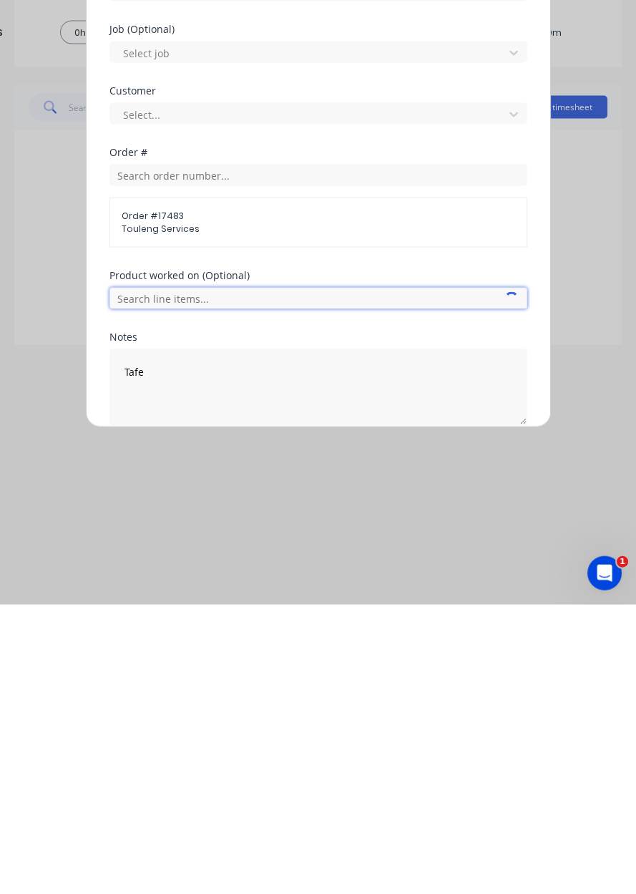
click at [134, 588] on input "text" at bounding box center [318, 587] width 418 height 21
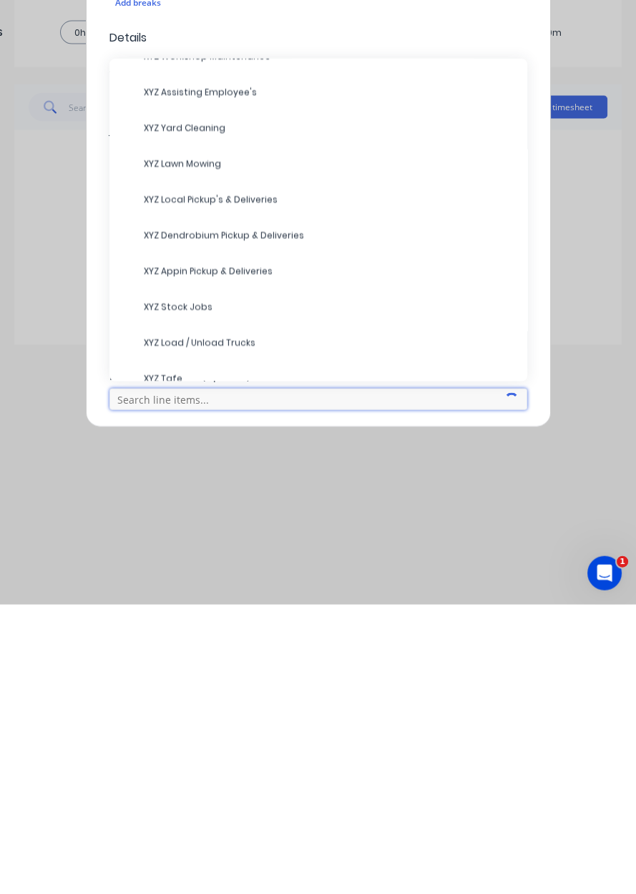
scroll to position [142, 0]
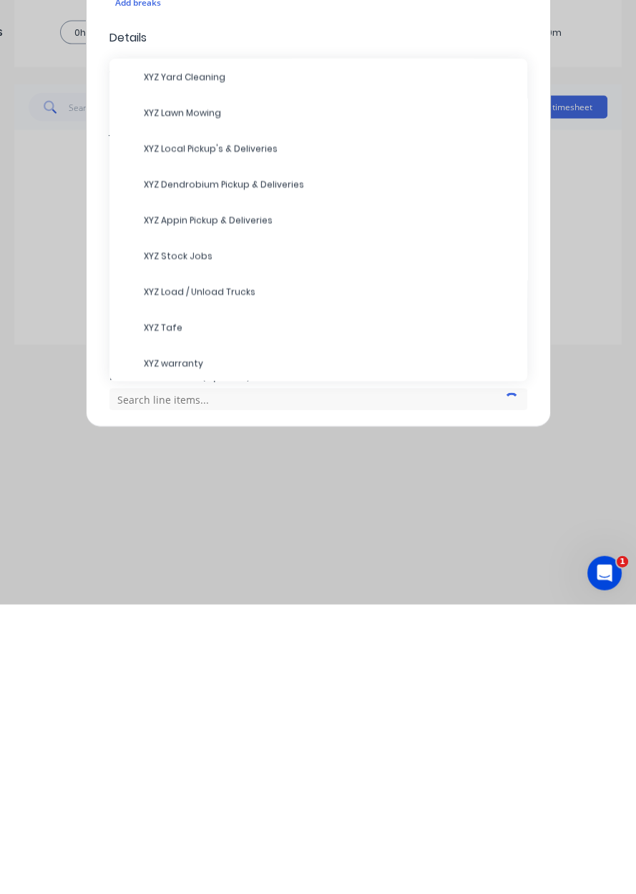
click at [160, 613] on span "XYZ Tafe" at bounding box center [330, 617] width 372 height 13
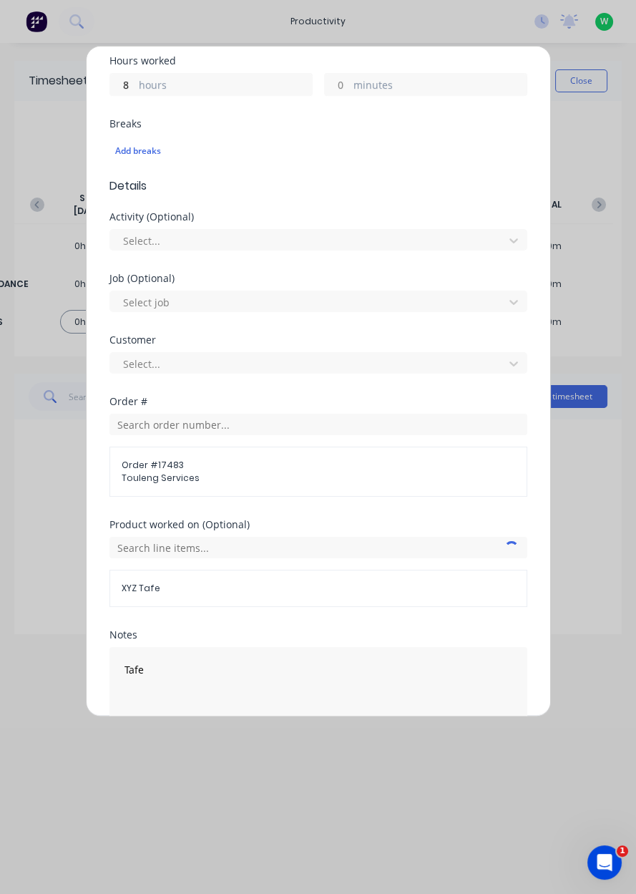
scroll to position [396, 0]
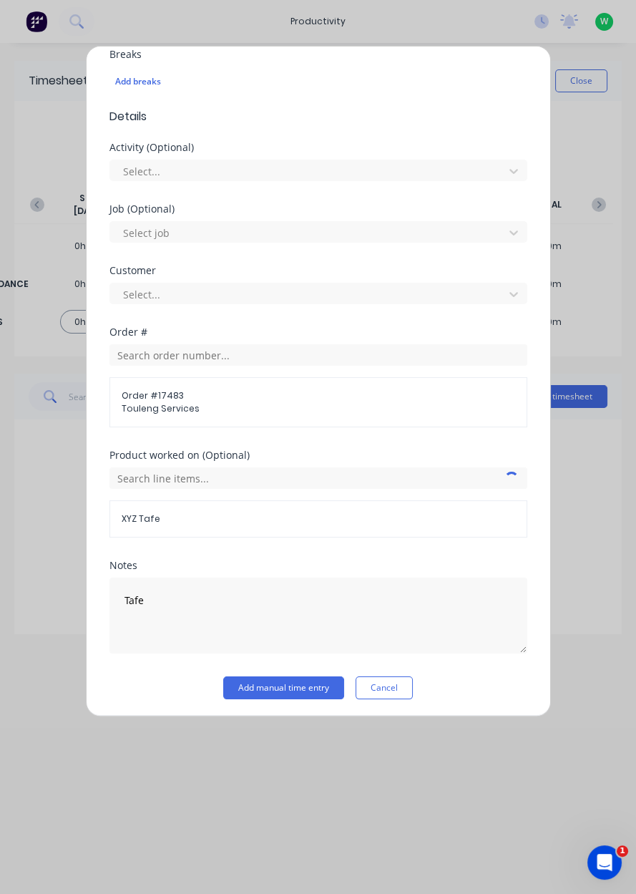
click at [268, 687] on button "Add manual time entry" at bounding box center [283, 687] width 121 height 23
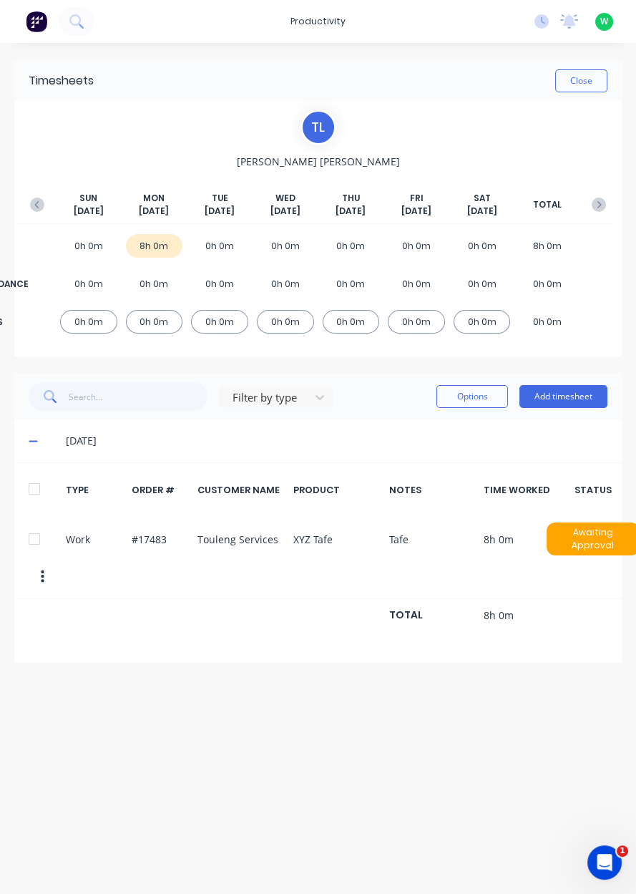
click at [570, 397] on button "Add timesheet" at bounding box center [563, 396] width 88 height 23
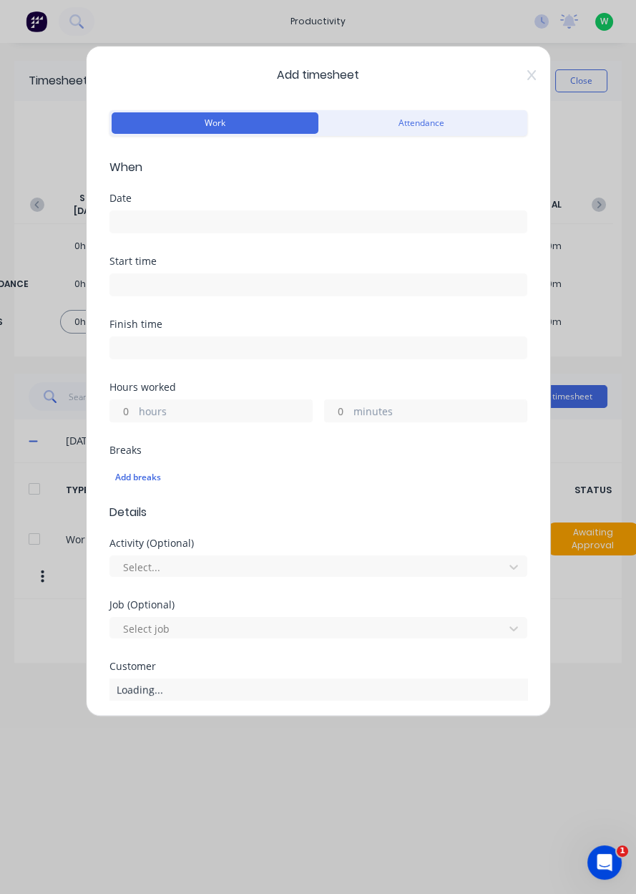
click at [380, 227] on input at bounding box center [318, 221] width 416 height 21
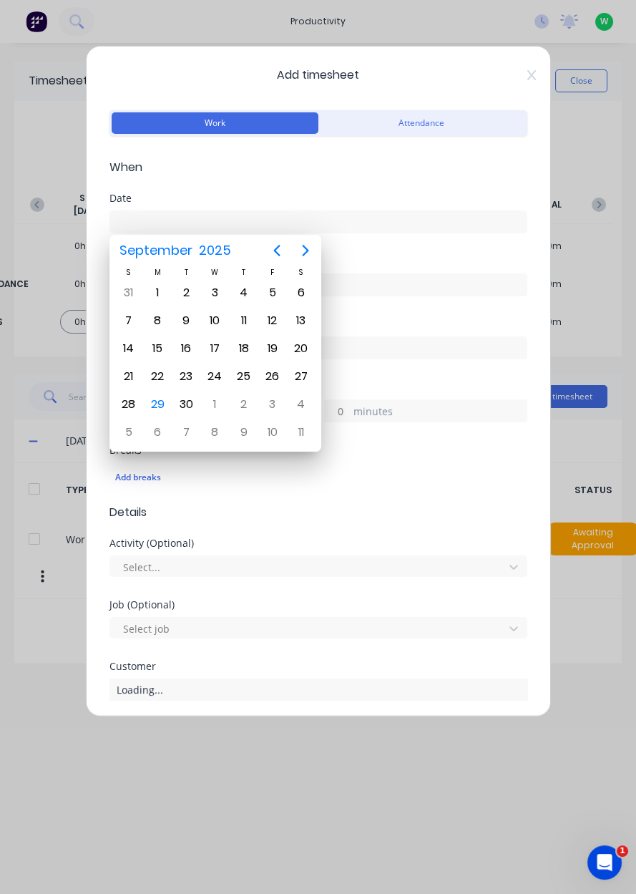
click at [195, 379] on div "23" at bounding box center [186, 376] width 29 height 27
type input "23/09/2025"
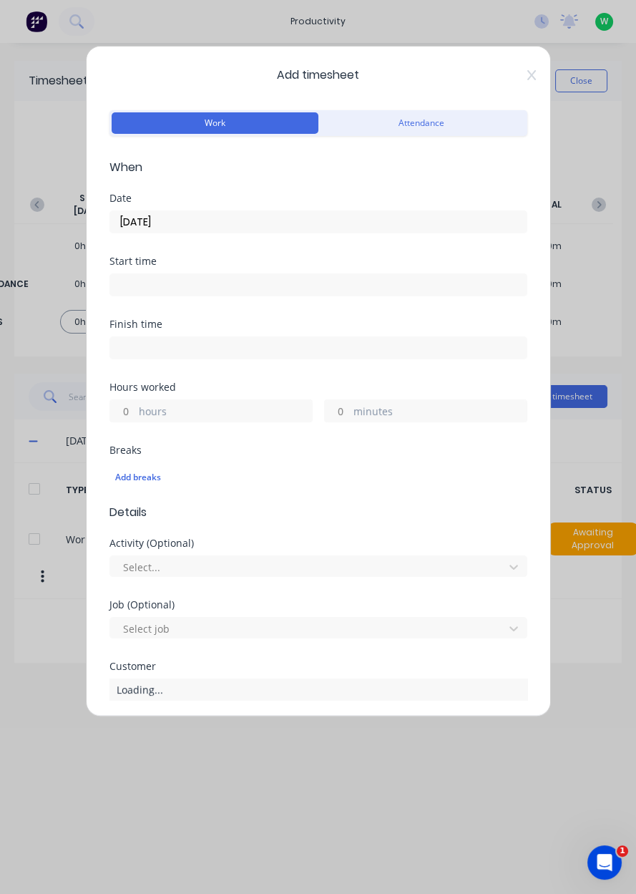
click at [216, 410] on label "hours" at bounding box center [225, 413] width 173 height 18
click at [135, 410] on input "hours" at bounding box center [122, 410] width 25 height 21
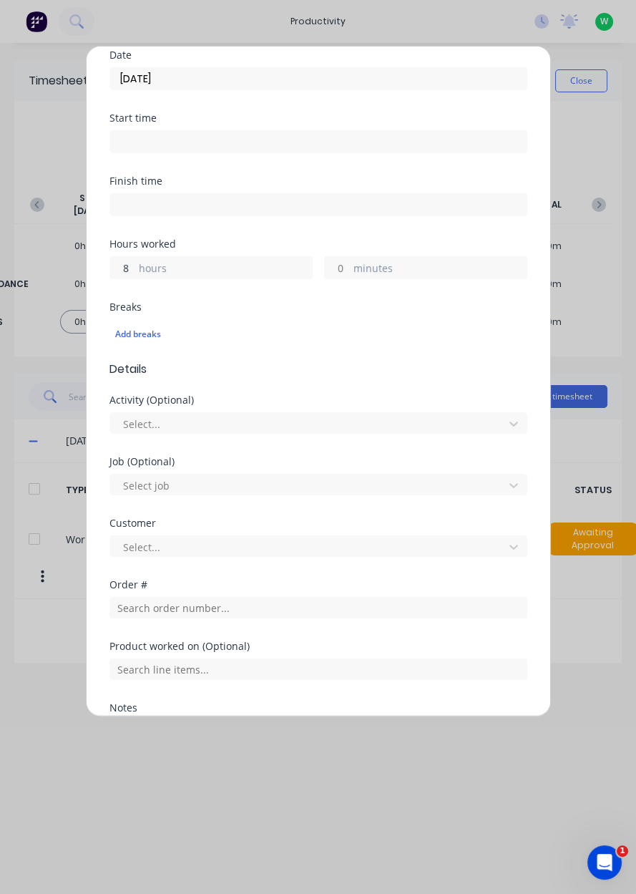
scroll to position [286, 0]
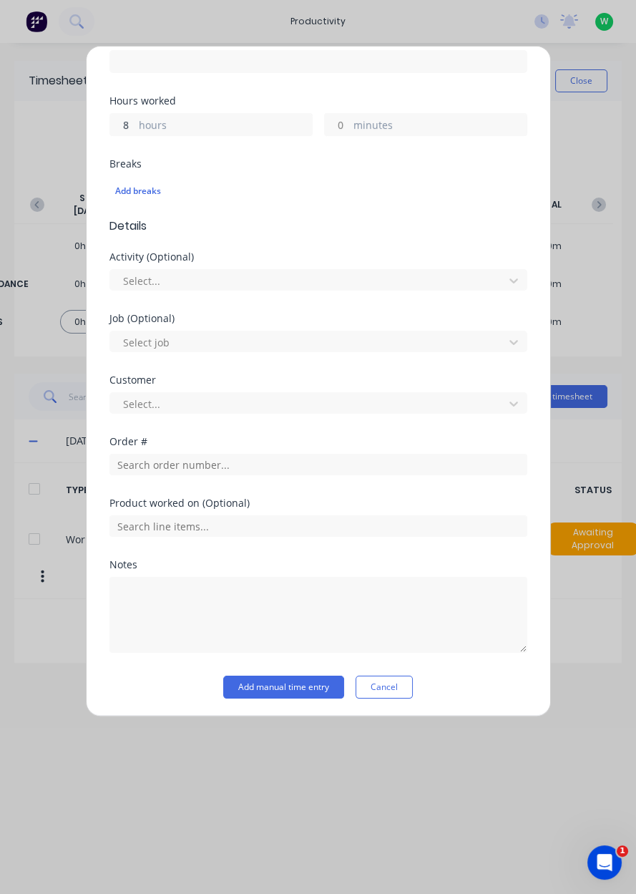
type input "8"
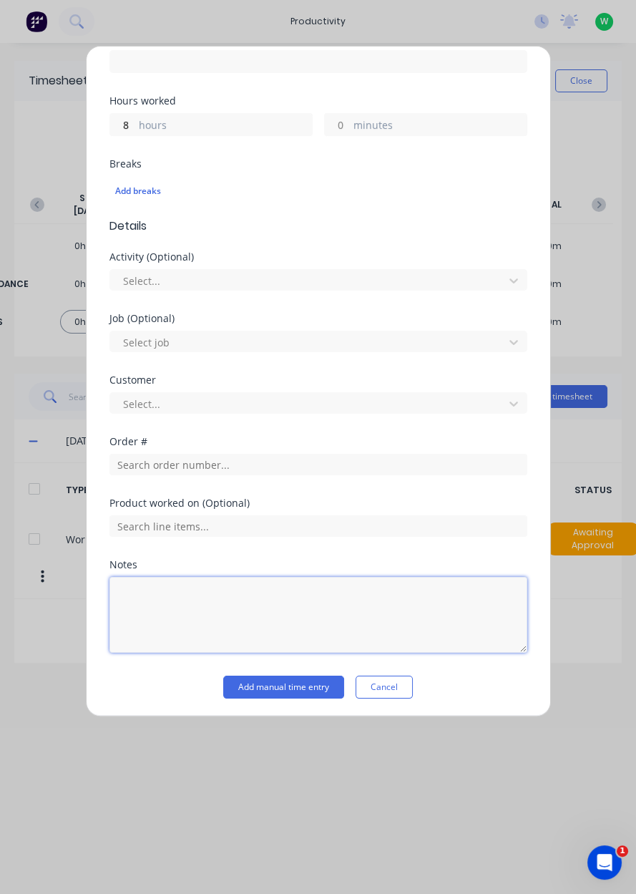
click at [245, 592] on textarea at bounding box center [318, 615] width 418 height 76
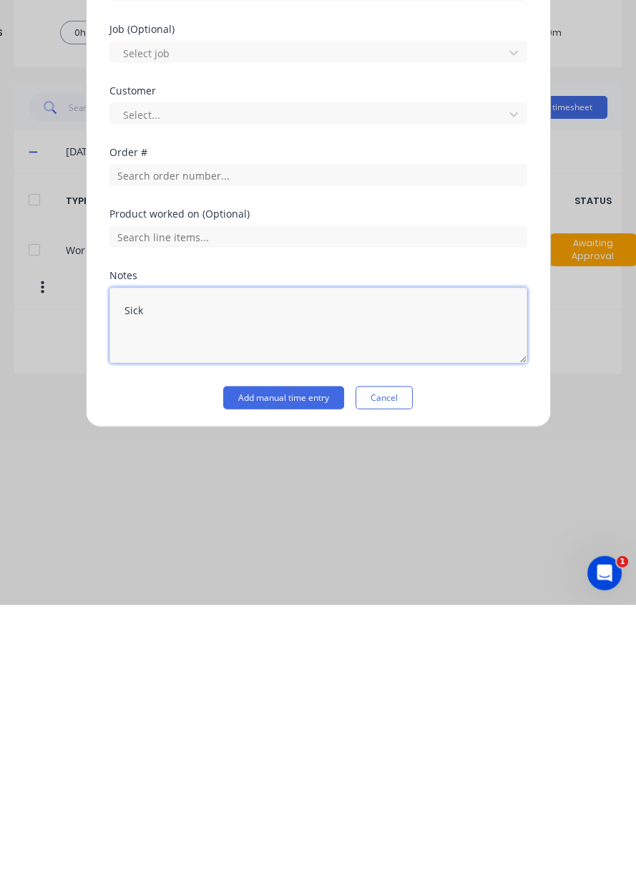
type textarea "Sick"
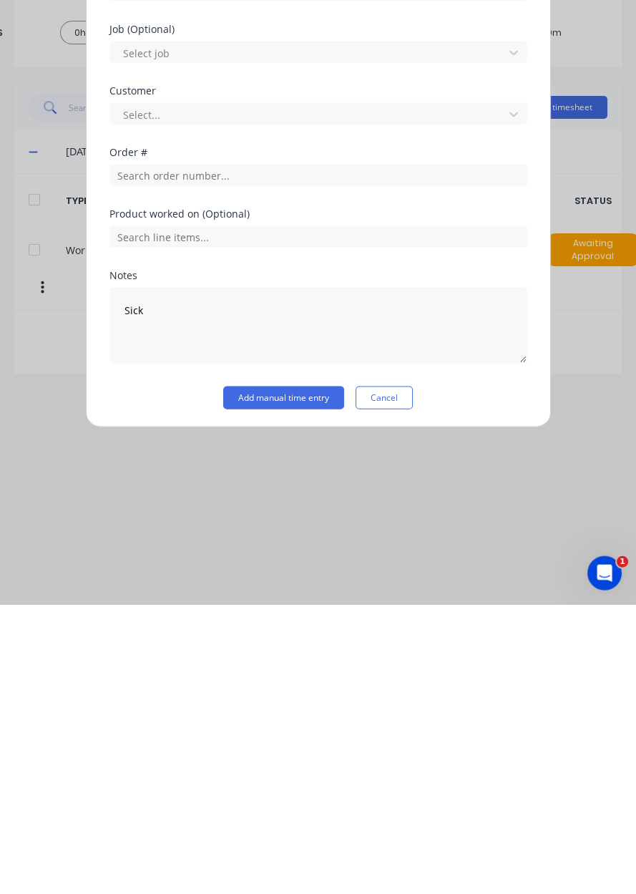
click at [240, 685] on button "Add manual time entry" at bounding box center [283, 686] width 121 height 23
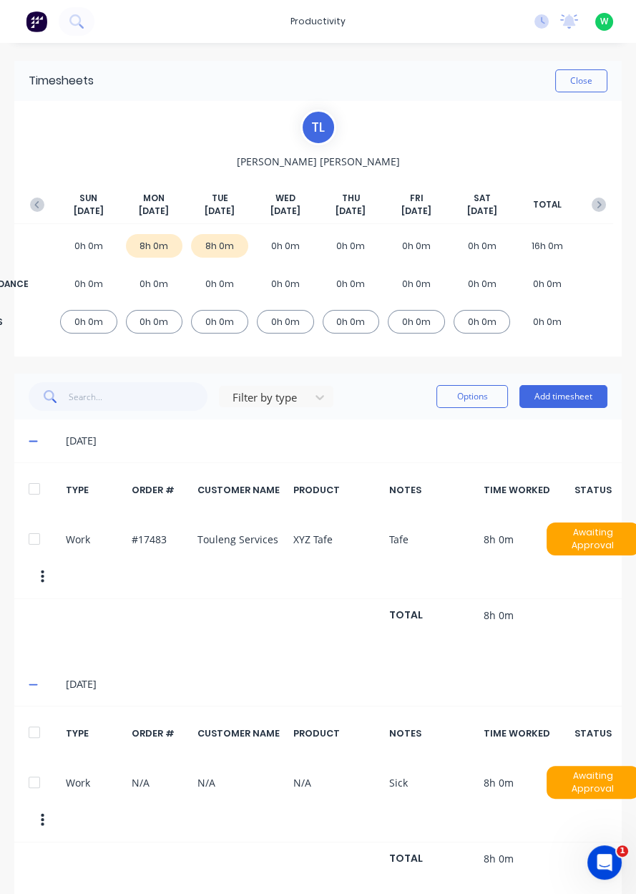
click at [586, 406] on button "Add timesheet" at bounding box center [563, 396] width 88 height 23
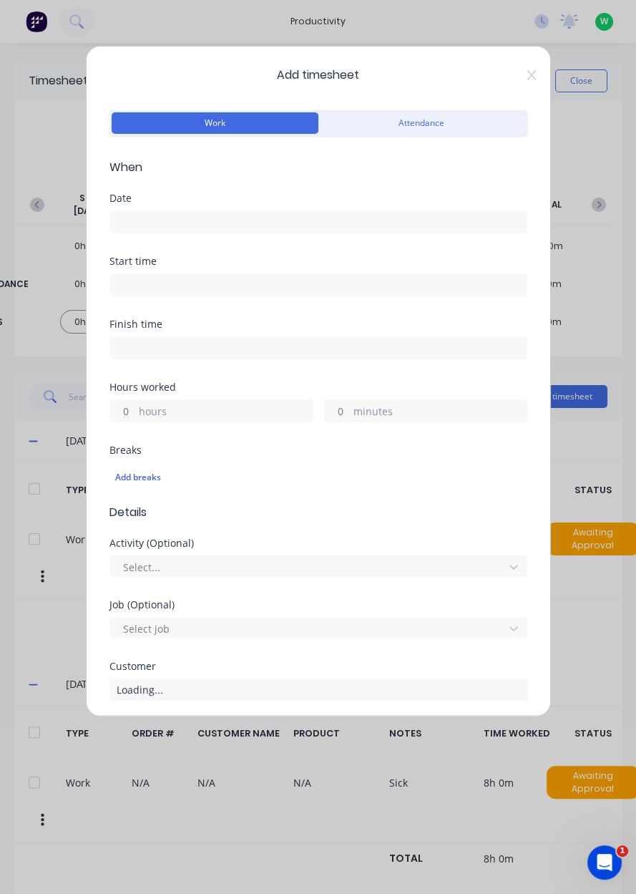
click at [368, 216] on input at bounding box center [318, 221] width 416 height 21
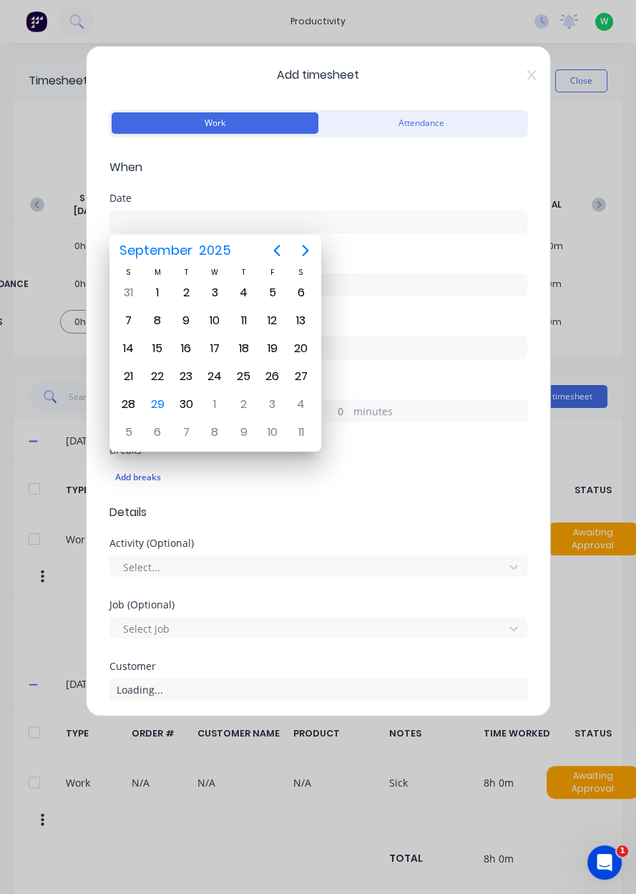
click at [213, 376] on div "24" at bounding box center [214, 376] width 21 height 21
type input "24/09/2025"
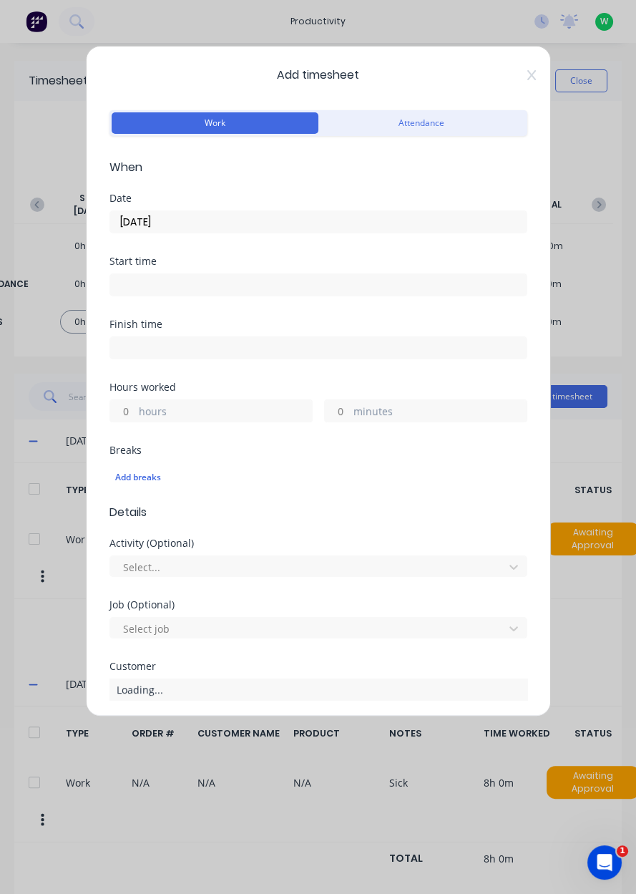
click at [146, 413] on label "hours" at bounding box center [225, 413] width 173 height 18
click at [135, 413] on input "hours" at bounding box center [122, 410] width 25 height 21
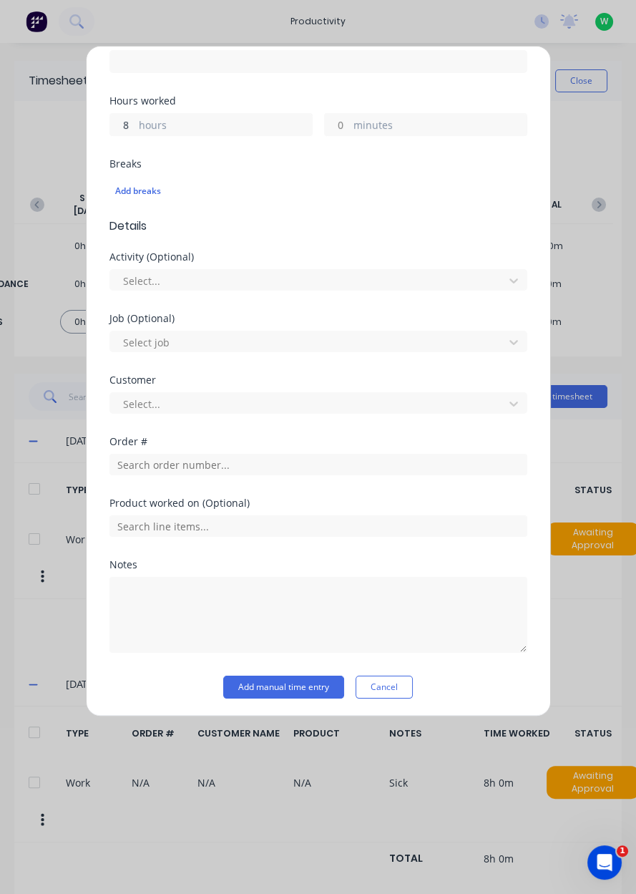
type input "8"
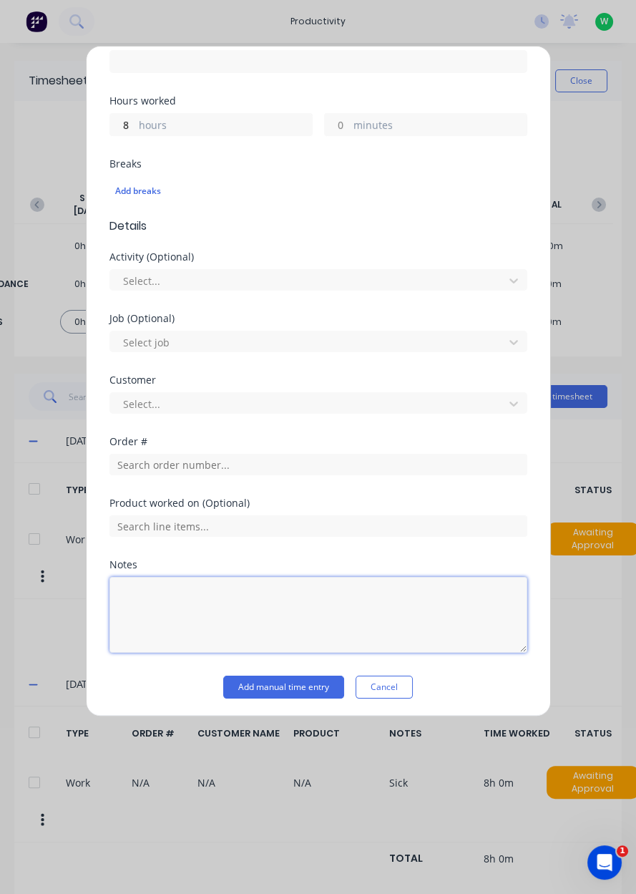
click at [149, 590] on textarea at bounding box center [318, 615] width 418 height 76
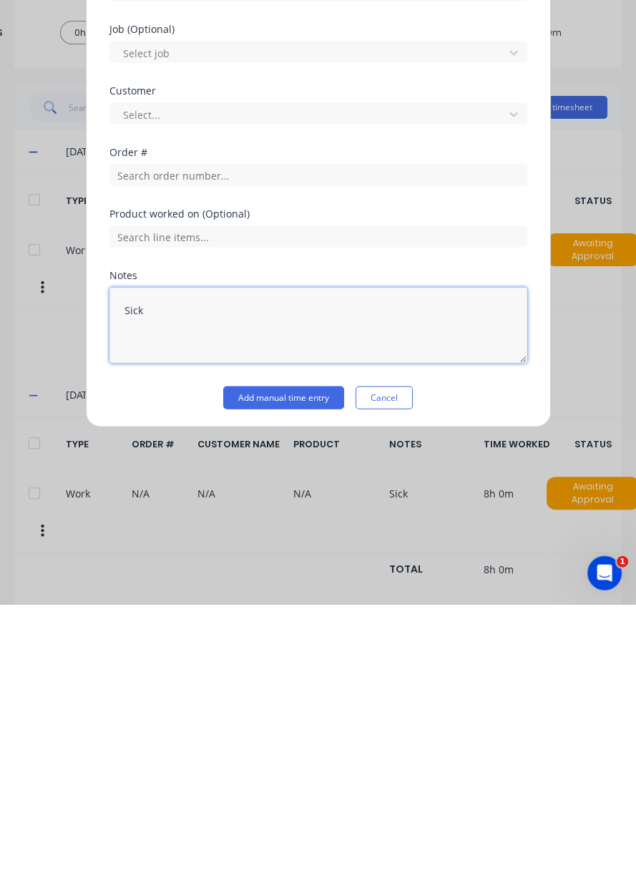
type textarea "Sick"
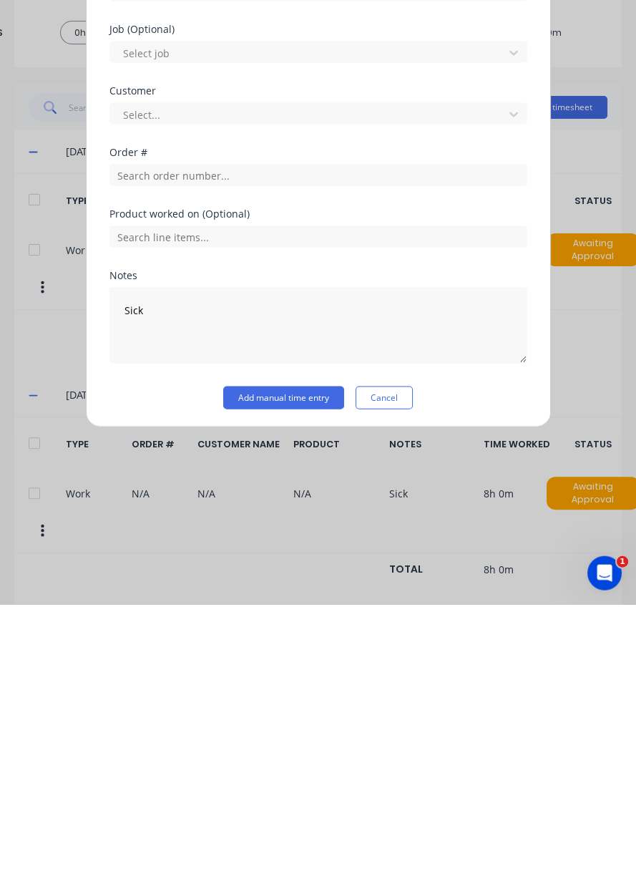
click at [243, 688] on button "Add manual time entry" at bounding box center [283, 686] width 121 height 23
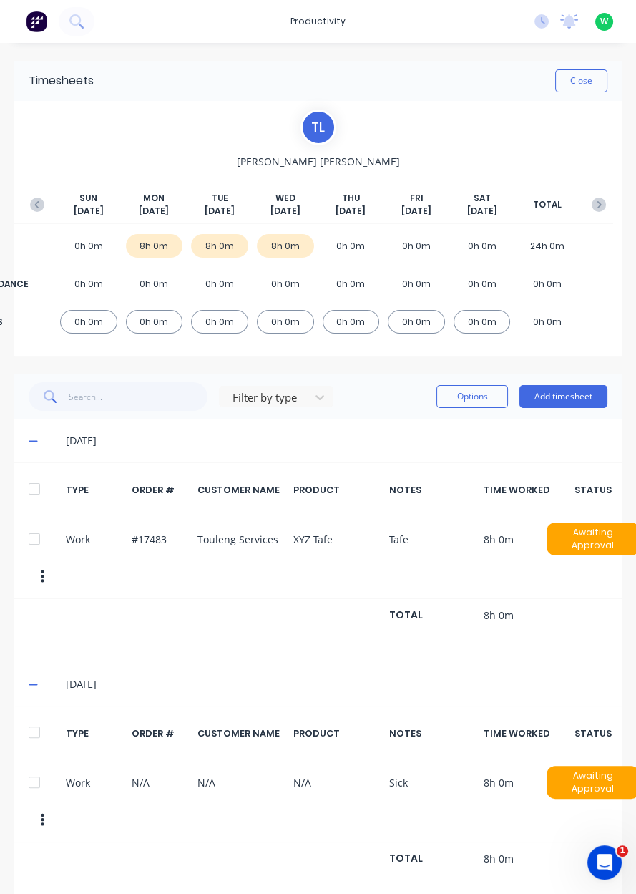
click at [563, 405] on button "Add timesheet" at bounding box center [563, 396] width 88 height 23
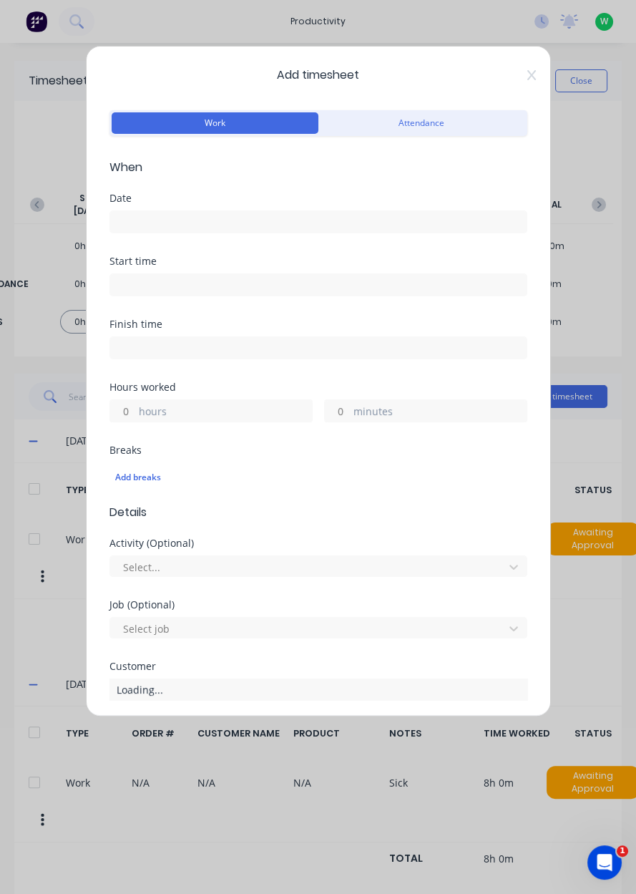
click at [418, 228] on input at bounding box center [318, 221] width 416 height 21
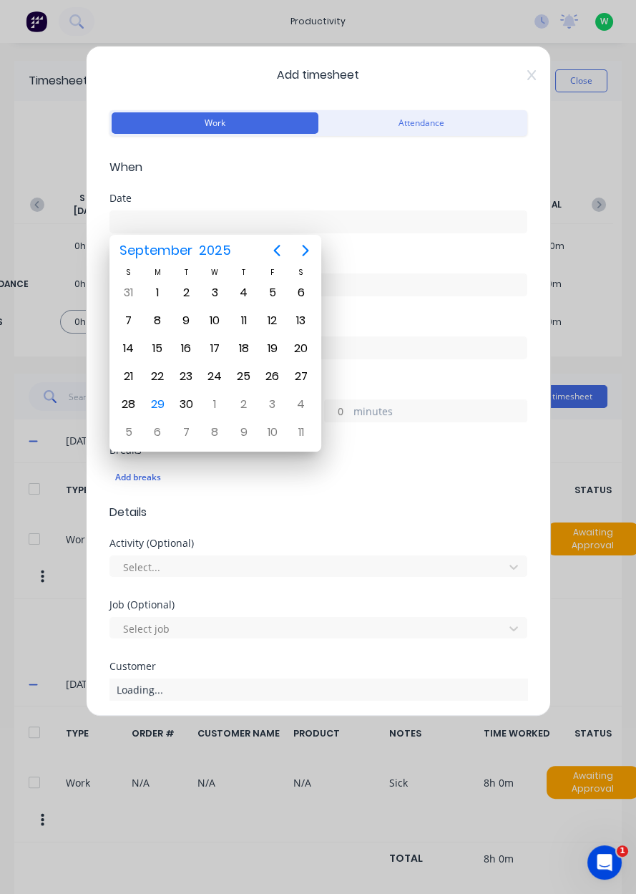
click at [250, 379] on div "25" at bounding box center [243, 376] width 21 height 21
type input "25/09/2025"
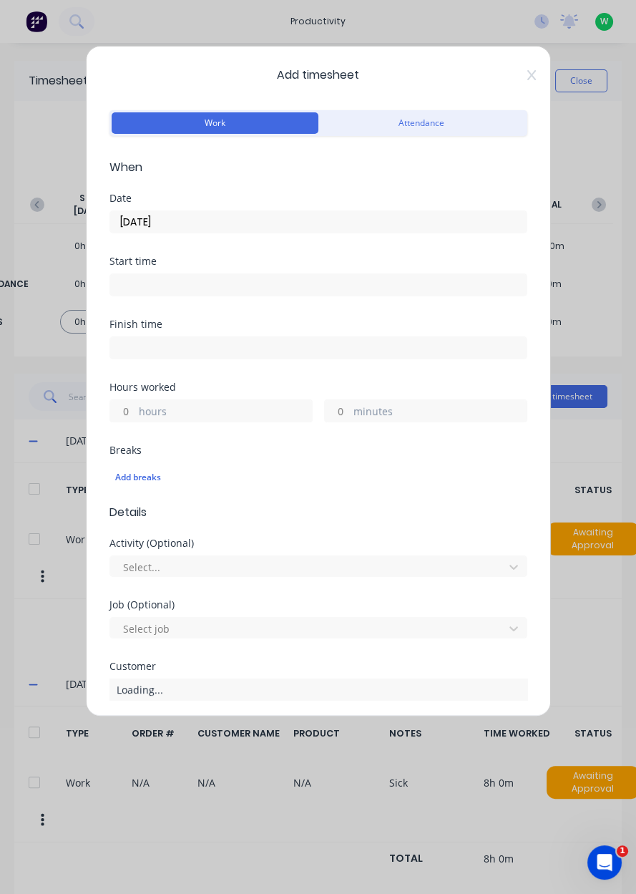
click at [245, 414] on label "hours" at bounding box center [225, 413] width 173 height 18
click at [135, 414] on input "hours" at bounding box center [122, 410] width 25 height 21
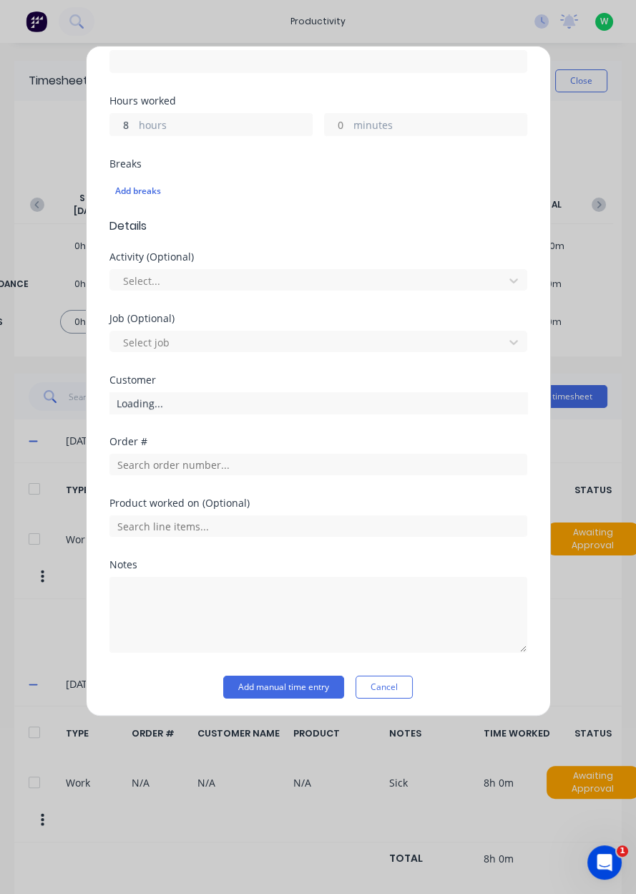
type input "8"
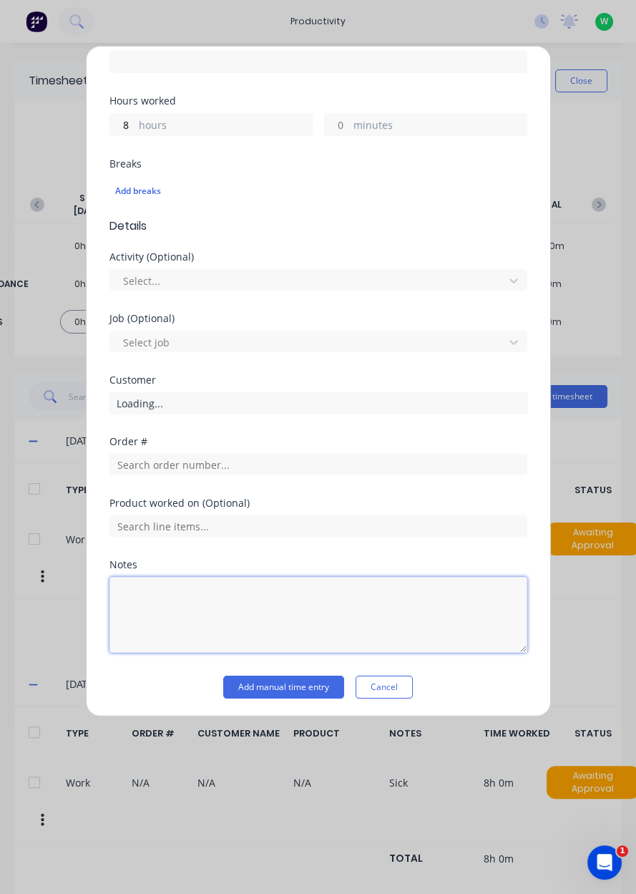
click at [238, 595] on textarea at bounding box center [318, 615] width 418 height 76
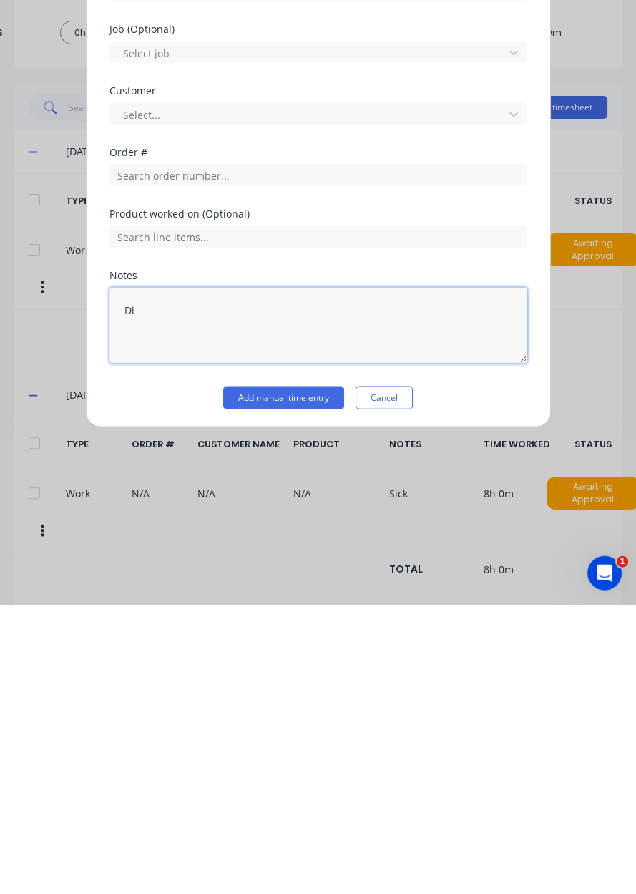
type textarea "D"
type textarea "Sick"
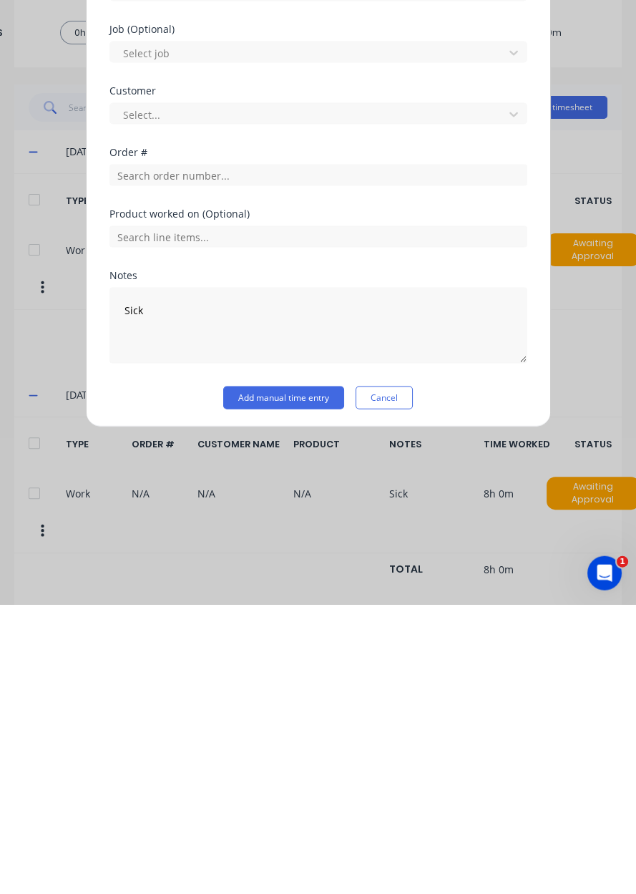
click at [300, 695] on button "Add manual time entry" at bounding box center [283, 686] width 121 height 23
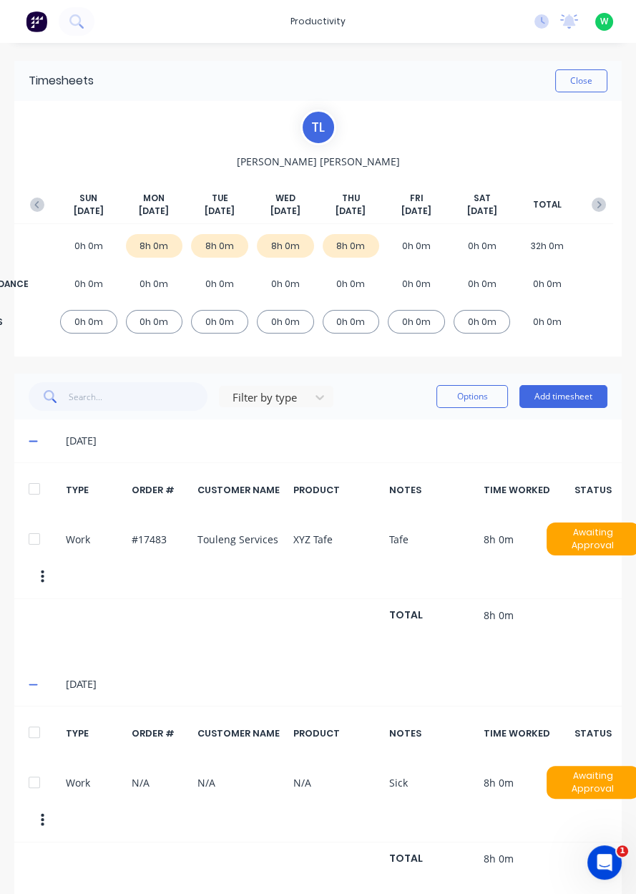
click at [572, 394] on button "Add timesheet" at bounding box center [563, 396] width 88 height 23
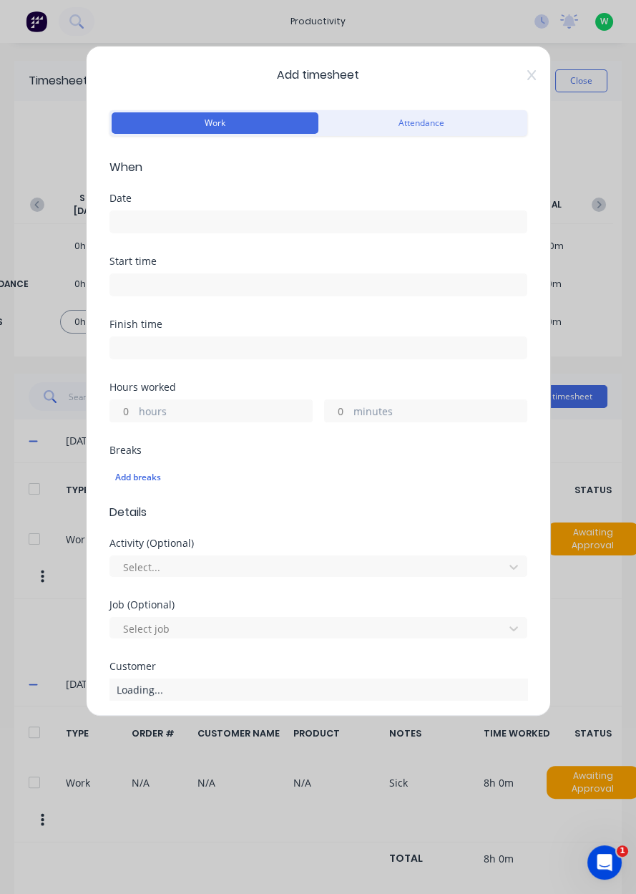
click at [414, 223] on input at bounding box center [318, 221] width 416 height 21
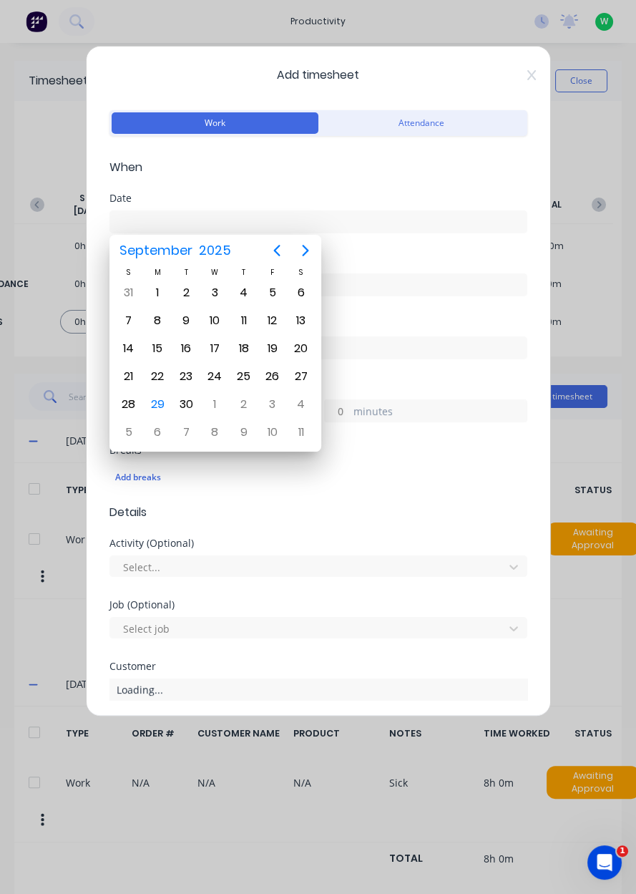
click at [167, 404] on div "29" at bounding box center [157, 404] width 29 height 27
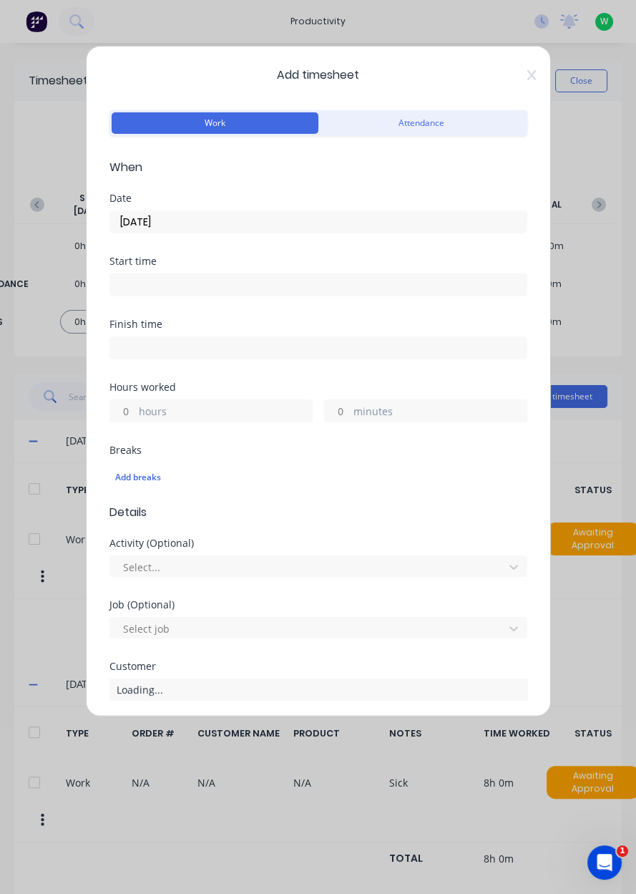
click at [389, 220] on input "[DATE]" at bounding box center [318, 221] width 416 height 21
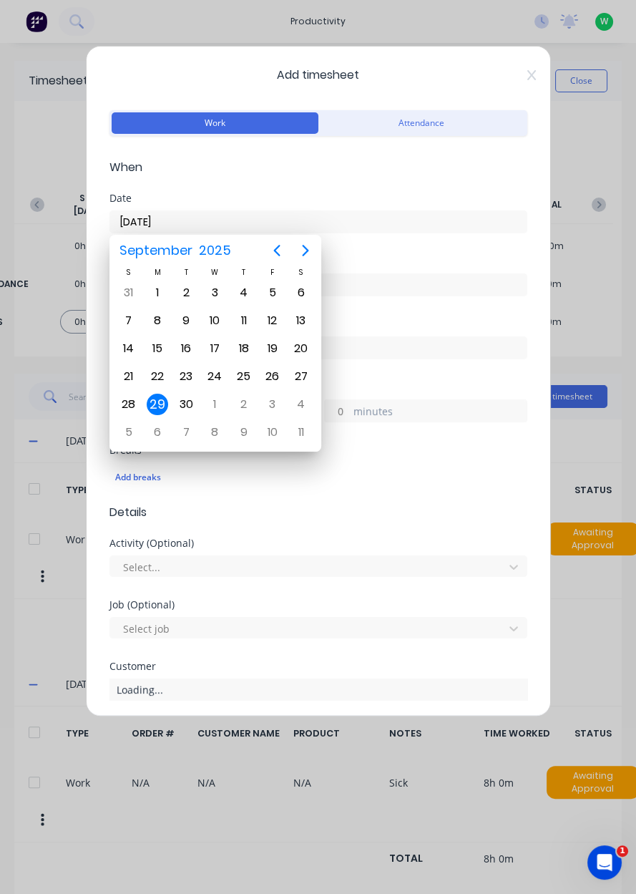
click at [274, 378] on div "26" at bounding box center [272, 376] width 21 height 21
type input "26/09/2025"
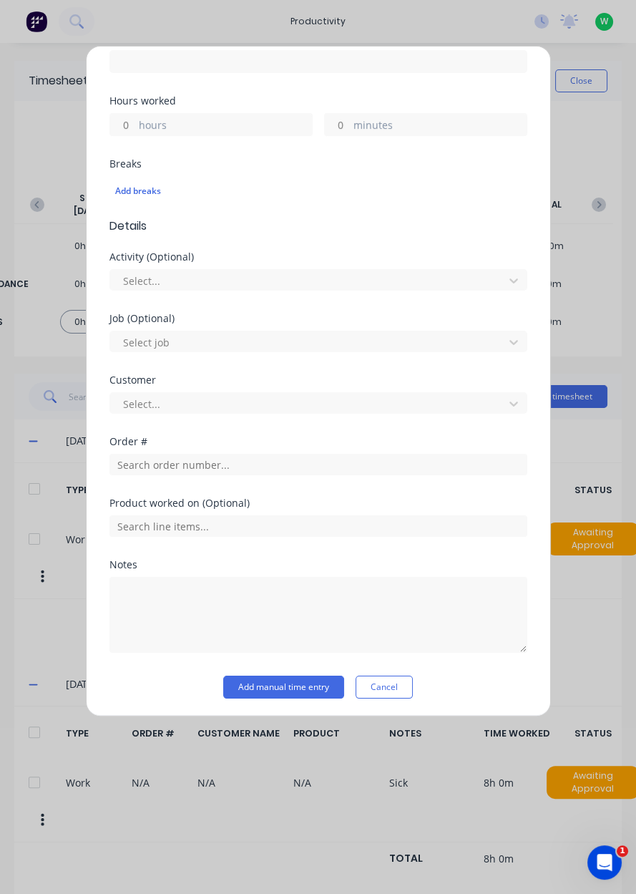
click at [221, 129] on label "hours" at bounding box center [225, 126] width 173 height 18
click at [135, 129] on input "hours" at bounding box center [122, 124] width 25 height 21
type input "8"
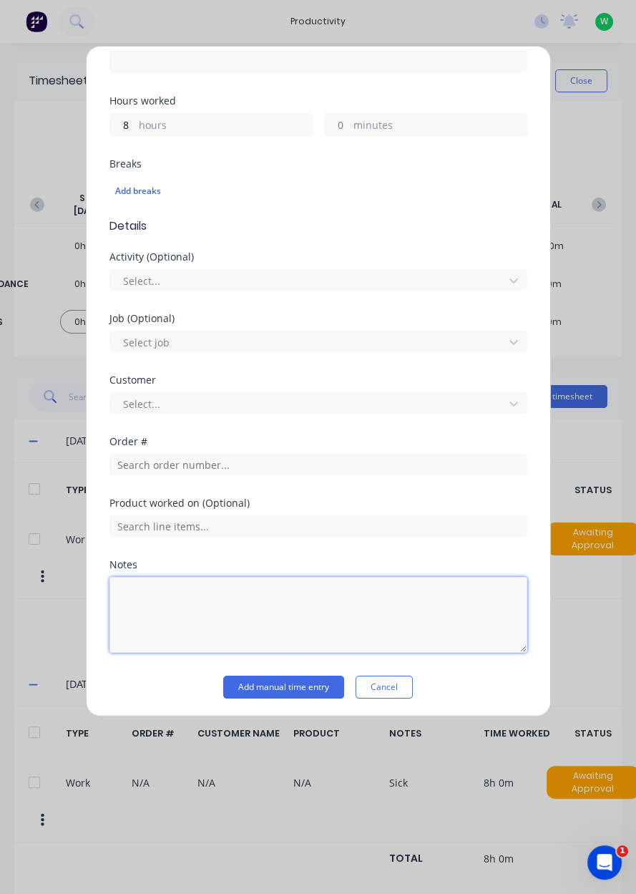
click at [276, 600] on textarea at bounding box center [318, 615] width 418 height 76
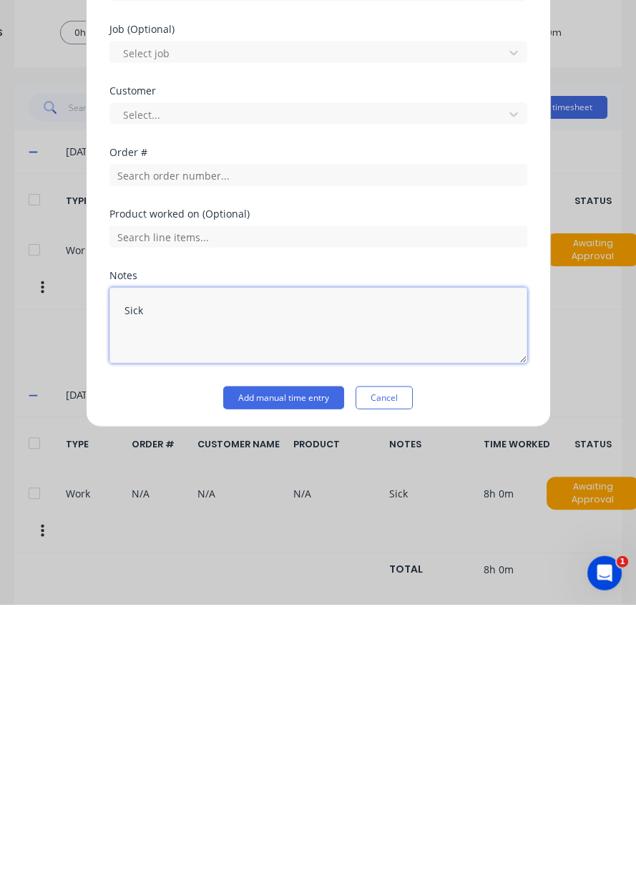
type textarea "Sick"
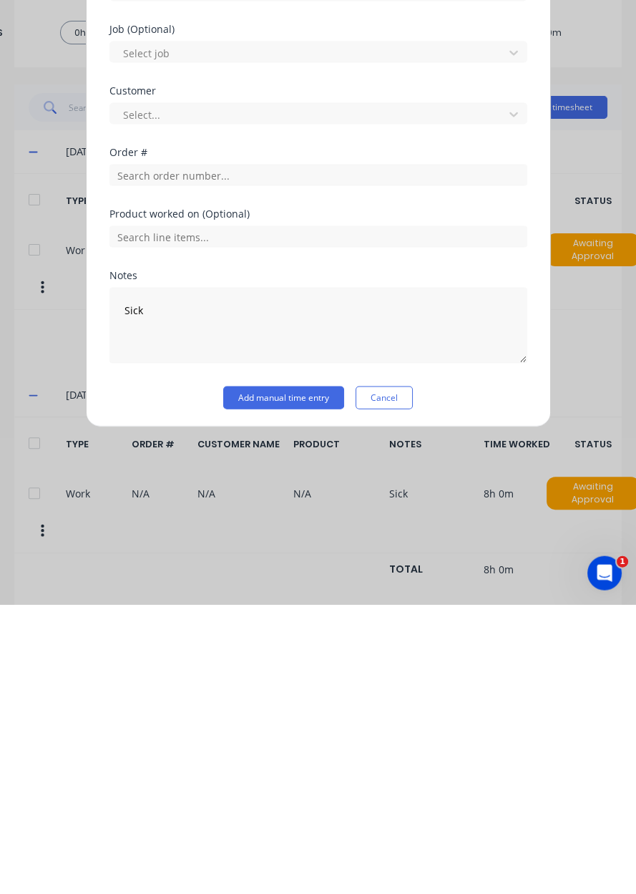
click at [301, 686] on button "Add manual time entry" at bounding box center [283, 686] width 121 height 23
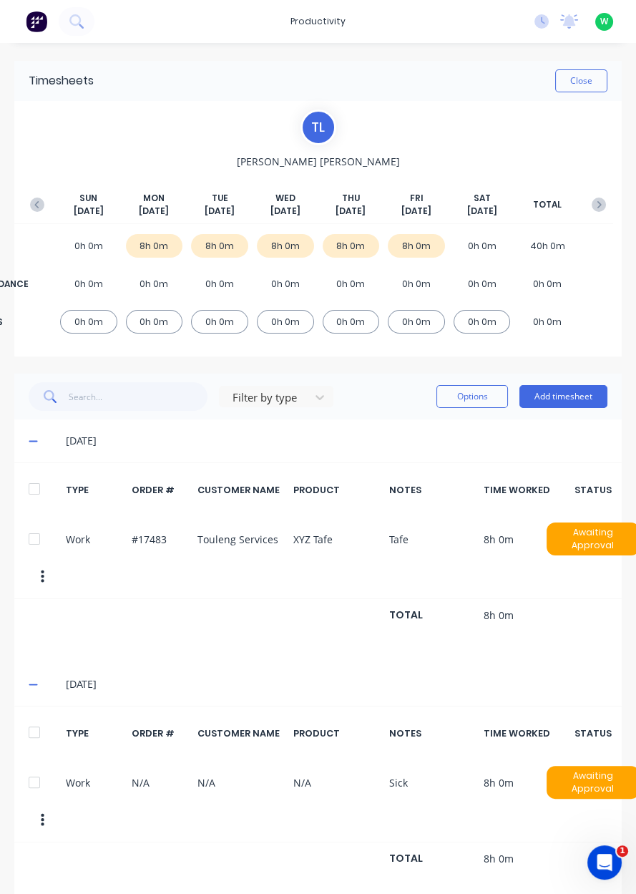
click at [598, 209] on icon "button" at bounding box center [599, 204] width 14 height 14
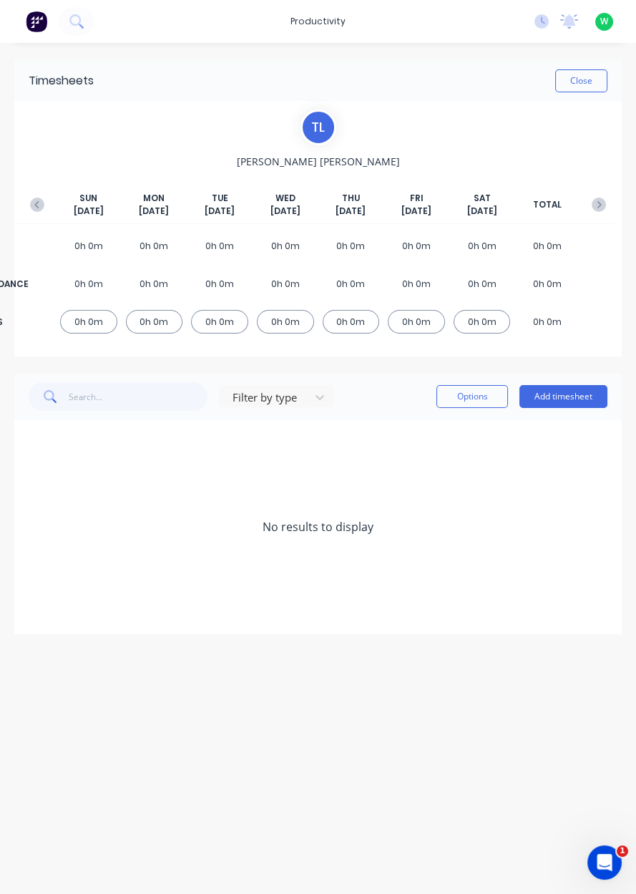
click at [572, 399] on button "Add timesheet" at bounding box center [563, 396] width 88 height 23
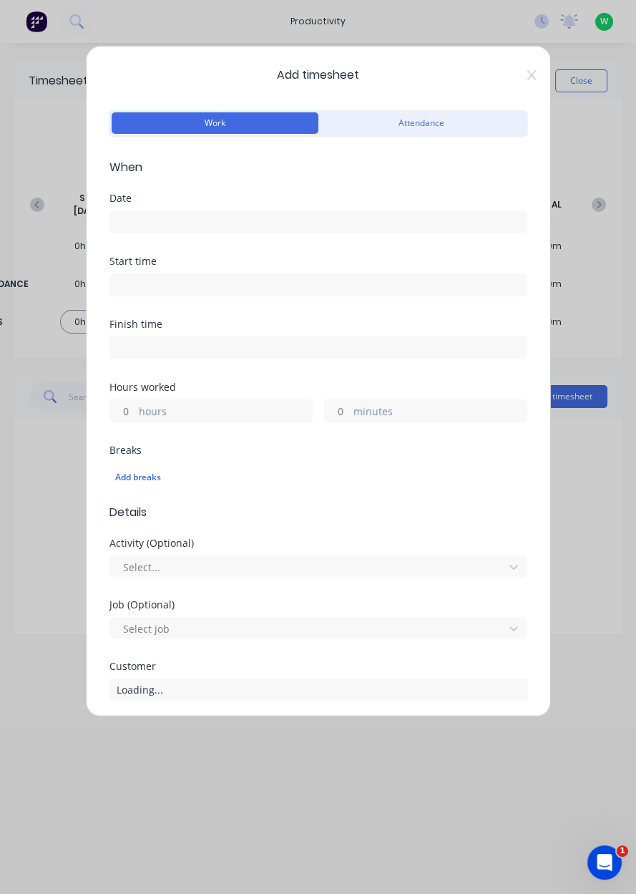
click at [337, 201] on div "Date" at bounding box center [318, 198] width 418 height 10
click at [362, 227] on input at bounding box center [318, 221] width 416 height 21
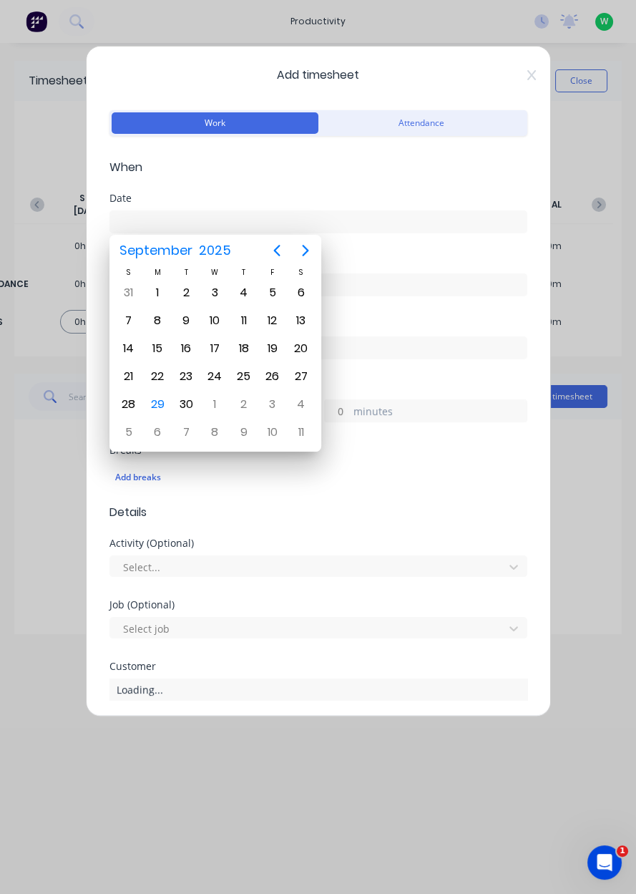
click at [165, 404] on div "29" at bounding box center [157, 404] width 21 height 21
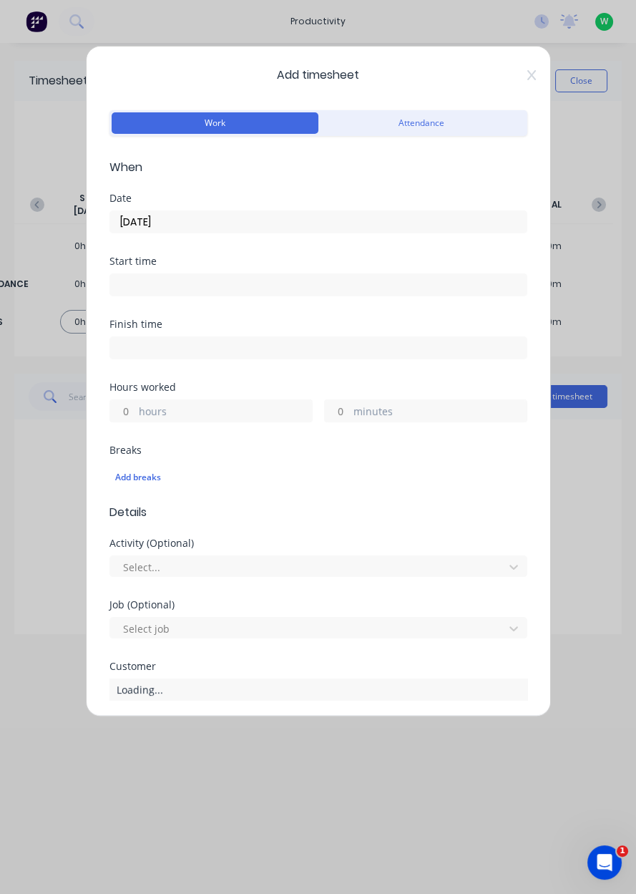
type input "[DATE]"
click at [194, 418] on label "hours" at bounding box center [225, 413] width 173 height 18
click at [135, 418] on input "hours" at bounding box center [122, 410] width 25 height 21
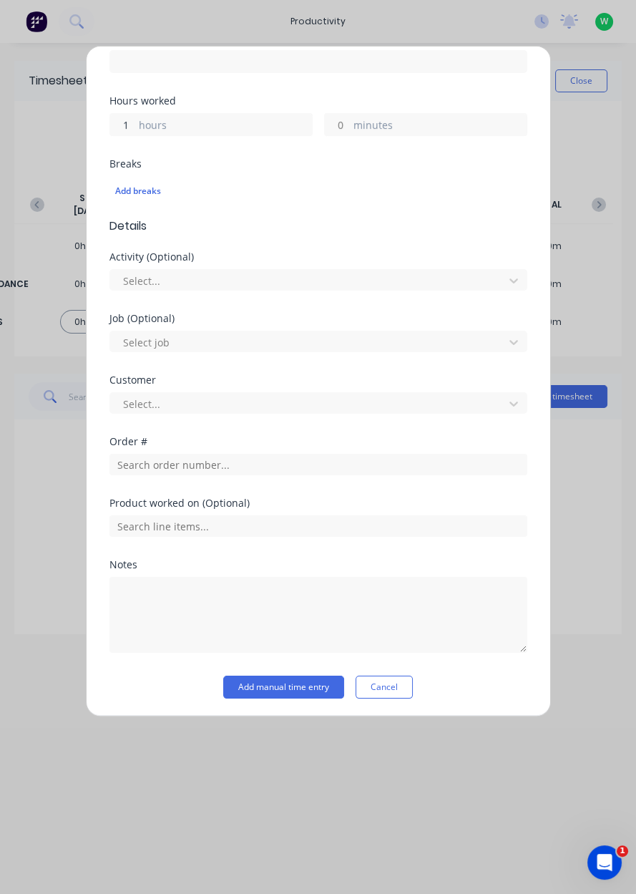
type input "1"
click at [243, 464] on input "text" at bounding box center [318, 464] width 418 height 21
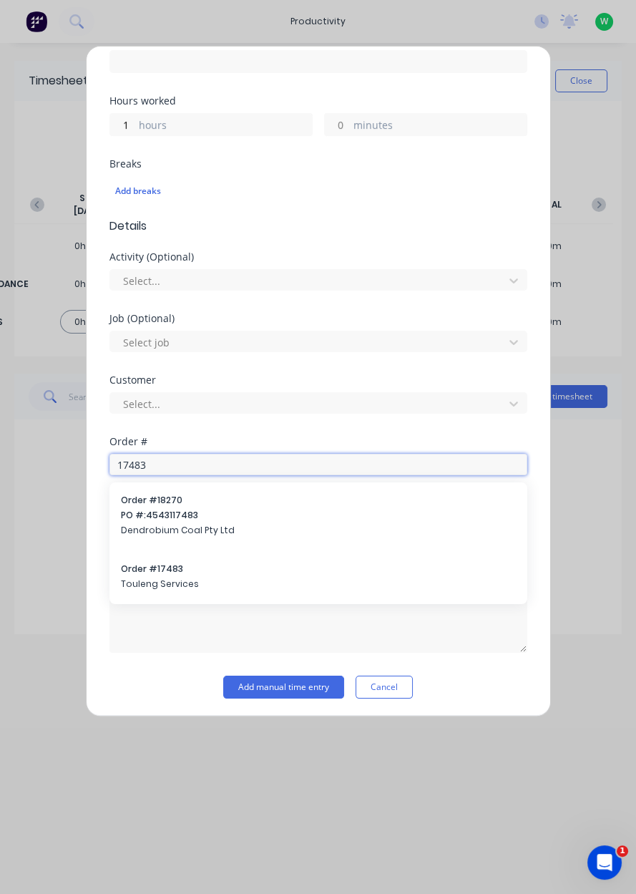
type input "17483"
click at [147, 585] on span "Touleng Services" at bounding box center [318, 583] width 395 height 13
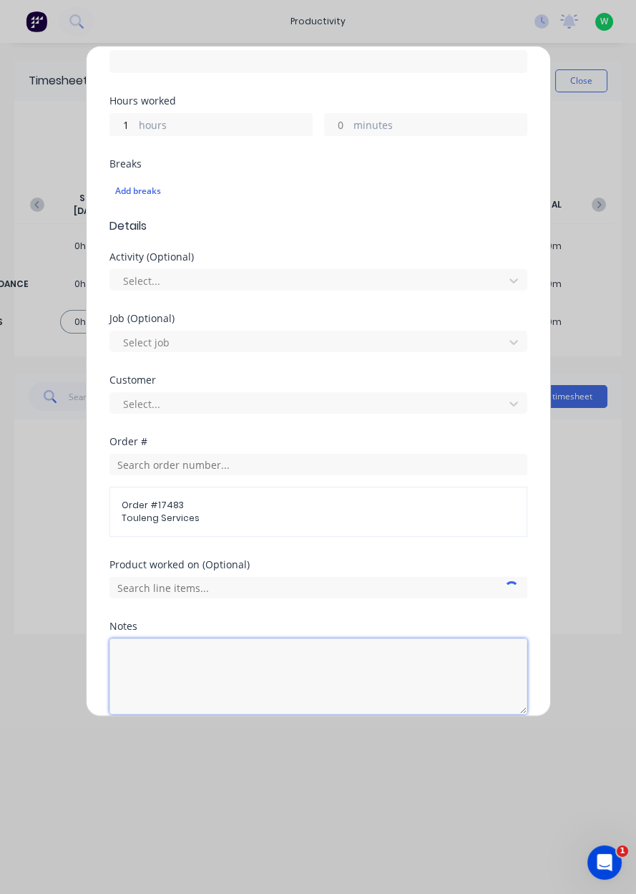
click at [132, 662] on textarea at bounding box center [318, 676] width 418 height 76
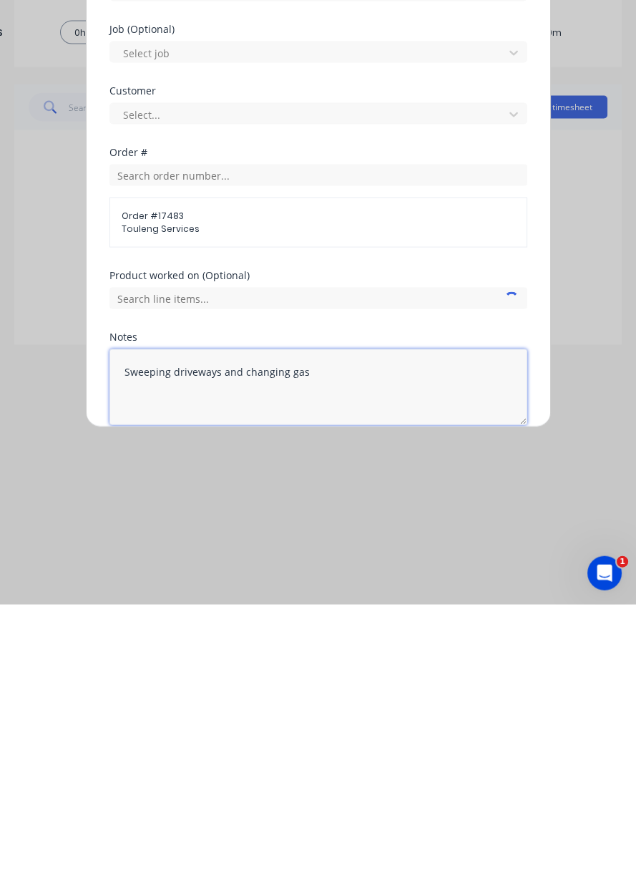
type textarea "Sweeping driveways and changing gas"
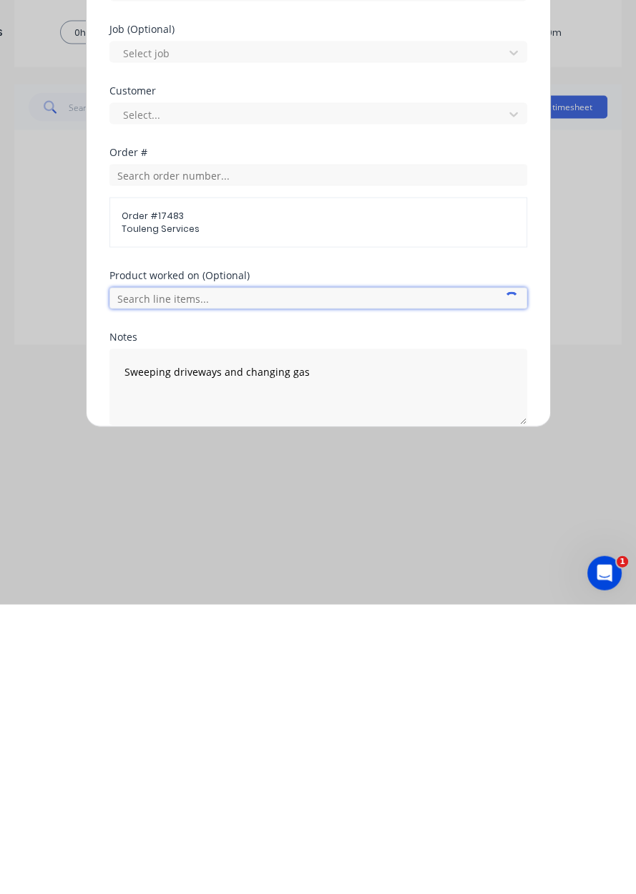
click at [147, 580] on input "text" at bounding box center [318, 587] width 418 height 21
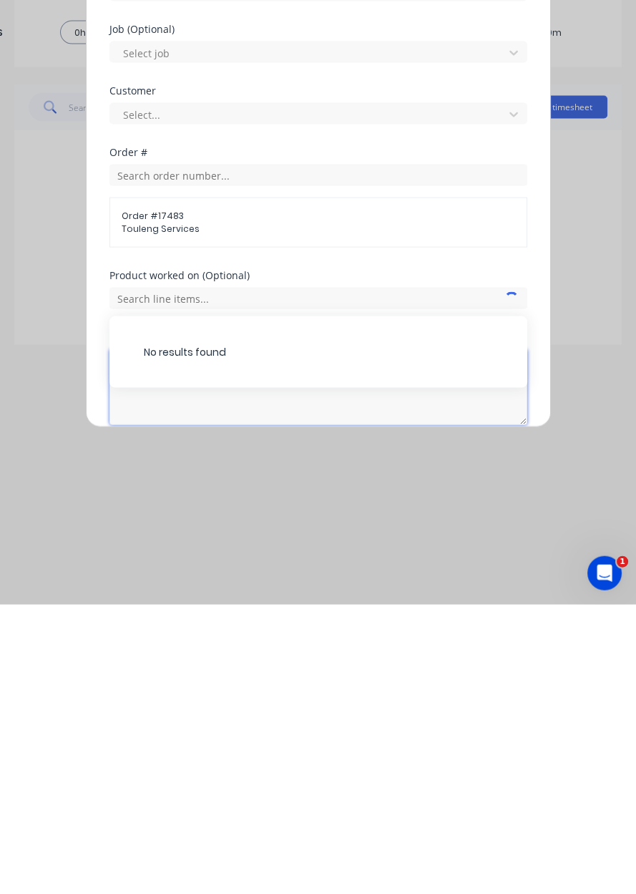
click at [143, 697] on textarea "Sweeping driveways and changing gas" at bounding box center [318, 676] width 418 height 76
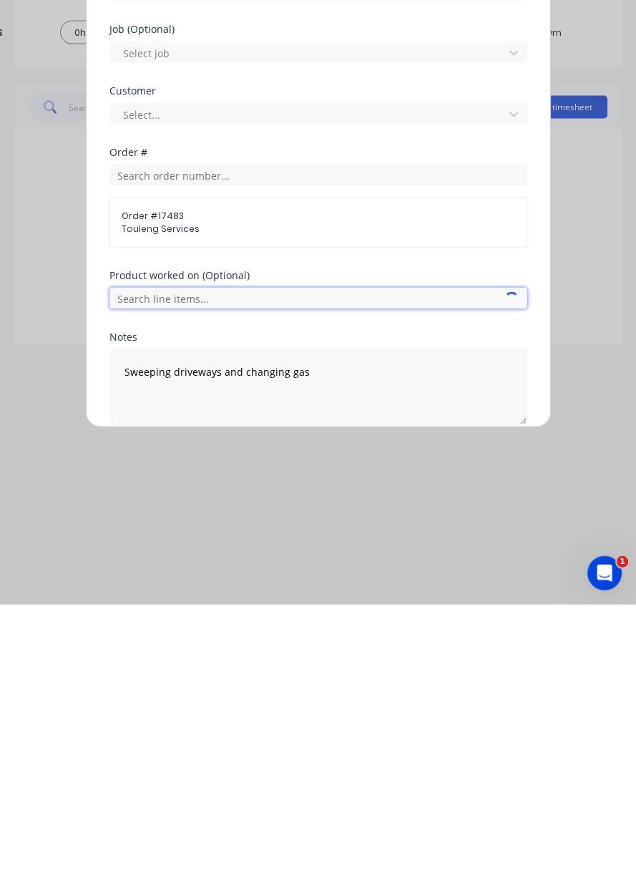
click at [152, 584] on input "text" at bounding box center [318, 587] width 418 height 21
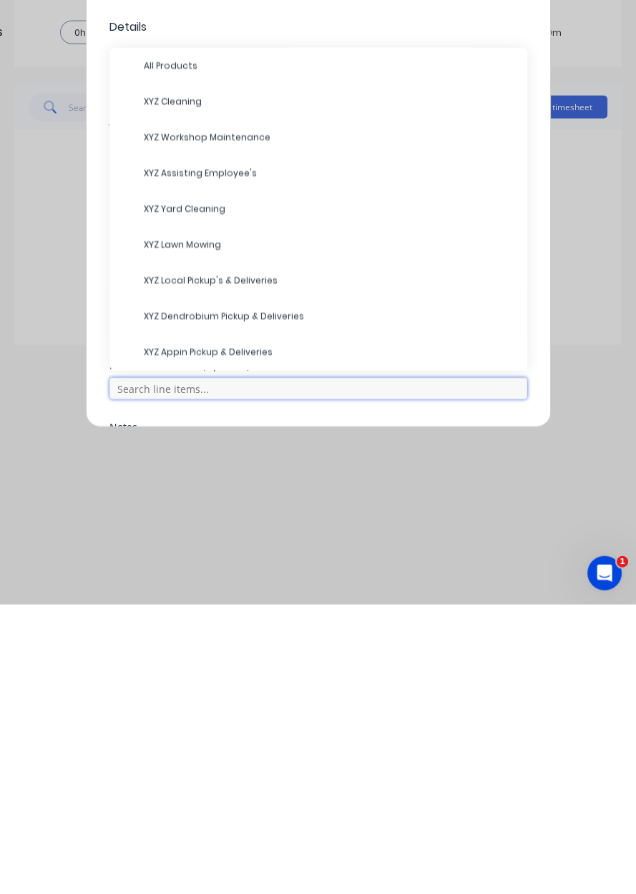
scroll to position [196, 0]
click at [145, 389] on span "XYZ Cleaning" at bounding box center [330, 391] width 372 height 13
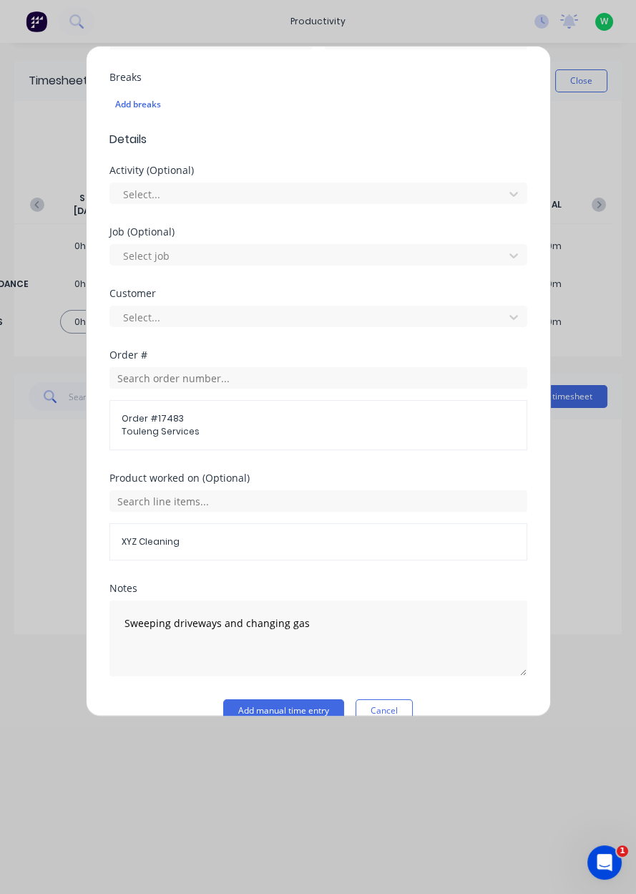
scroll to position [396, 0]
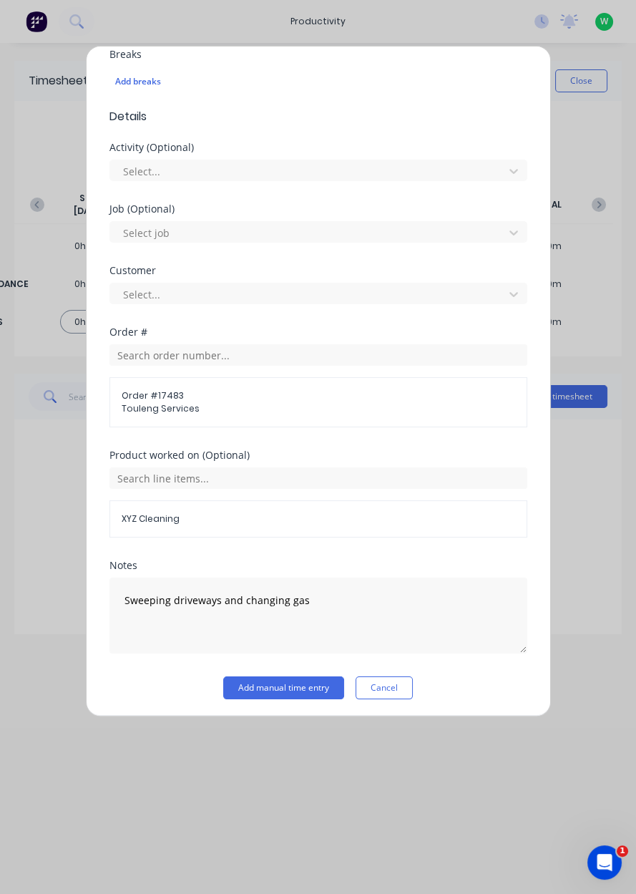
click at [245, 688] on button "Add manual time entry" at bounding box center [283, 687] width 121 height 23
